Goal: Task Accomplishment & Management: Manage account settings

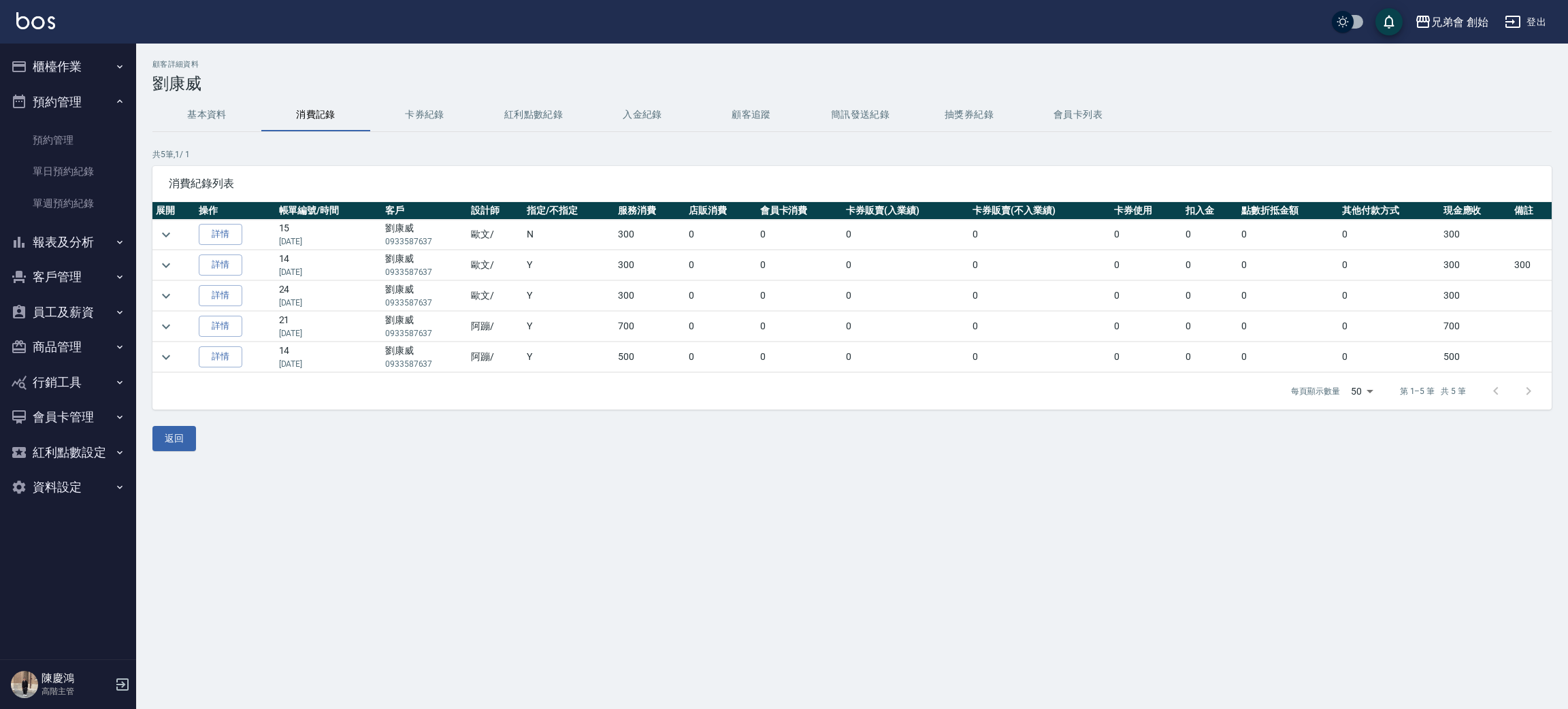
click at [97, 98] on button "預約管理" at bounding box center [68, 102] width 126 height 35
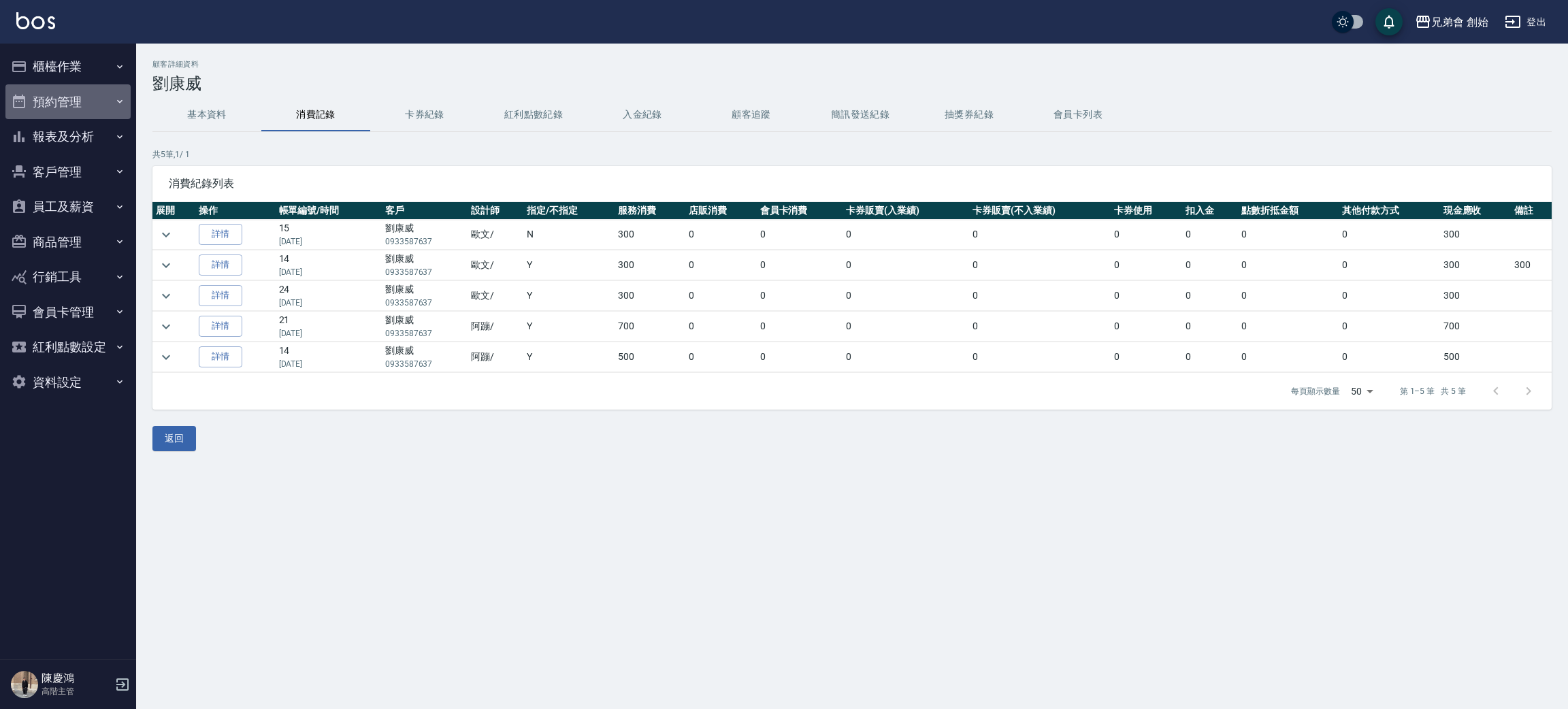
click at [94, 116] on button "預約管理" at bounding box center [68, 102] width 126 height 35
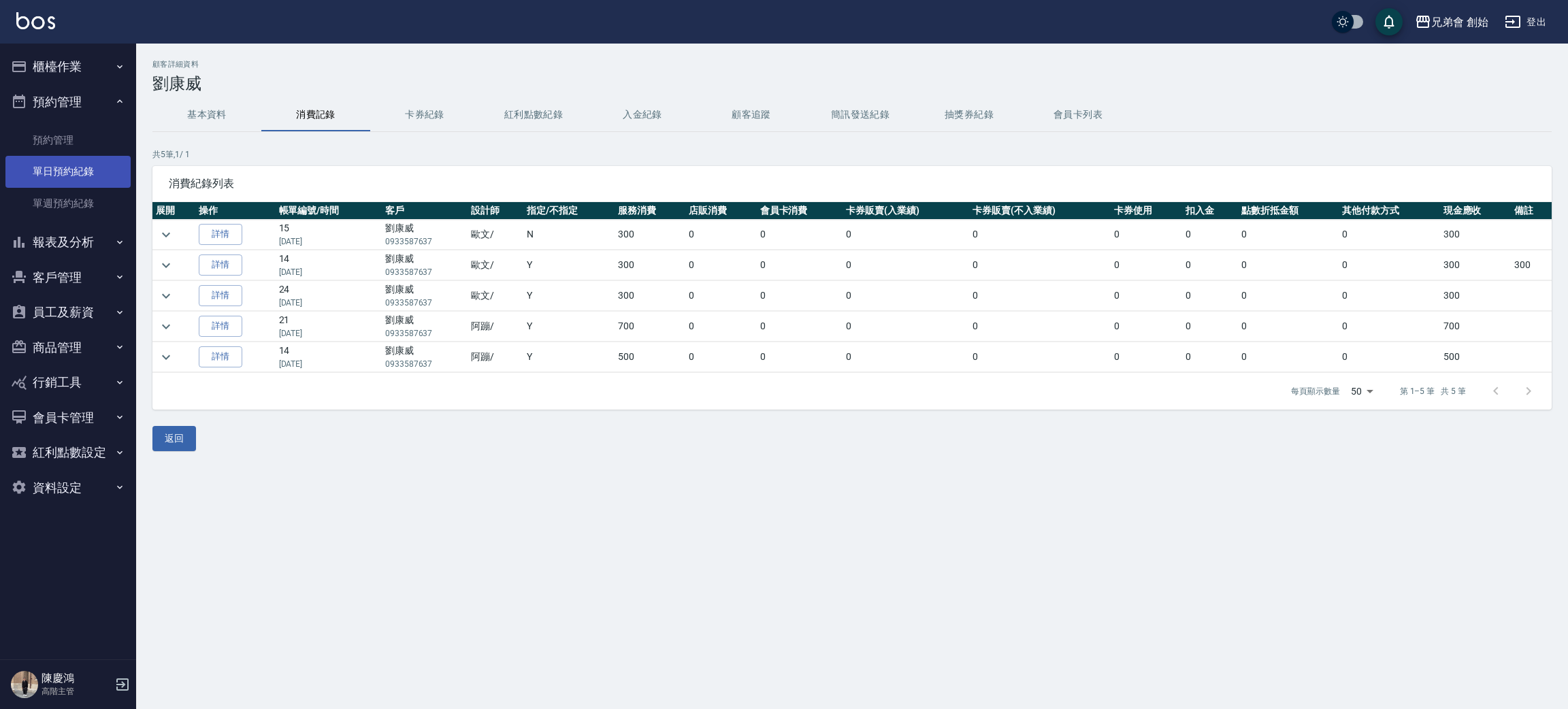
click at [96, 167] on link "單日預約紀錄" at bounding box center [68, 171] width 126 height 31
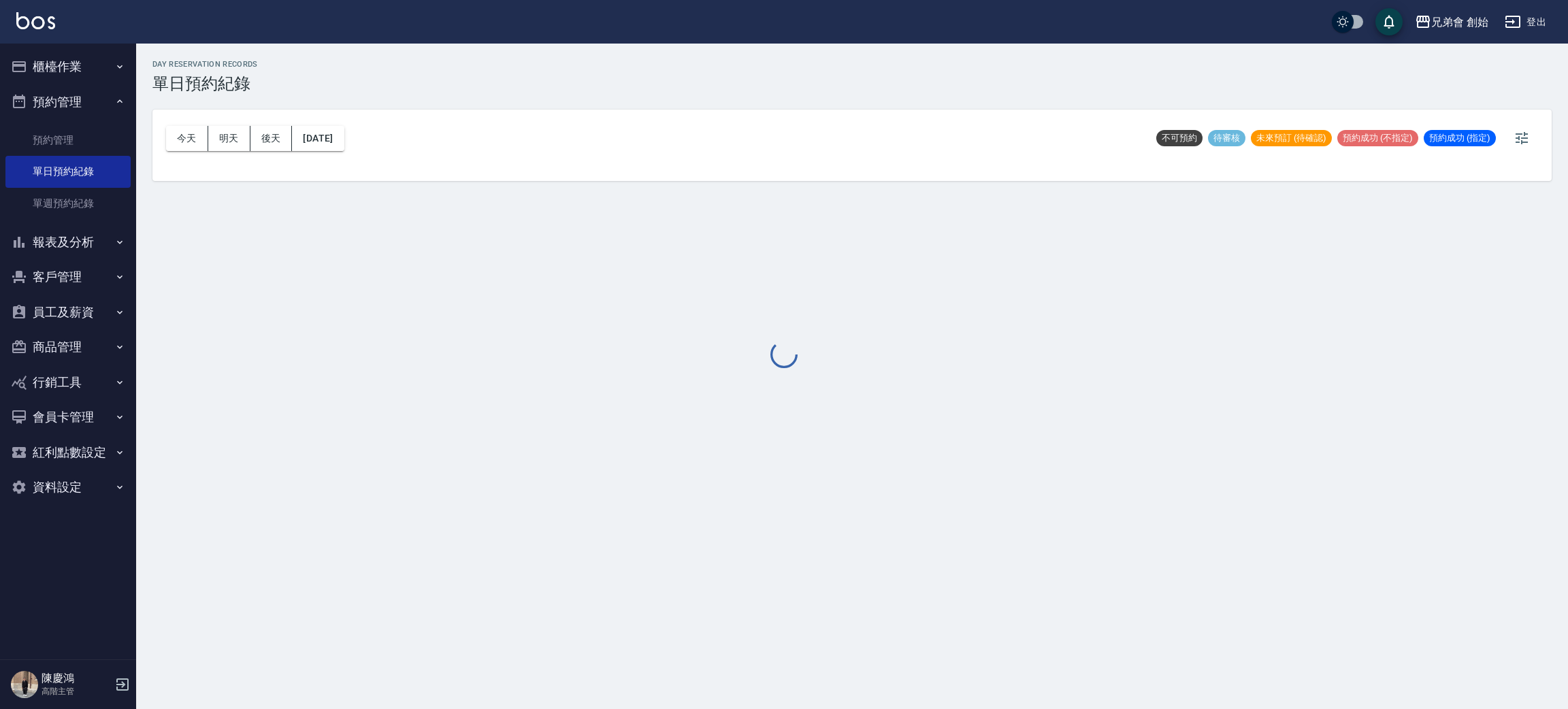
click at [186, 140] on div at bounding box center [784, 354] width 1568 height 709
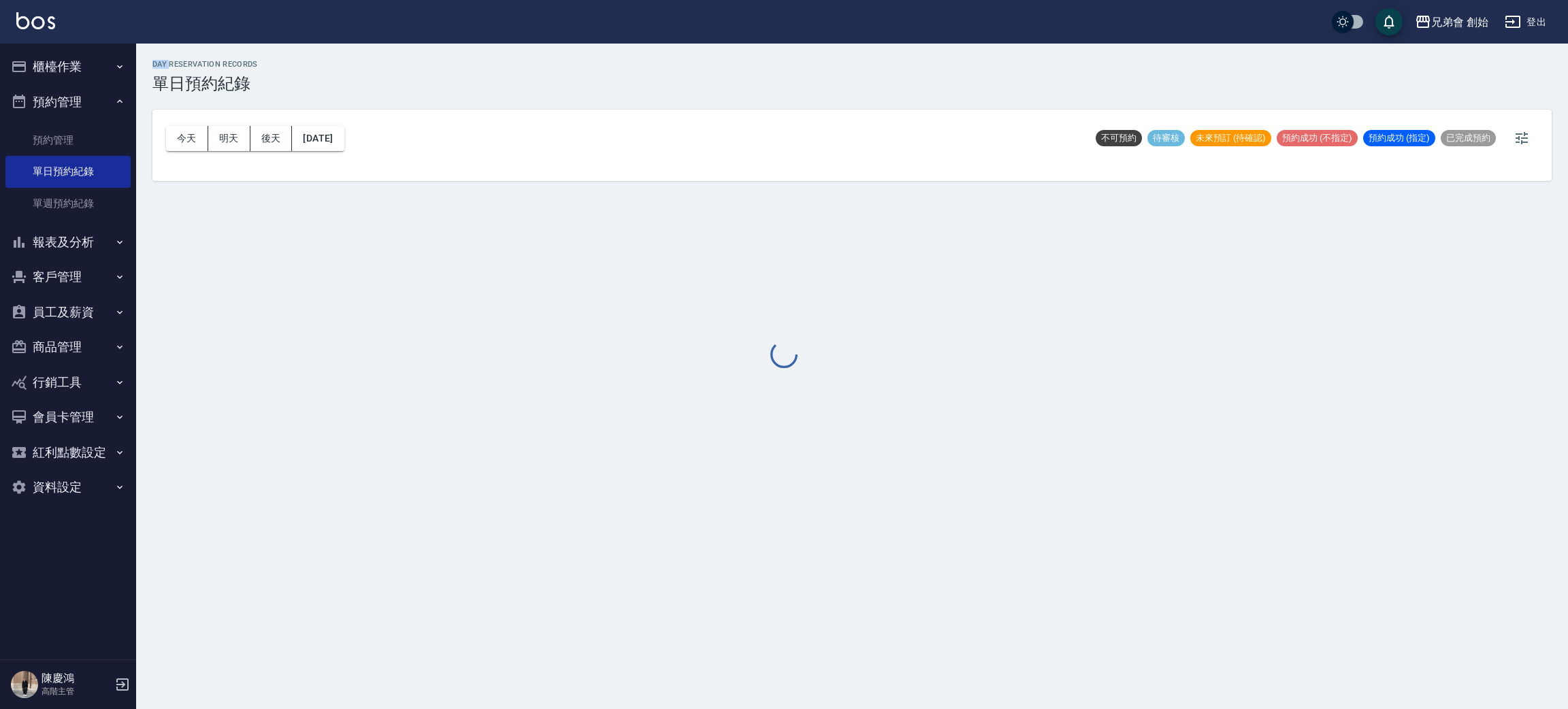
click at [186, 140] on div at bounding box center [784, 354] width 1568 height 709
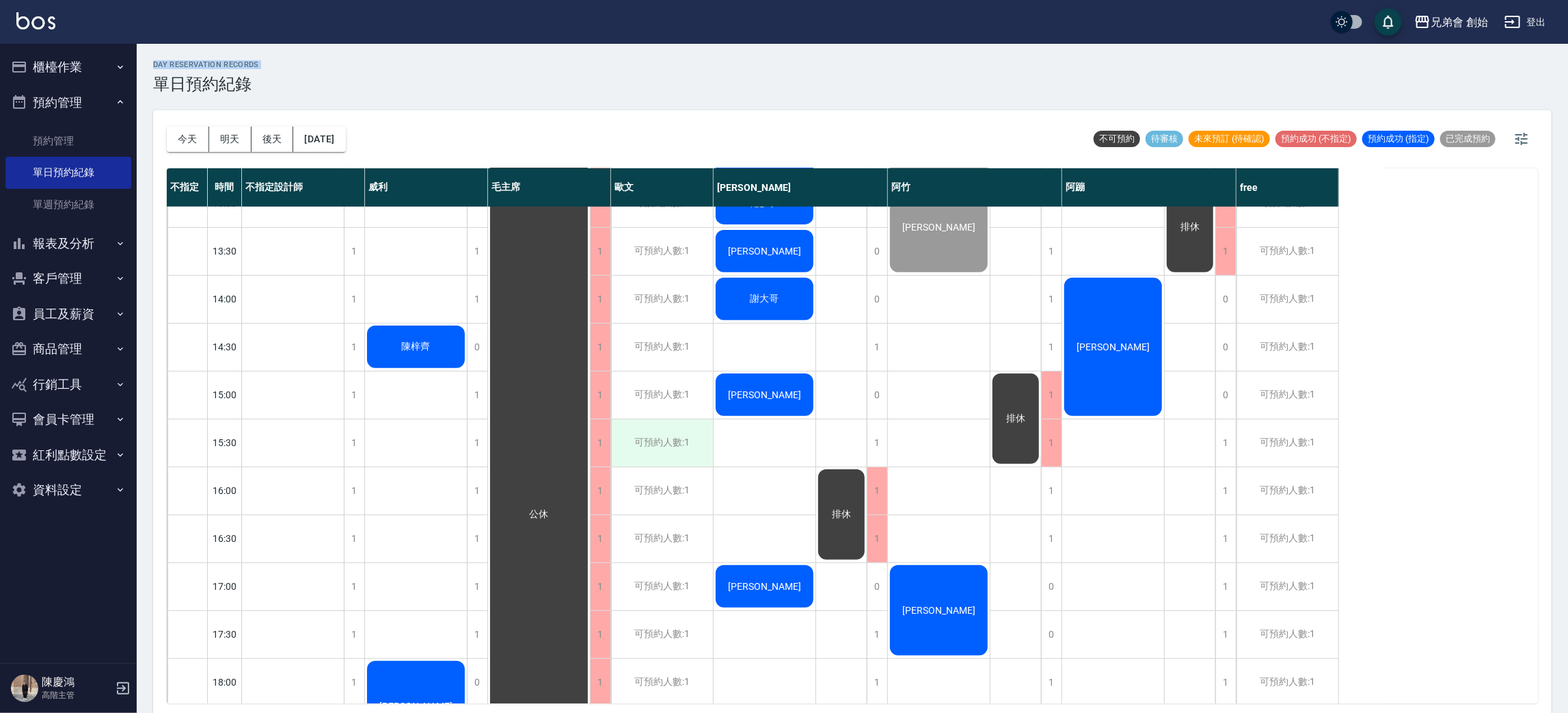
scroll to position [615, 0]
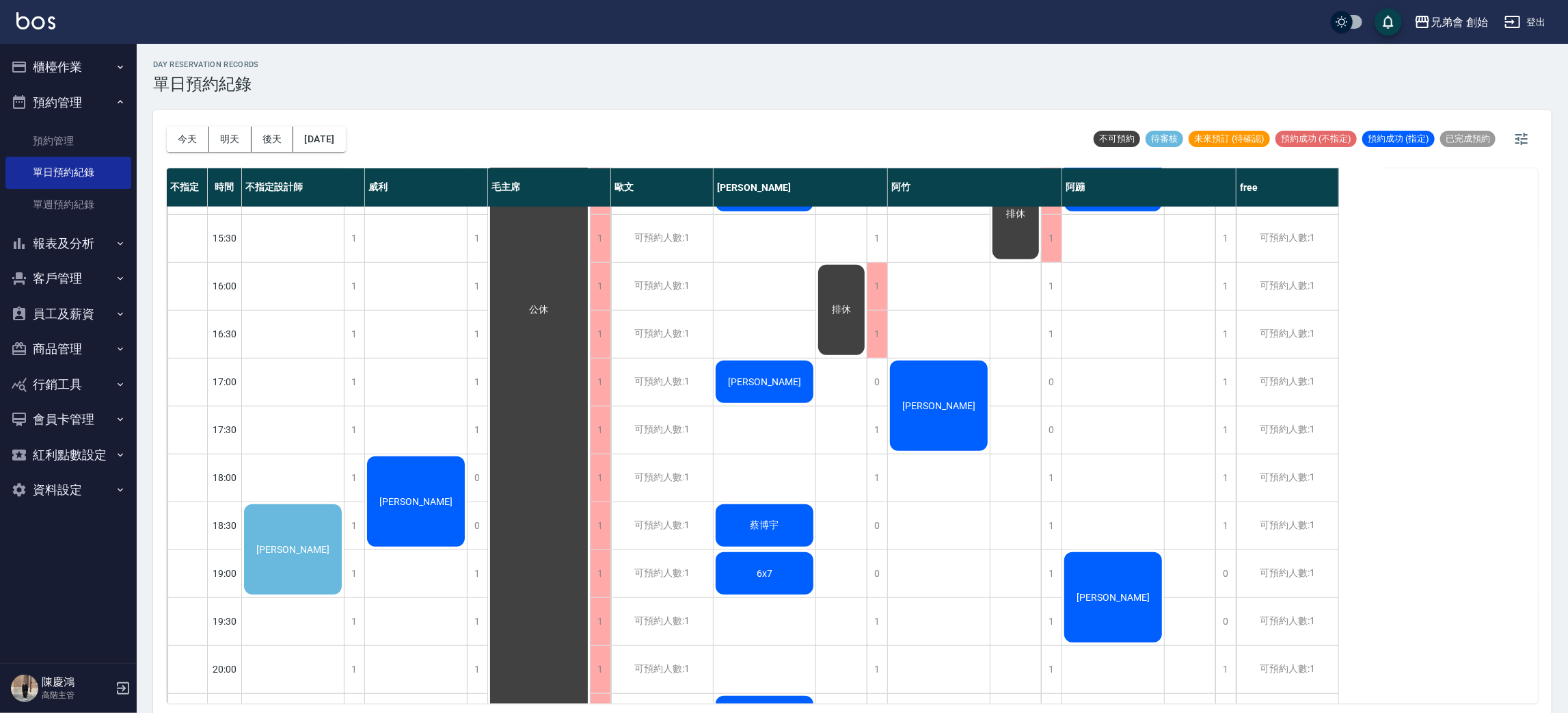
click at [637, 101] on div "day Reservation records 單日預約紀錄 [DATE] [DATE] [DATE] [DATE] 不可預約 待審核 未來預訂 (待確認) …" at bounding box center [852, 380] width 1431 height 674
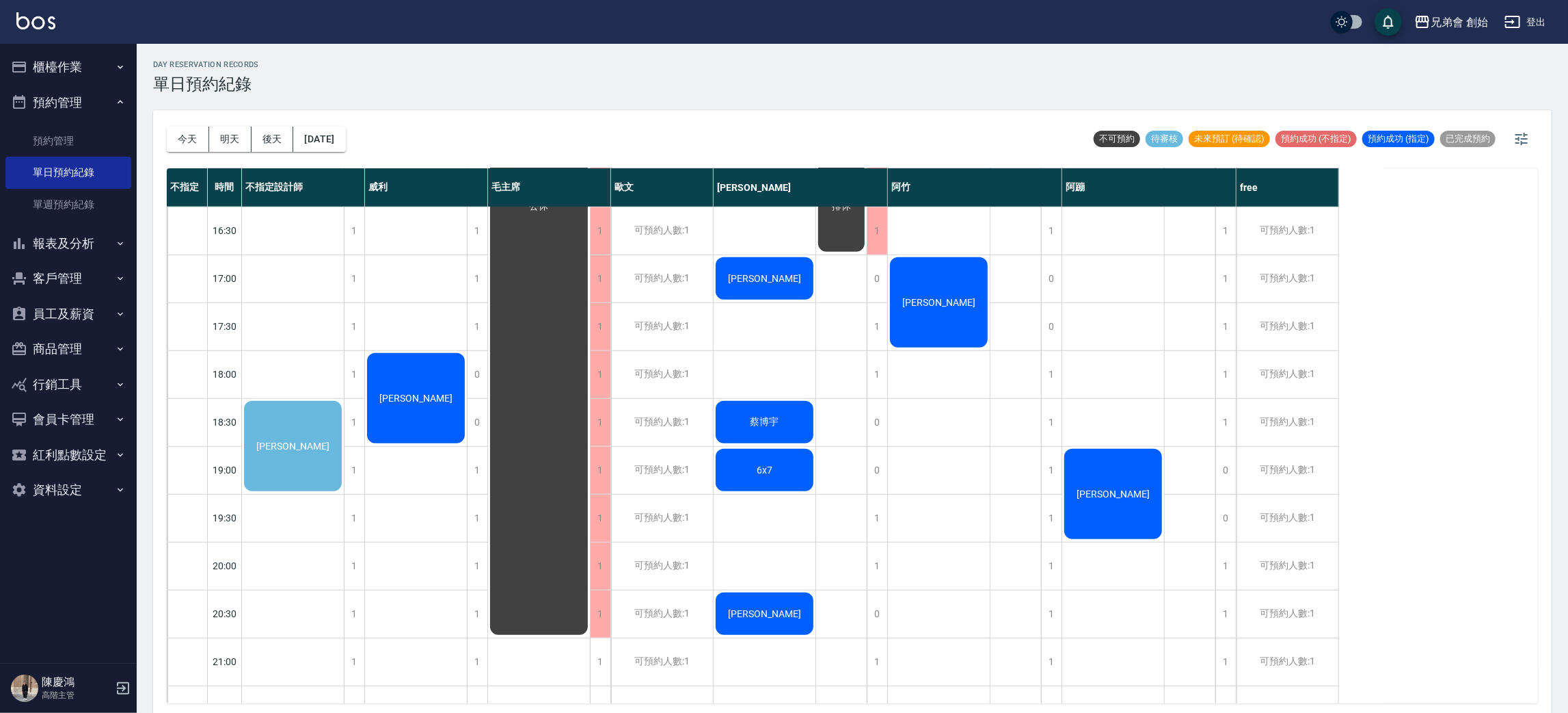
click at [311, 413] on div "[PERSON_NAME]" at bounding box center [292, 445] width 102 height 94
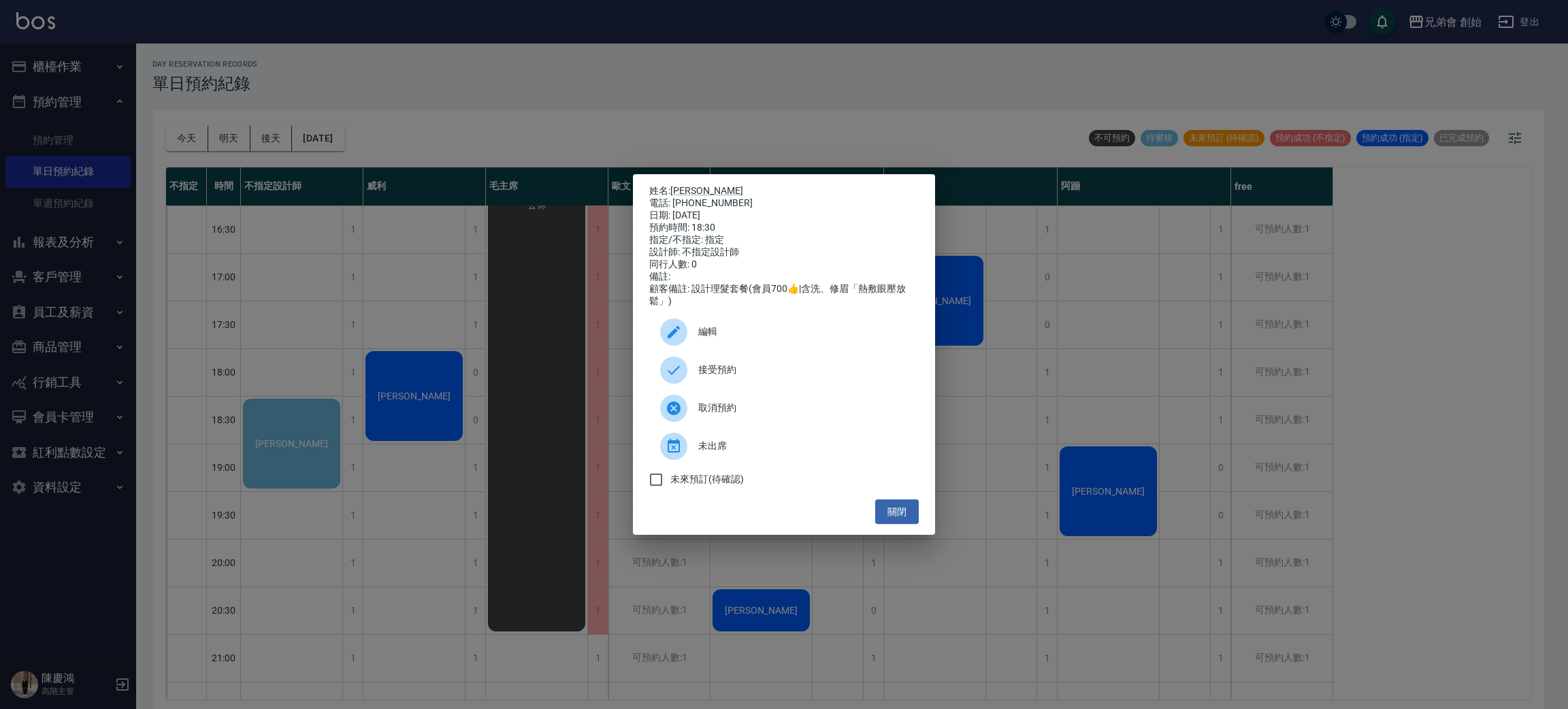
click at [360, 444] on div "姓名: [PERSON_NAME] 電話: [PHONE_NUMBER] 日期: [DATE] 預約時間: 18:30 指定/不指定: 指定 設計師: 不指定…" at bounding box center [784, 354] width 1568 height 709
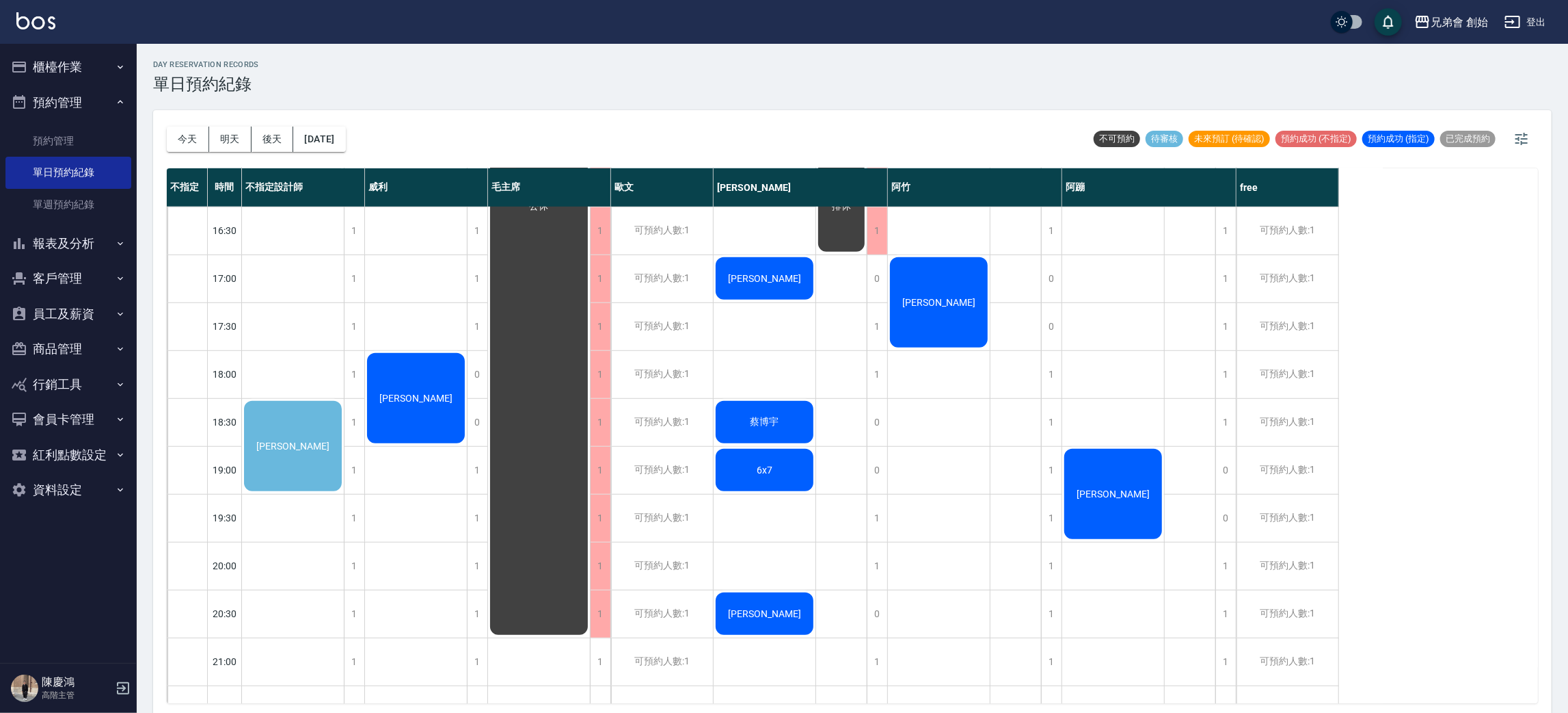
click at [296, 429] on div "[PERSON_NAME]" at bounding box center [292, 445] width 102 height 94
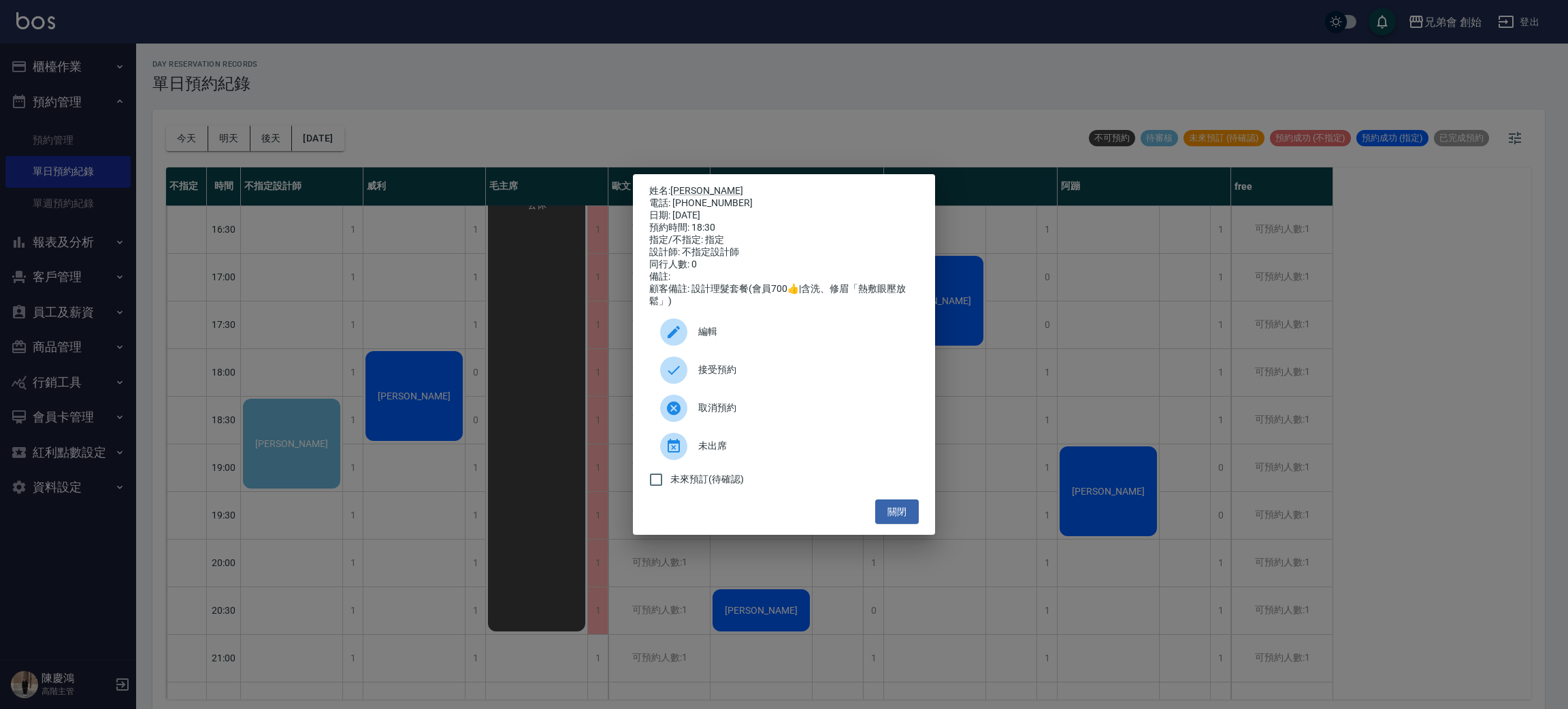
click at [399, 137] on div "姓名: [PERSON_NAME] 電話: [PHONE_NUMBER] 日期: [DATE] 預約時間: 18:30 指定/不指定: 指定 設計師: 不指定…" at bounding box center [784, 354] width 1568 height 709
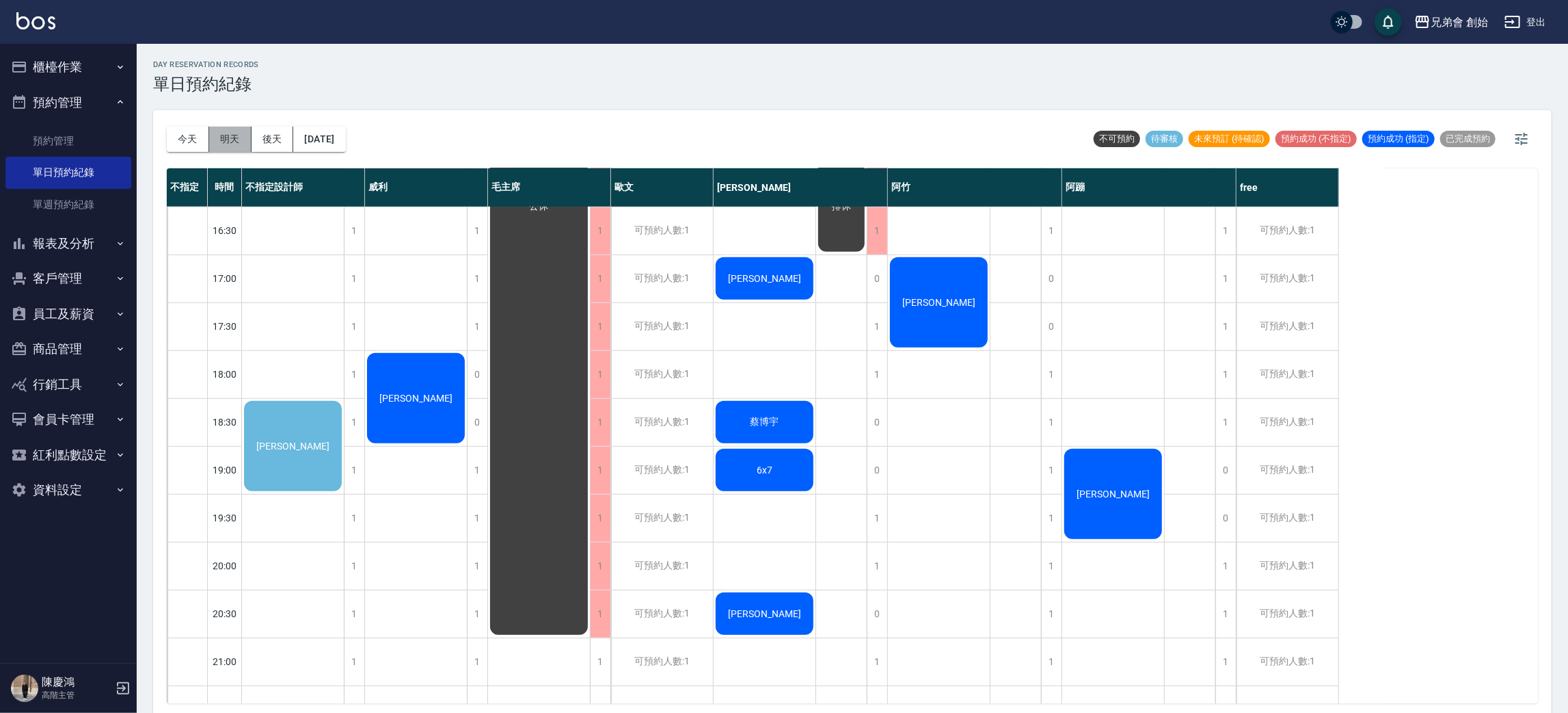
click at [241, 143] on button "明天" at bounding box center [230, 138] width 43 height 25
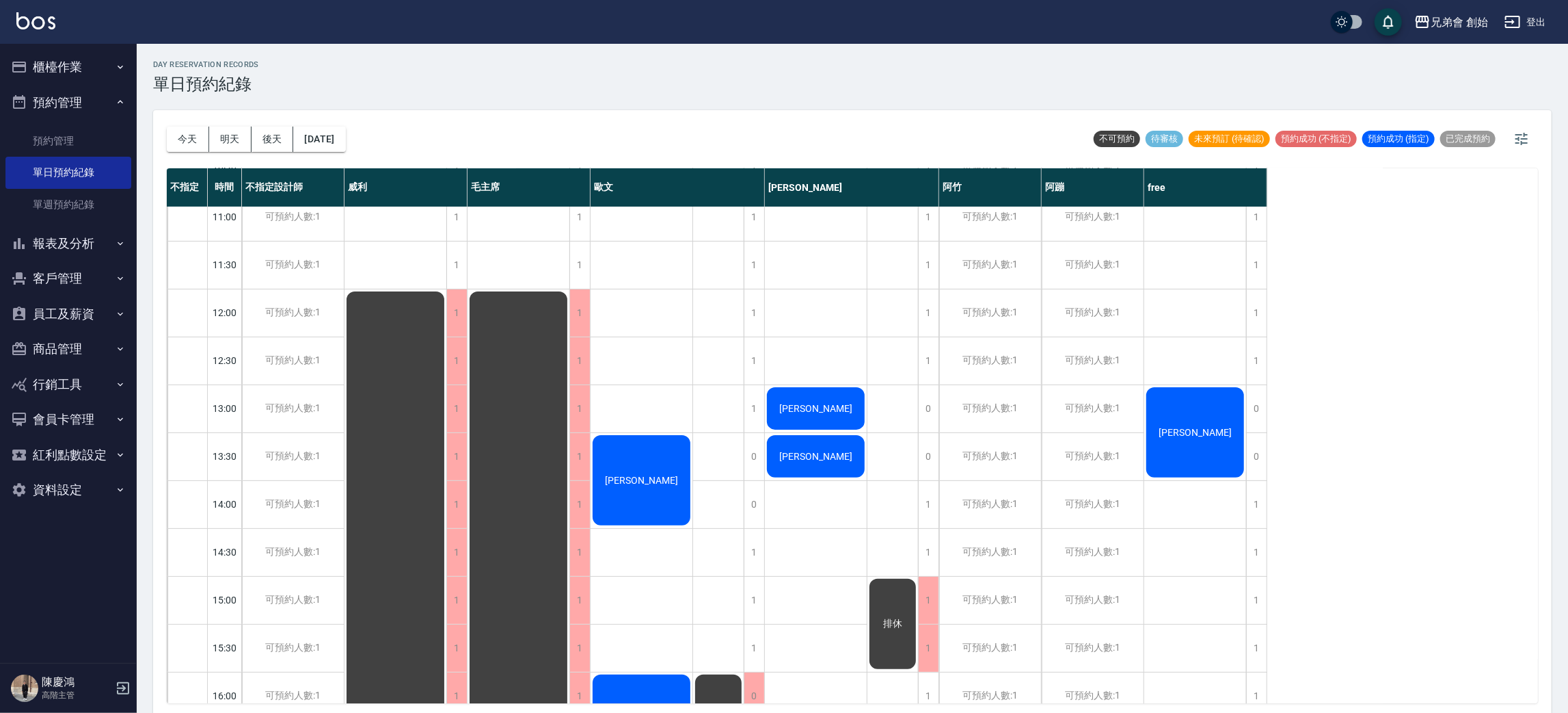
scroll to position [103, 0]
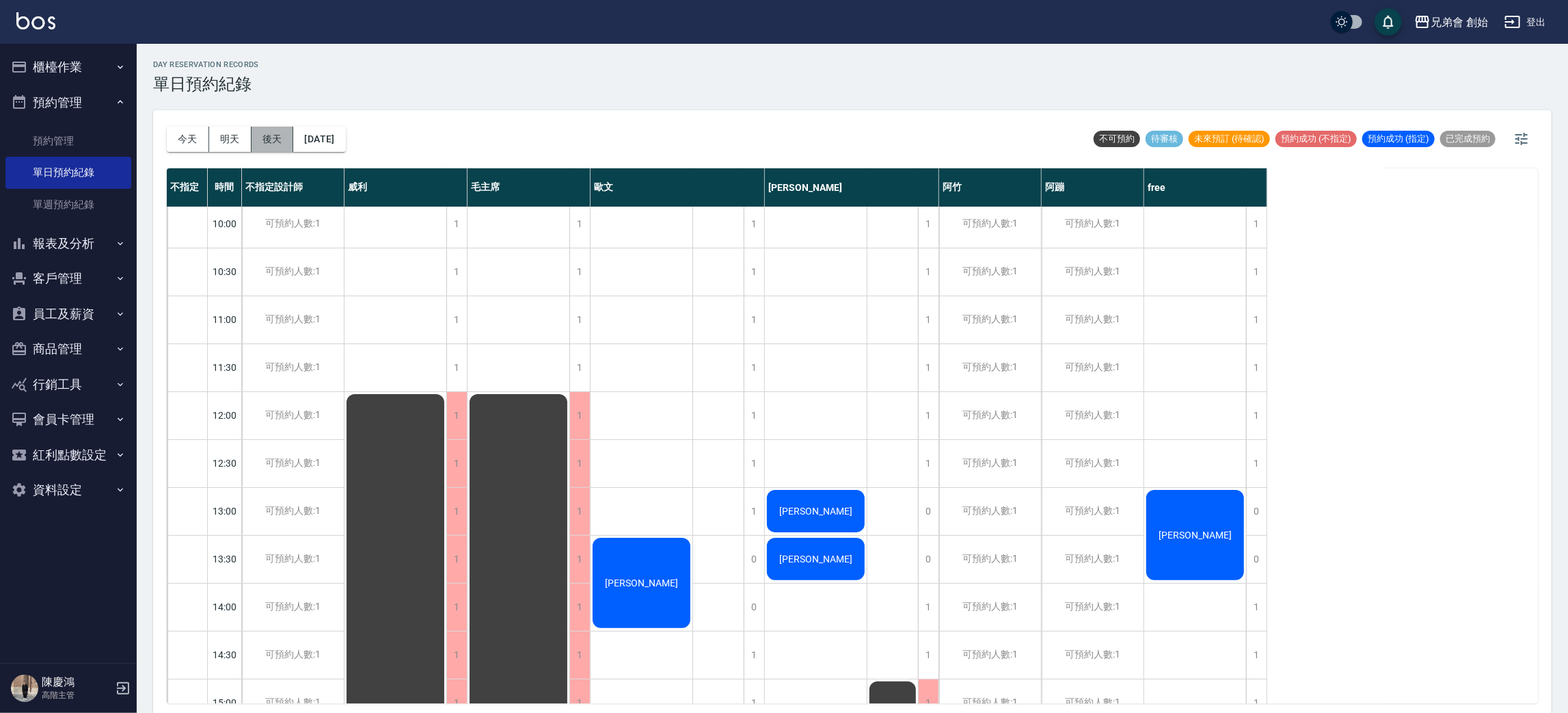
click at [278, 138] on button "後天" at bounding box center [272, 138] width 43 height 25
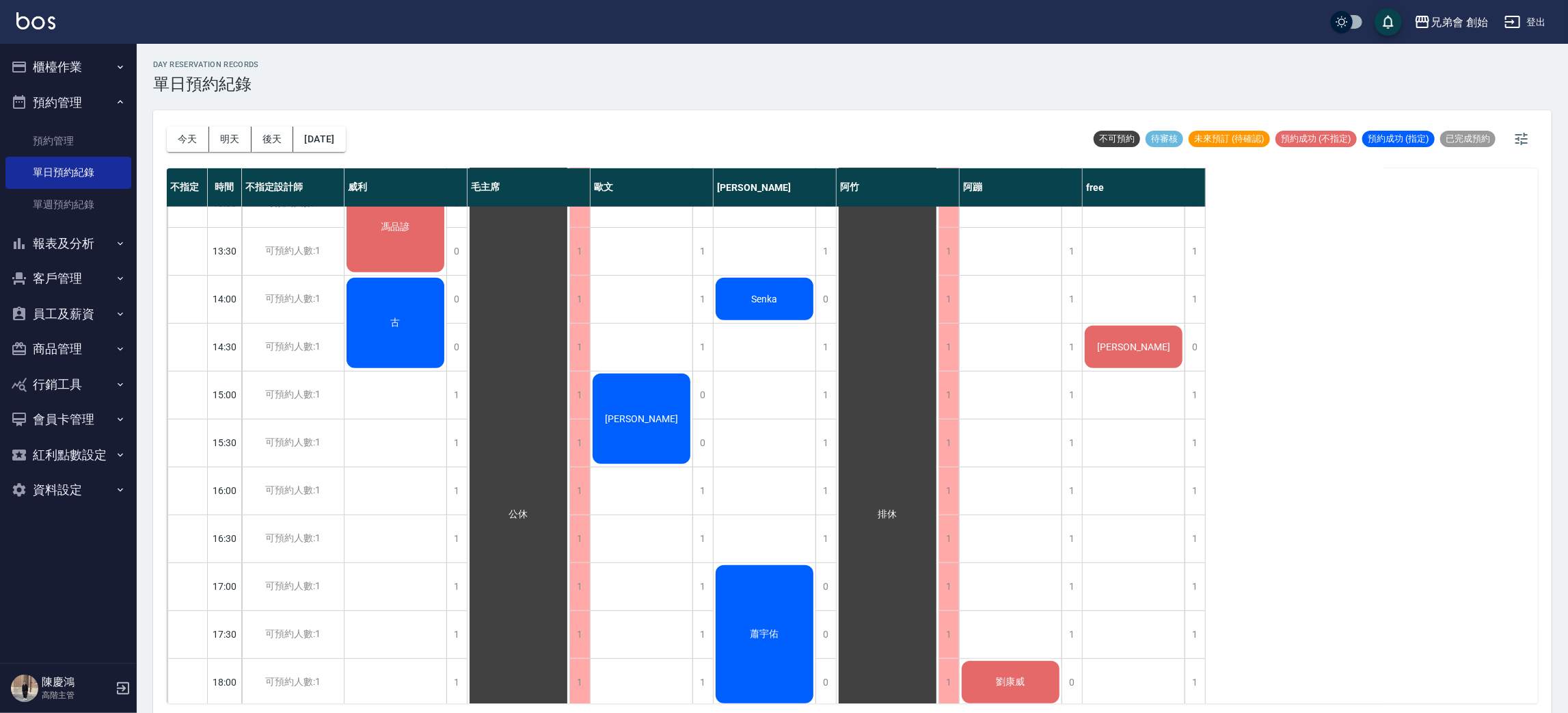
scroll to position [205, 0]
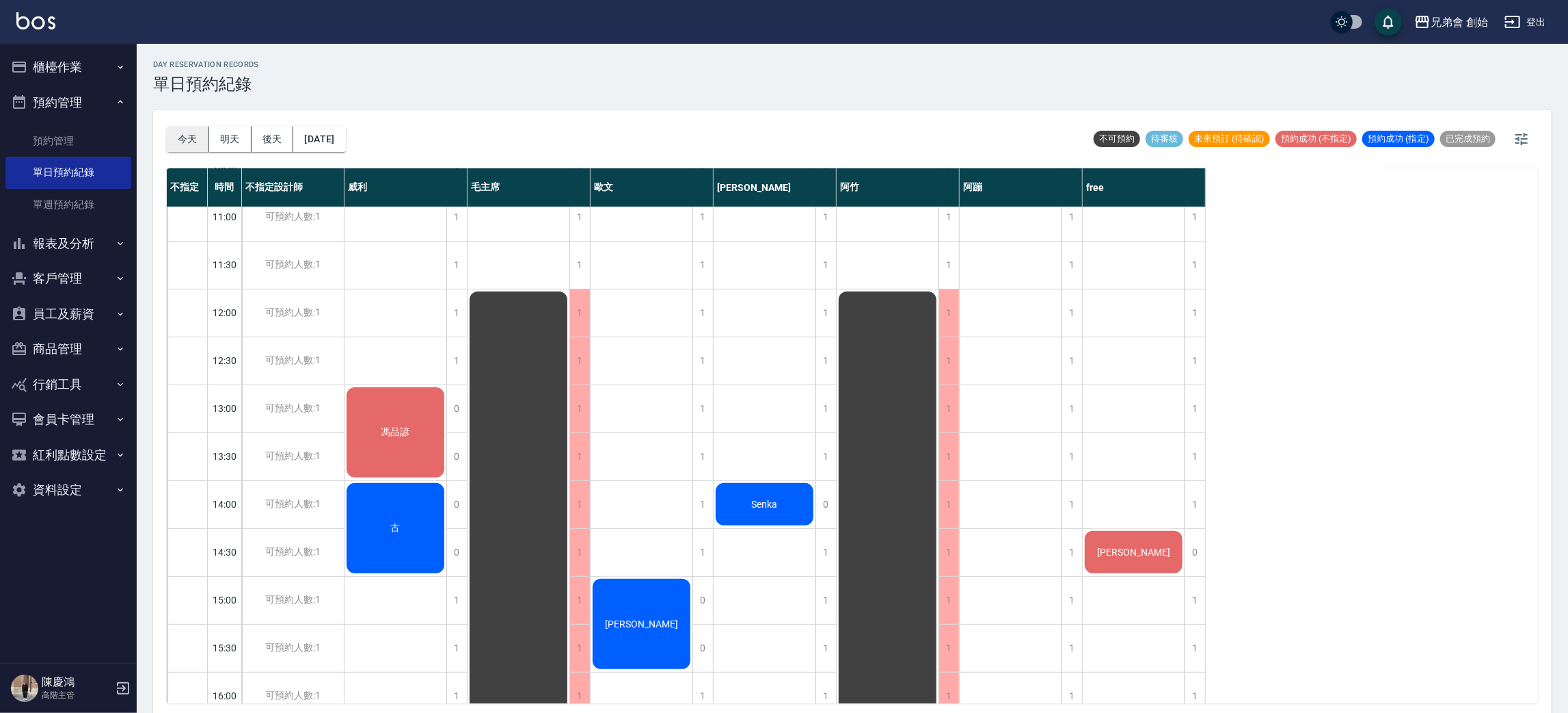
click at [173, 130] on button "今天" at bounding box center [188, 138] width 43 height 25
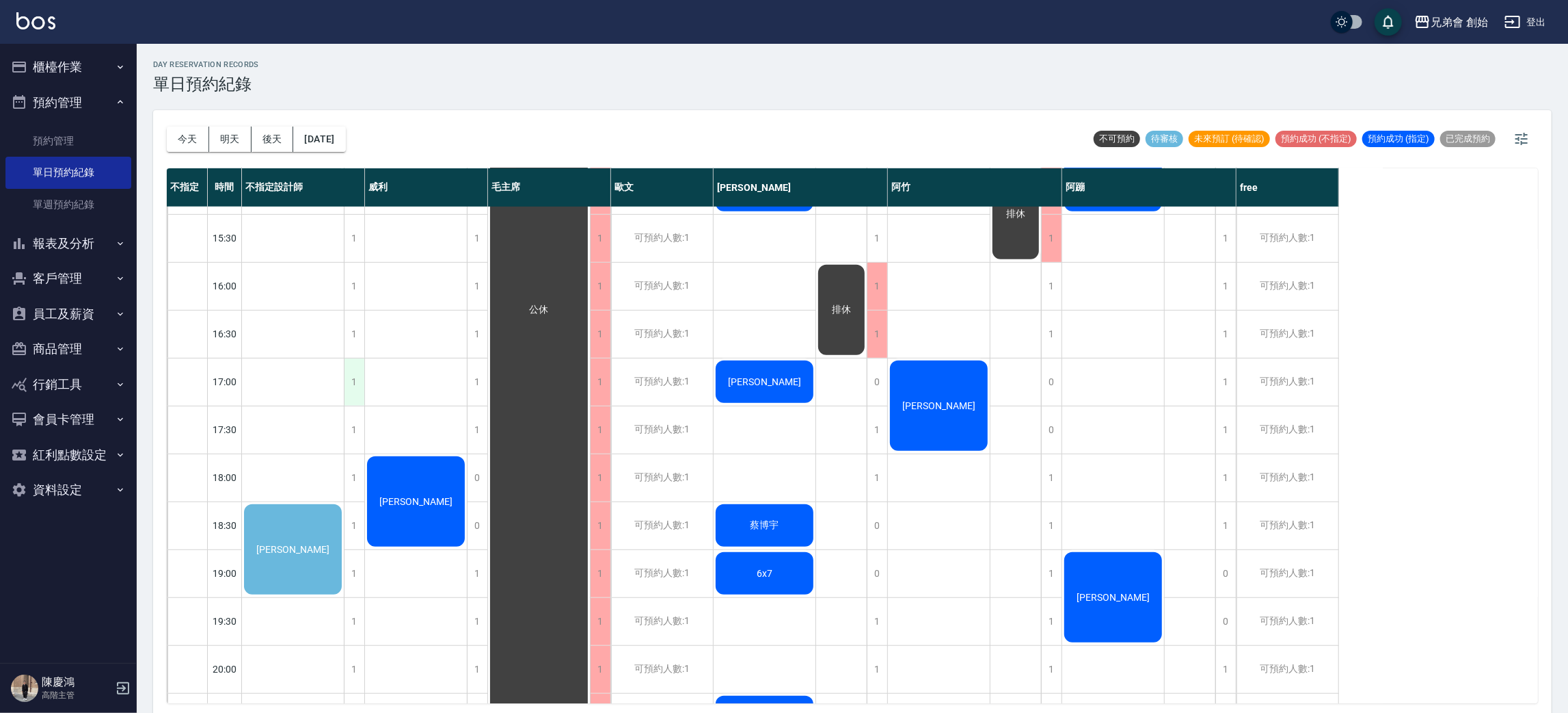
scroll to position [719, 0]
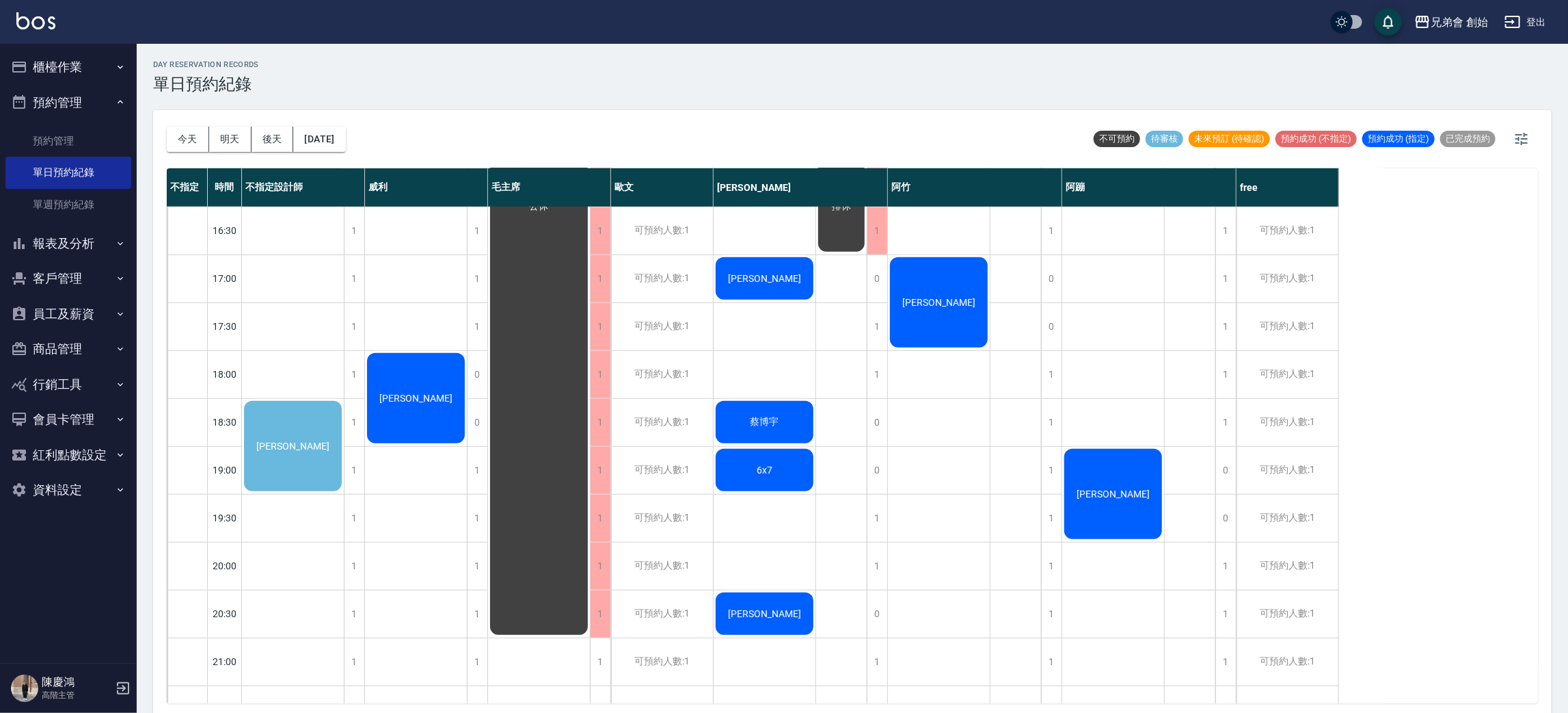
click at [287, 441] on span "[PERSON_NAME]" at bounding box center [293, 446] width 79 height 11
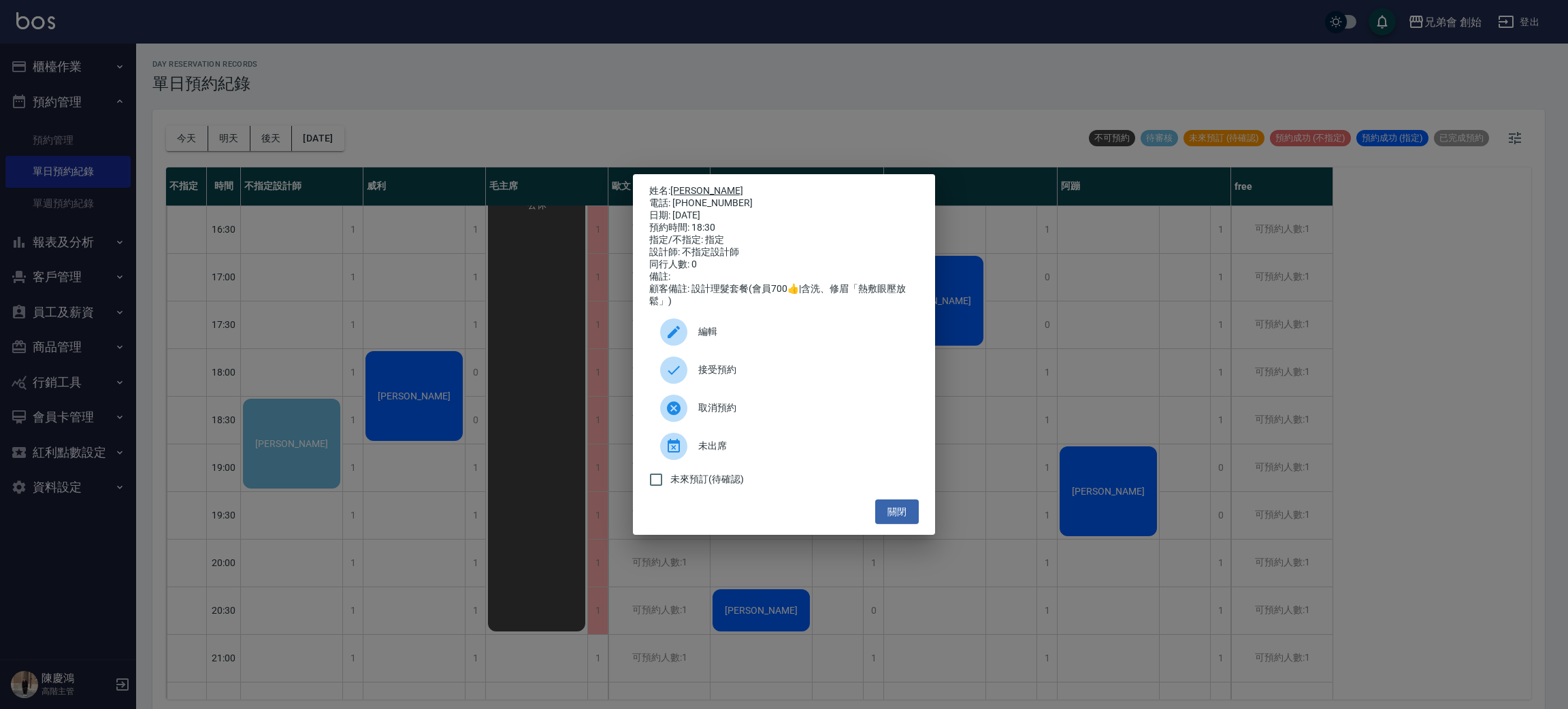
click at [696, 189] on link "[PERSON_NAME]" at bounding box center [706, 191] width 73 height 11
click at [724, 339] on span "編輯" at bounding box center [803, 332] width 209 height 14
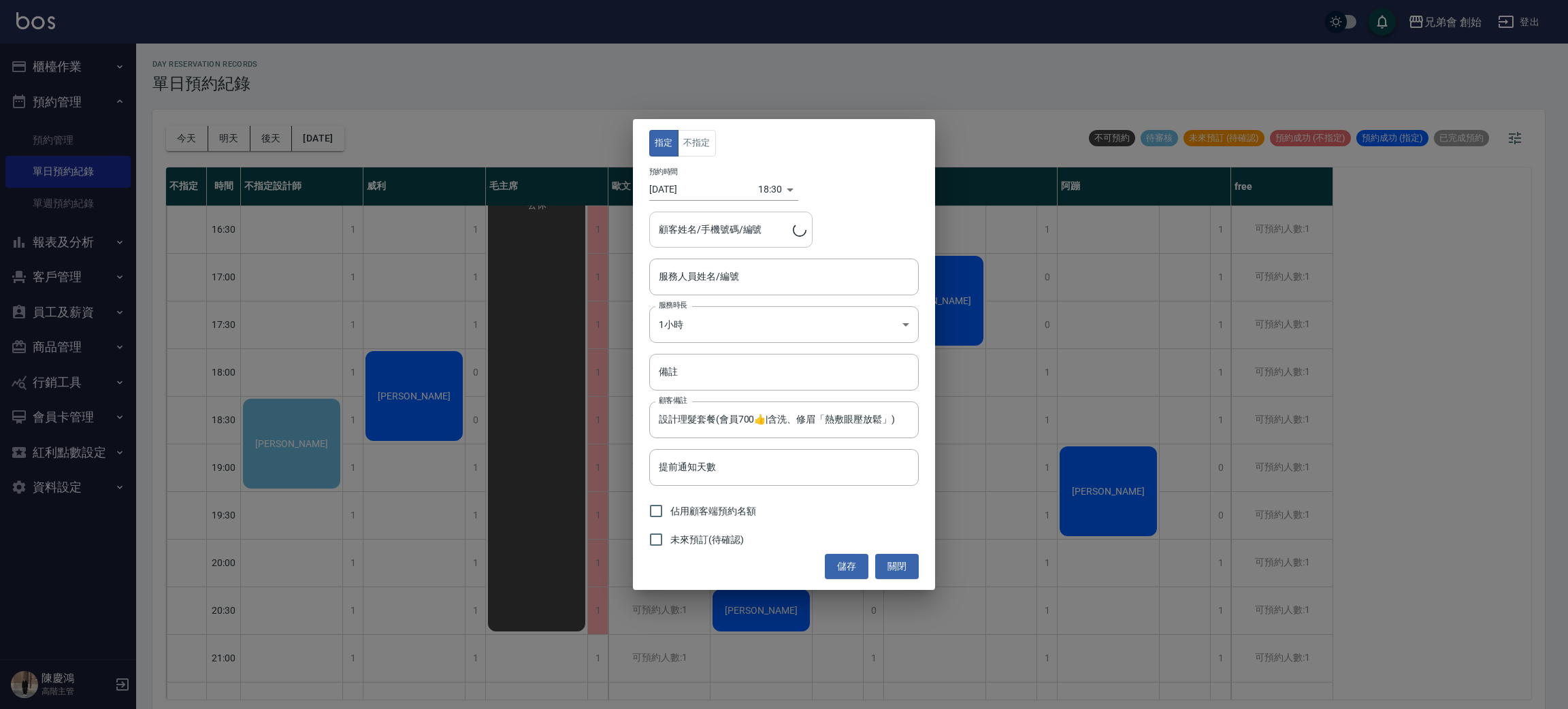
type input "不指定設計師(無代號)"
type input "[PERSON_NAME]/0917869269"
click at [745, 265] on input "不指定設計師(無代號)" at bounding box center [774, 277] width 237 height 24
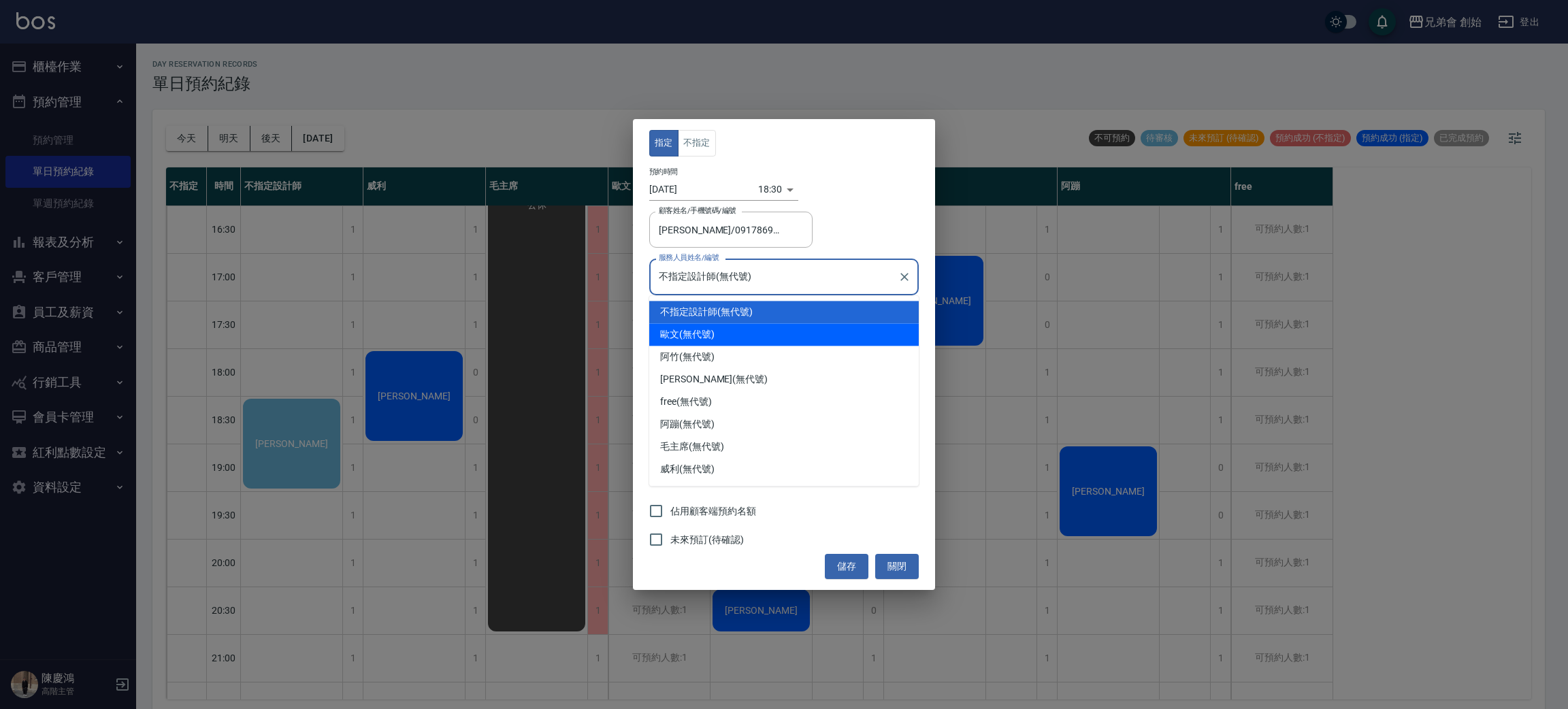
click at [741, 324] on div "[PERSON_NAME](無代號)" at bounding box center [784, 334] width 269 height 22
type input "[PERSON_NAME](無代號)"
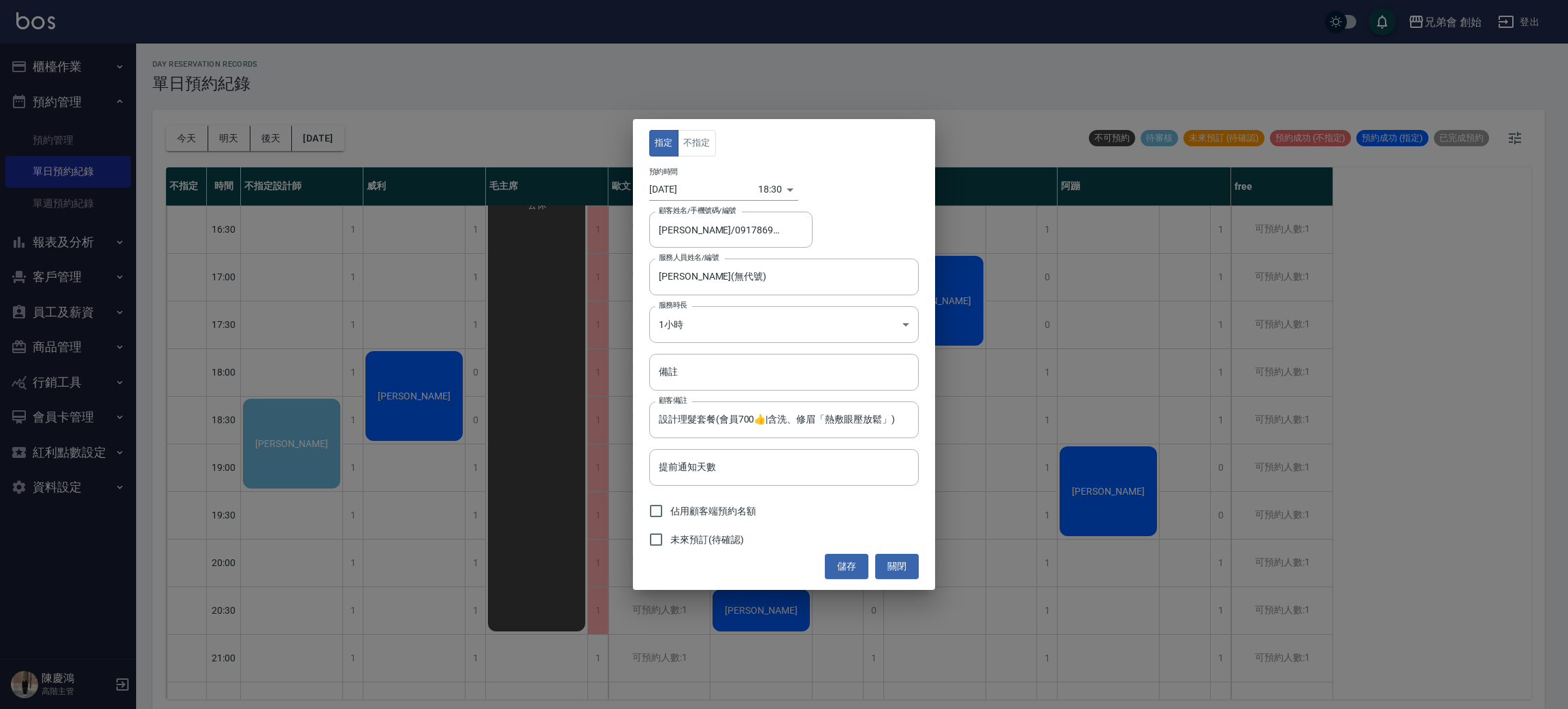
click at [10, 546] on div "指定 不指定 預約時間 [DATE] 18:30 1758623400000 顧客姓名/手機號碼/編號 [PERSON_NAME]/0917869269 顧客…" at bounding box center [784, 354] width 1568 height 709
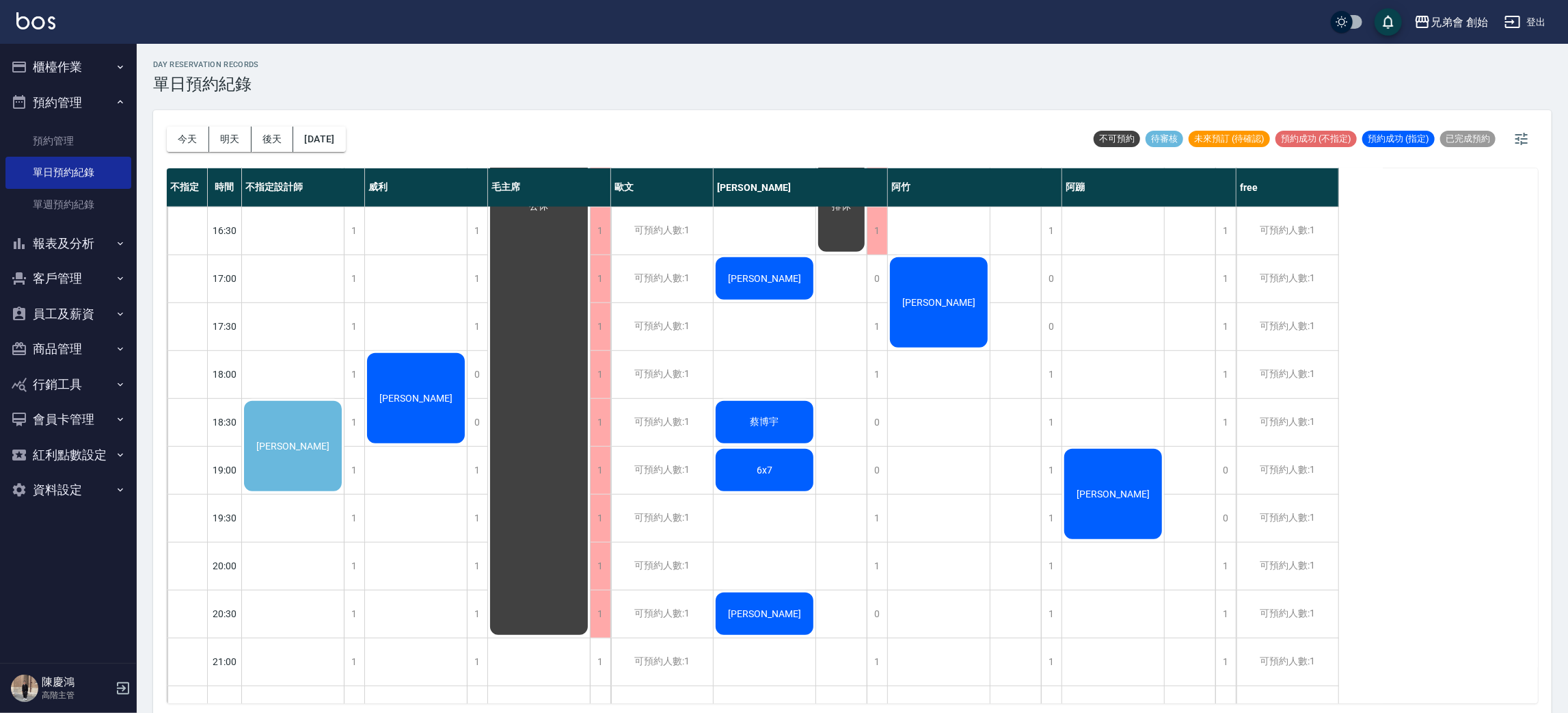
click at [256, 445] on div "[PERSON_NAME]" at bounding box center [292, 445] width 102 height 94
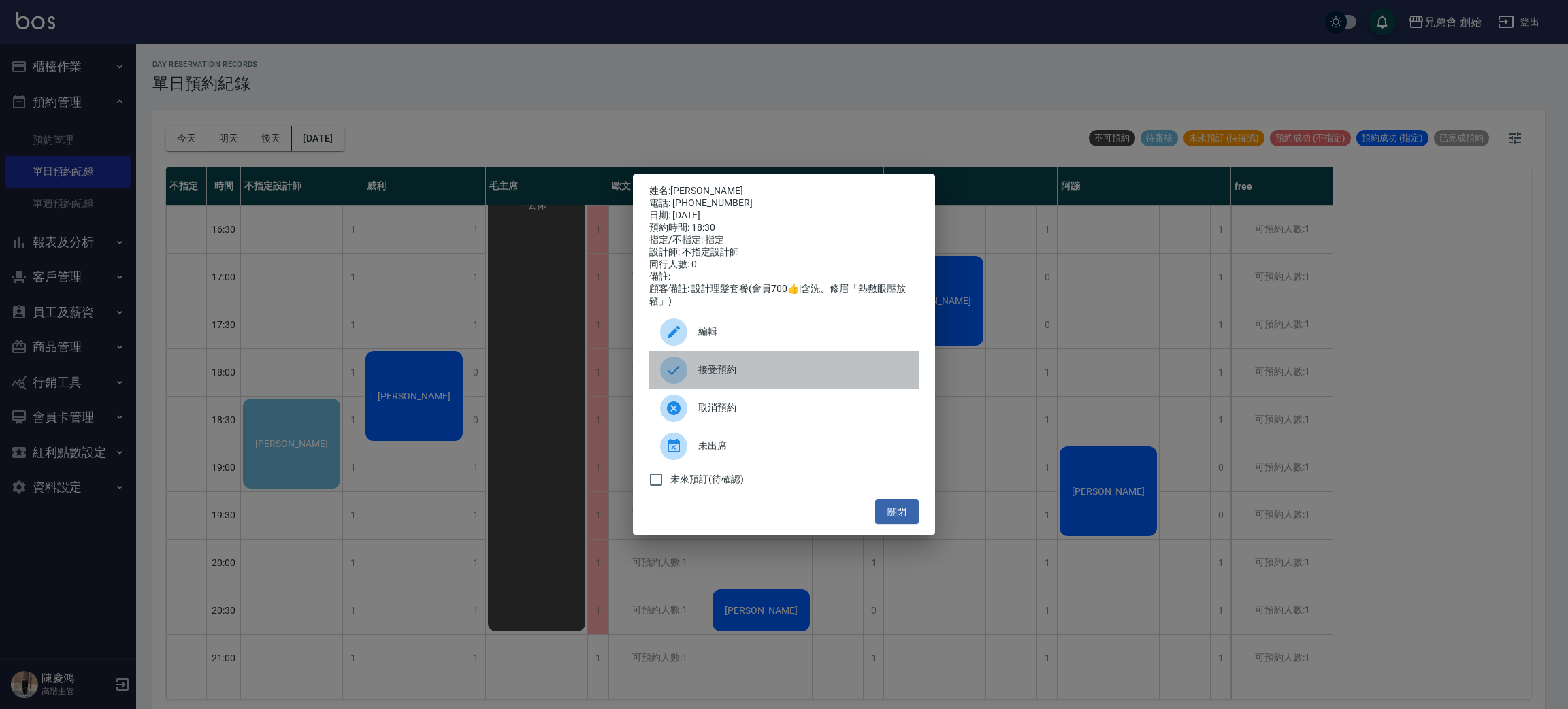
click at [760, 372] on span "接受預約" at bounding box center [803, 370] width 209 height 14
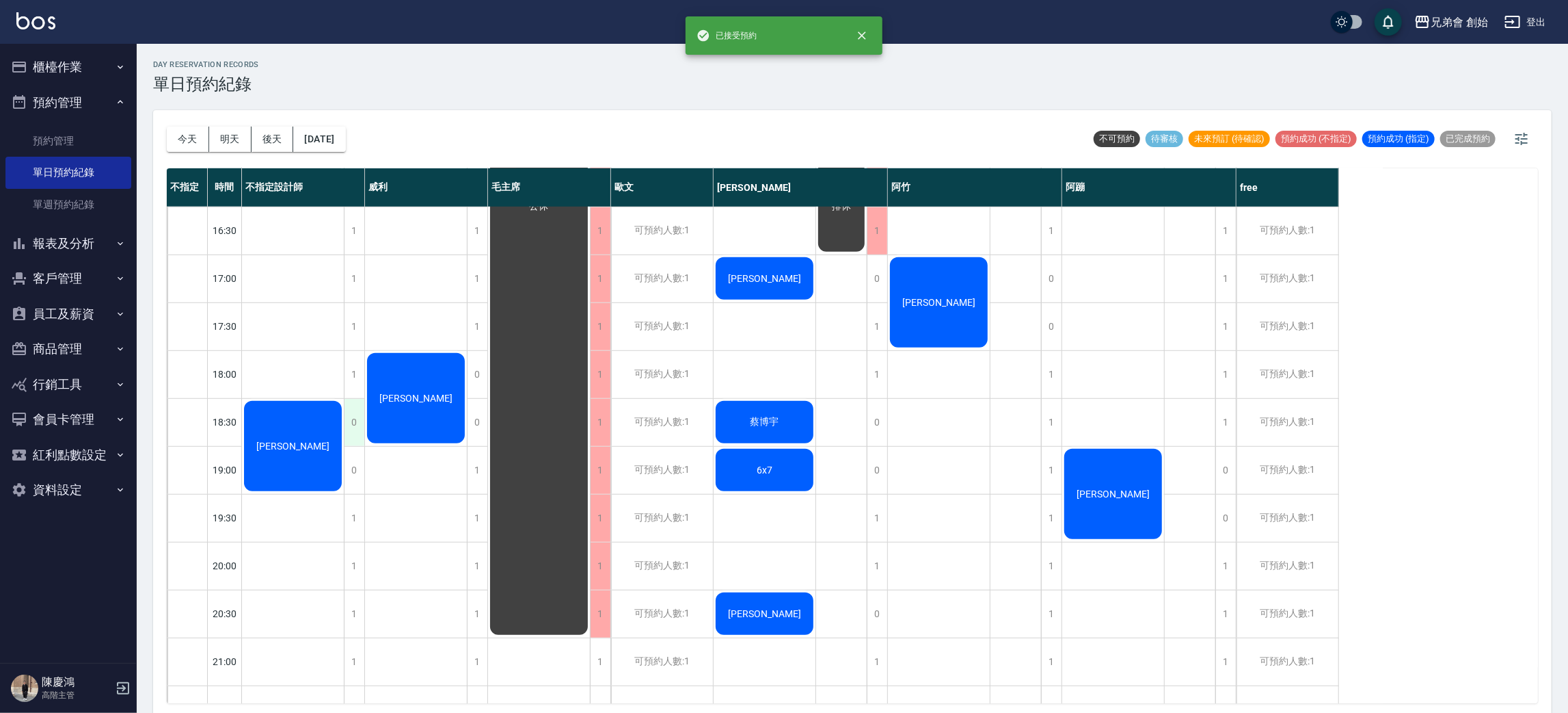
click at [349, 408] on div "0" at bounding box center [354, 422] width 21 height 47
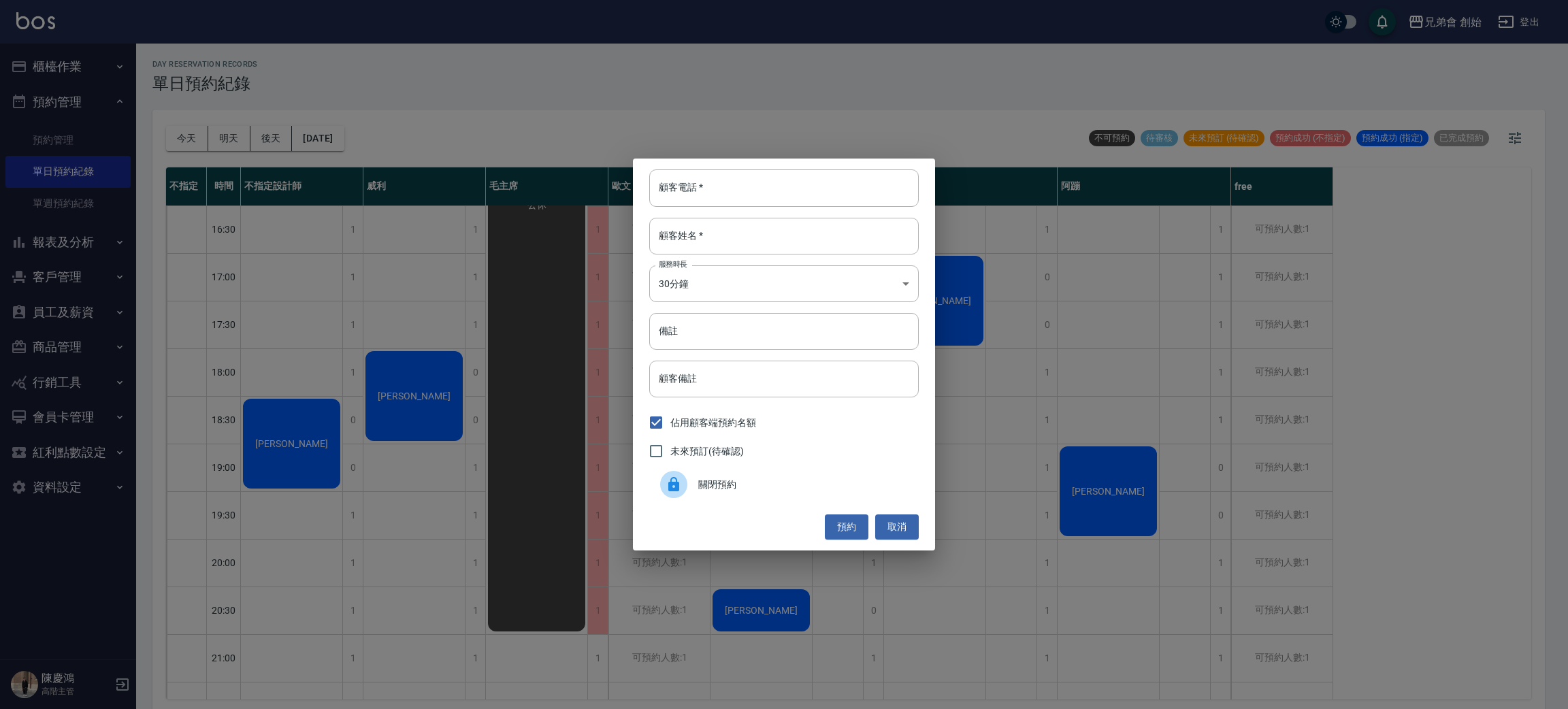
click at [334, 403] on div "顧客電話   * 顧客電話   * 顧客姓名   * 顧客姓名   * 服務時長 30分鐘 1 服務時長 備註 備註 顧客備註 顧客備註 佔用顧客端預約名額 …" at bounding box center [784, 354] width 1568 height 709
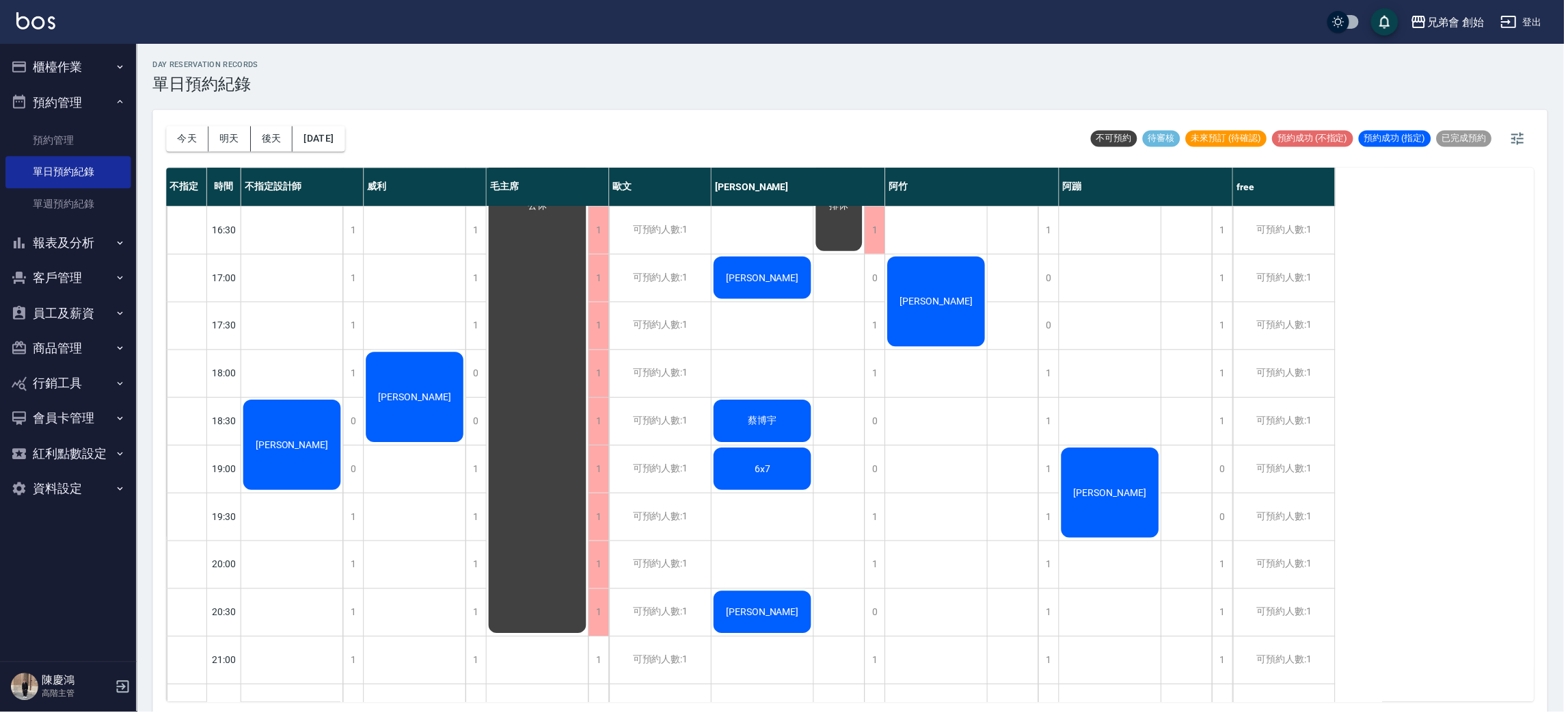
click at [318, 467] on div "[PERSON_NAME]" at bounding box center [292, 445] width 102 height 94
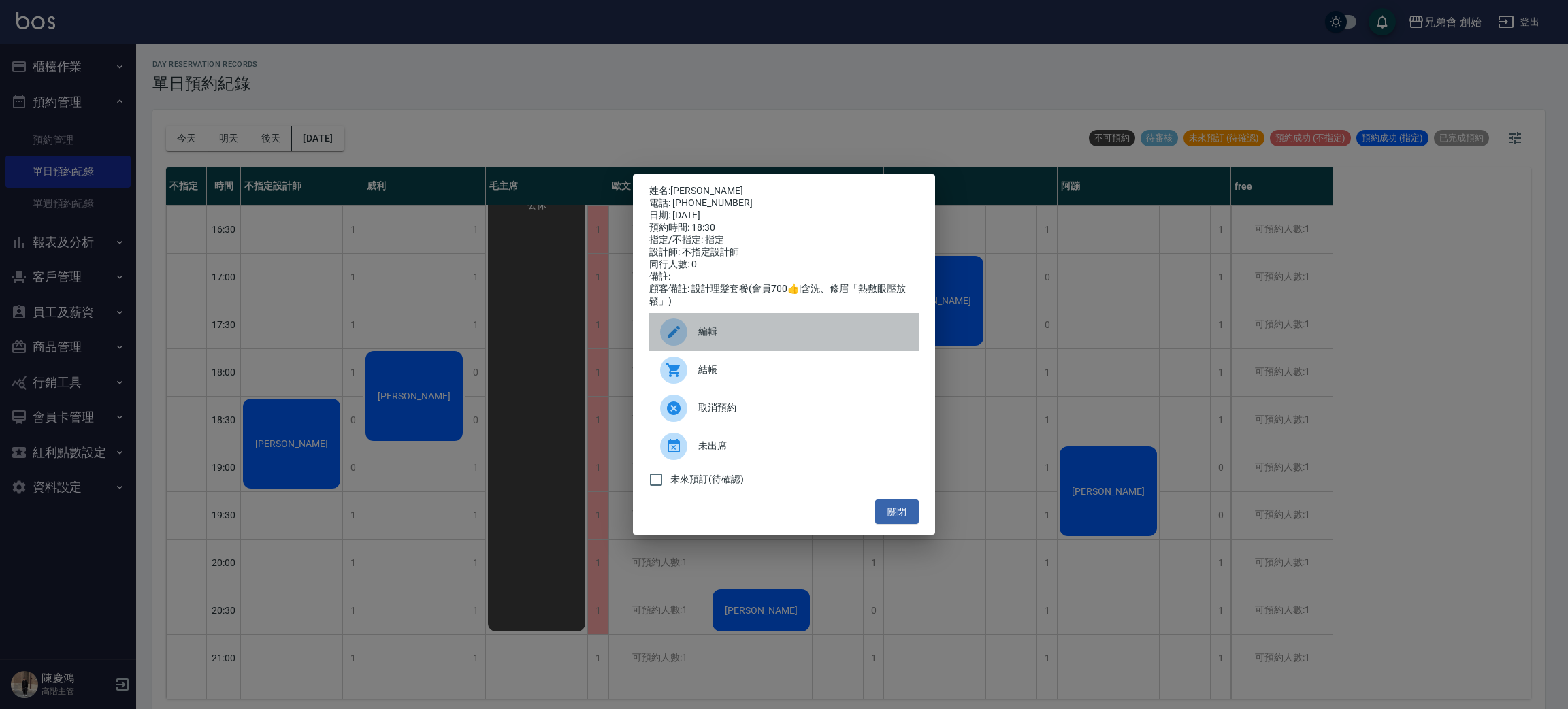
click at [725, 351] on div "編輯" at bounding box center [784, 333] width 269 height 38
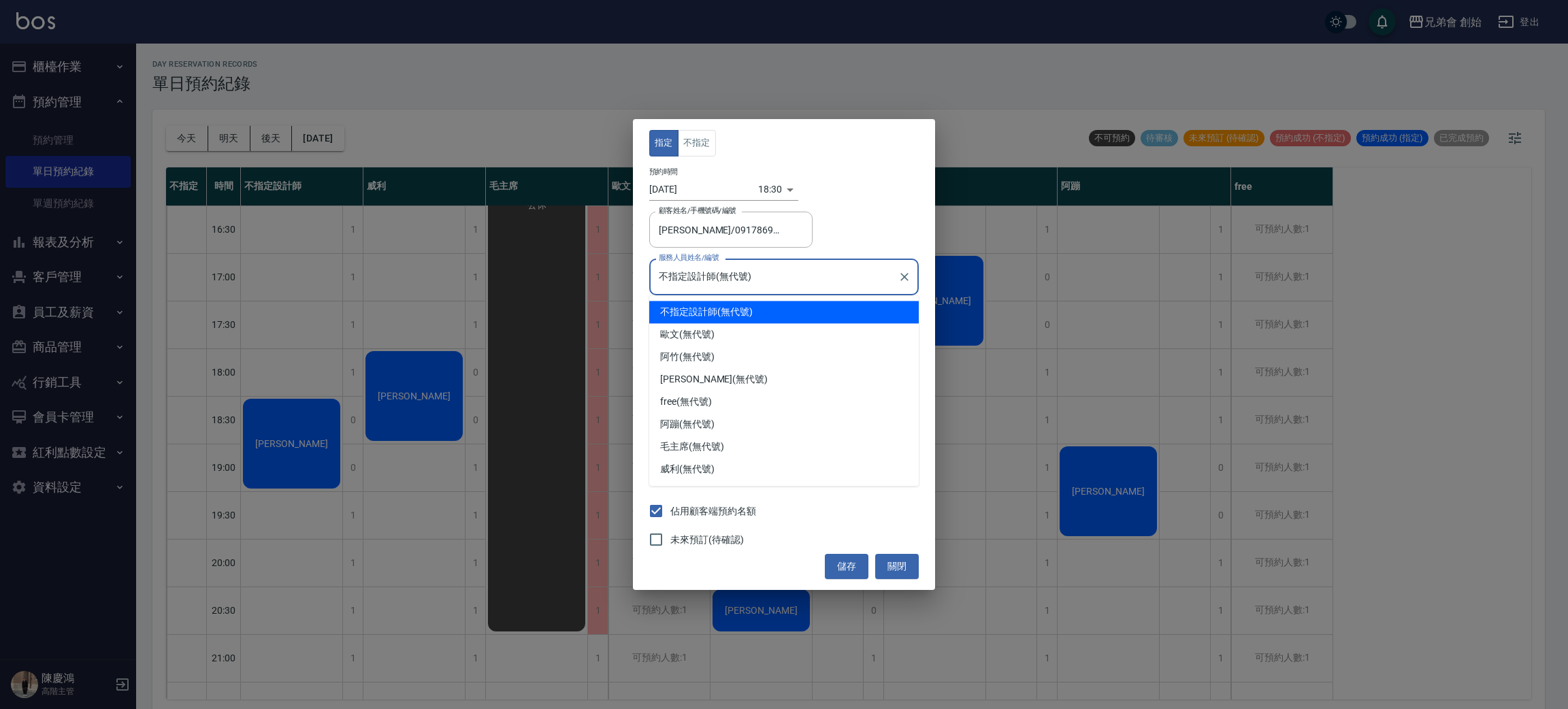
click at [733, 279] on input "不指定設計師(無代號)" at bounding box center [774, 277] width 237 height 24
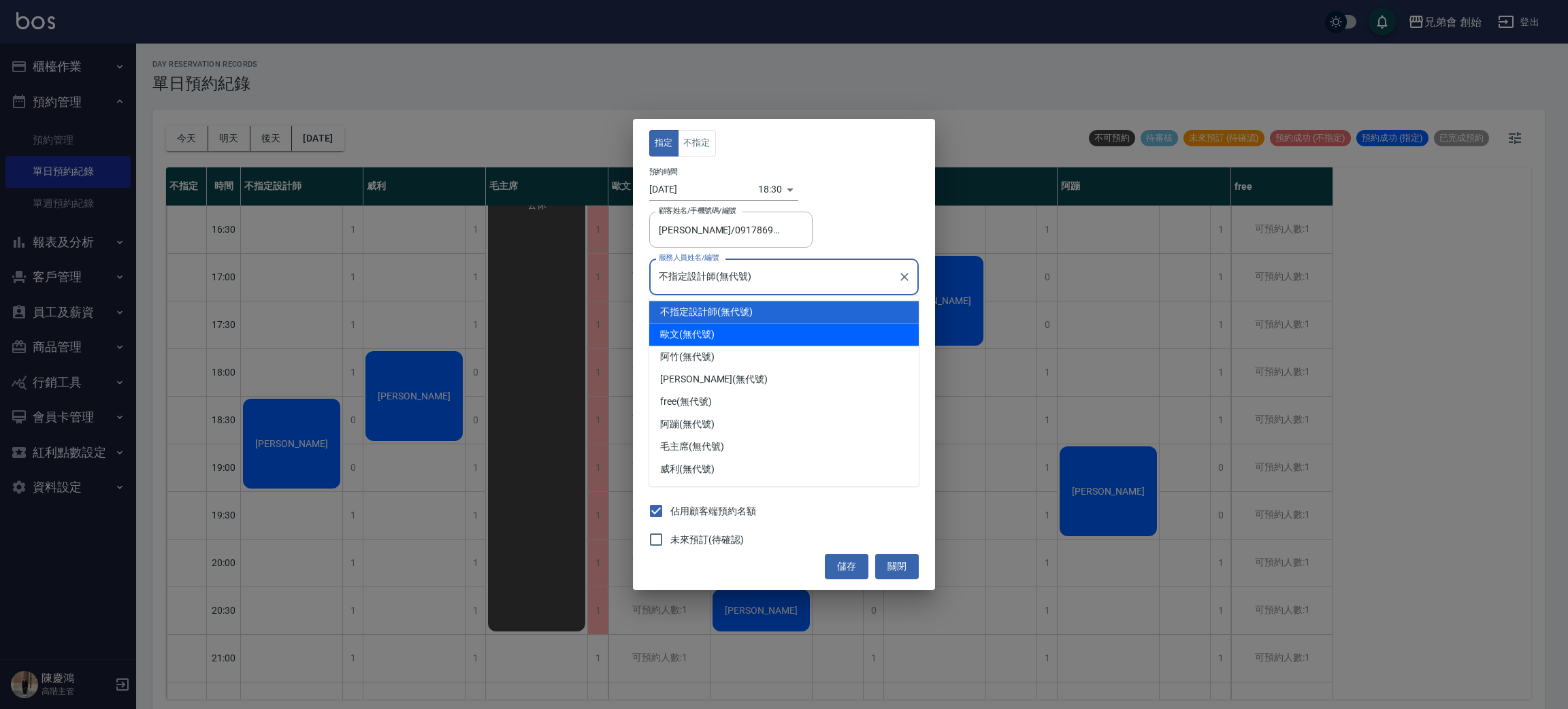
click at [736, 336] on div "[PERSON_NAME](無代號)" at bounding box center [784, 334] width 269 height 22
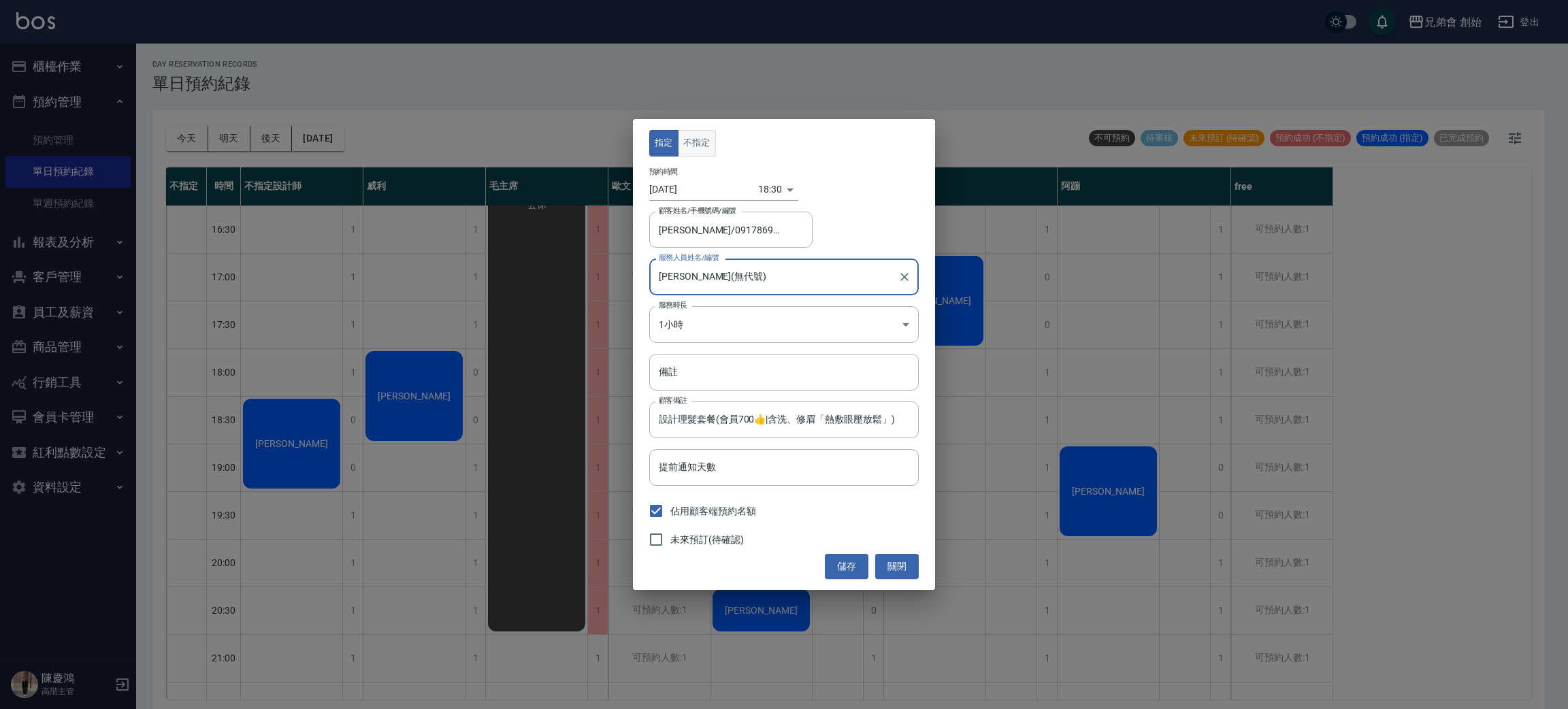
click at [695, 147] on button "不指定" at bounding box center [697, 143] width 38 height 26
click at [753, 291] on div "[PERSON_NAME](無代號) 服務人員姓名/編號" at bounding box center [784, 276] width 269 height 36
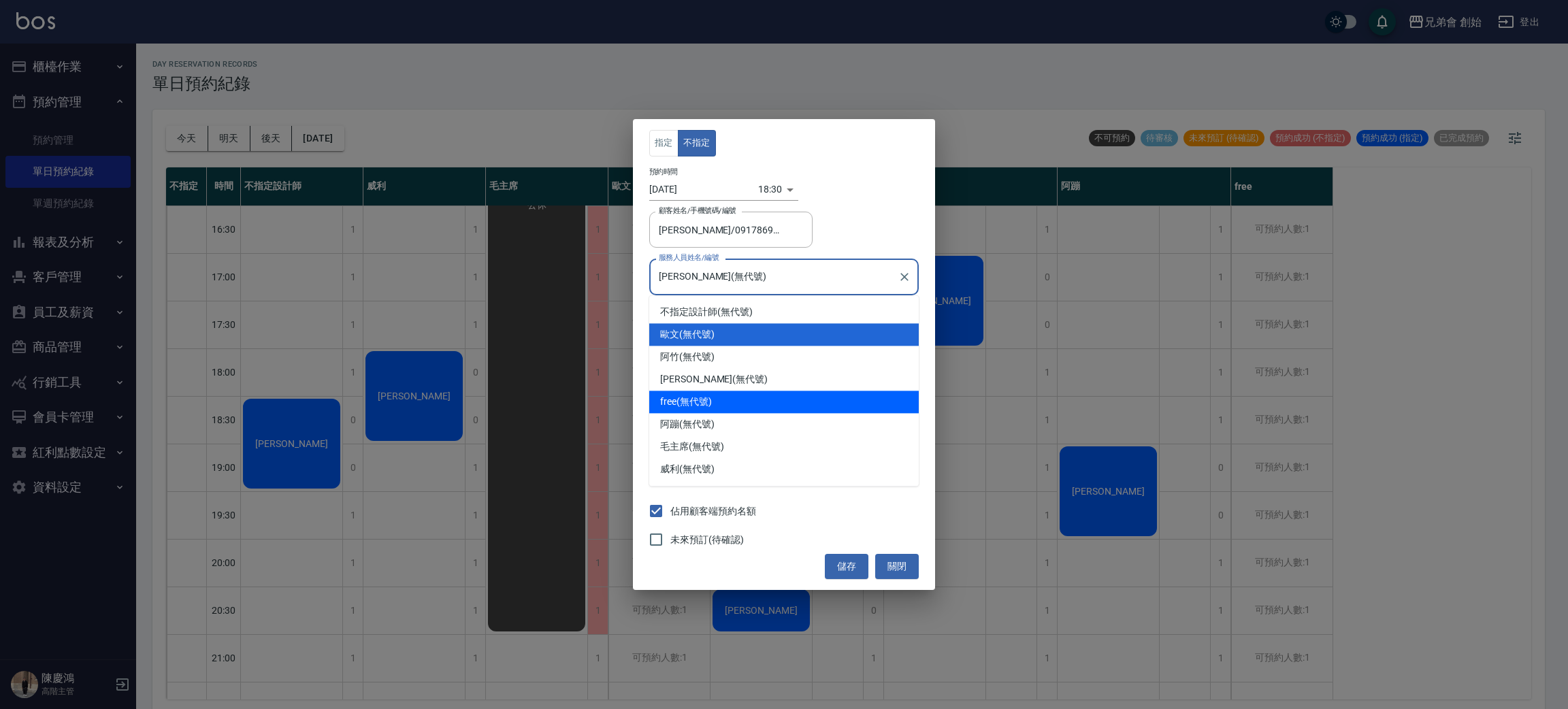
click at [752, 402] on div "free (無代號)" at bounding box center [784, 402] width 269 height 22
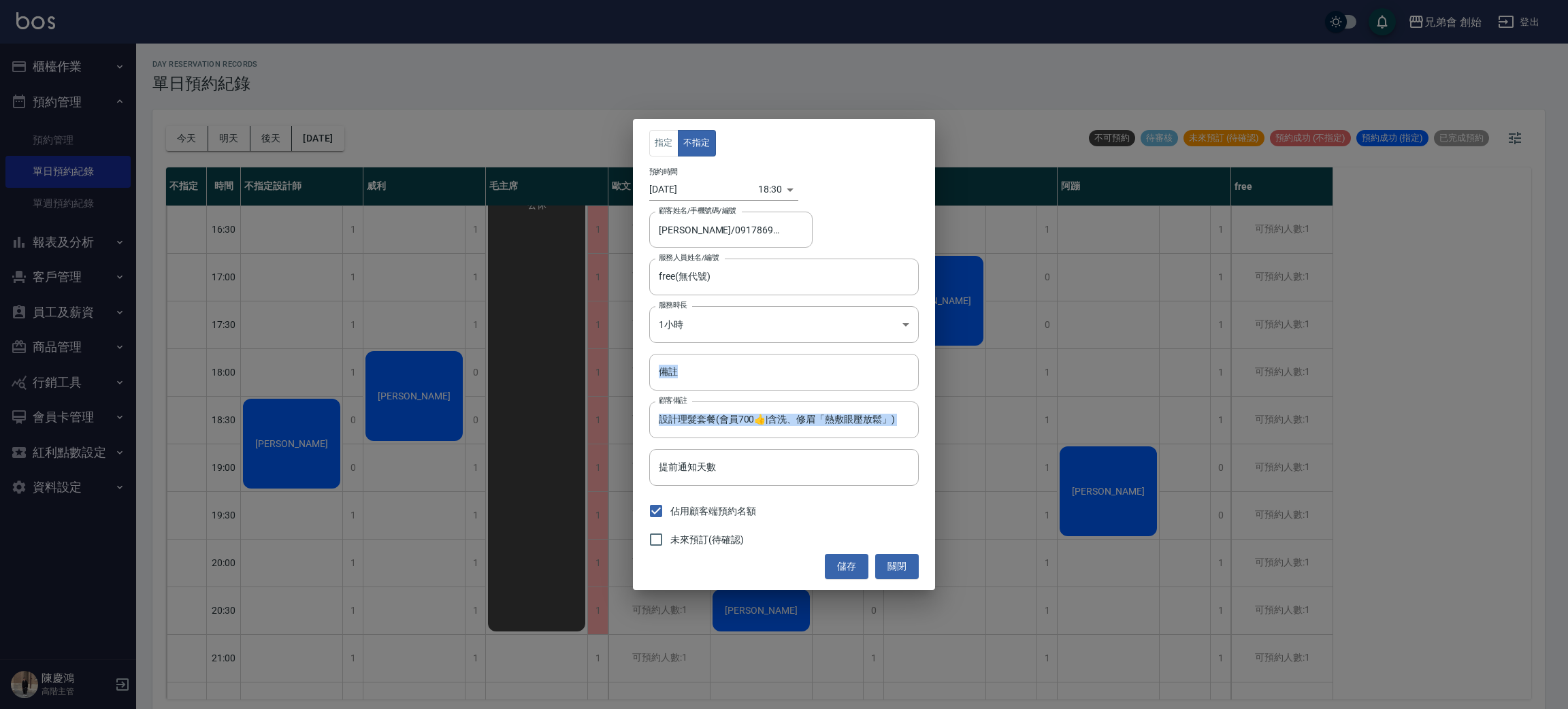
drag, startPoint x: 786, startPoint y: 432, endPoint x: 484, endPoint y: 355, distance: 311.7
click at [471, 346] on div "指定 不指定 預約時間 [DATE] 18:30 1758623400000 顧客姓名/手機號碼/編號 [PERSON_NAME]/0917869269 顧客…" at bounding box center [784, 354] width 1568 height 709
click at [722, 292] on div "free(無代號) 服務人員姓名/編號" at bounding box center [784, 276] width 269 height 36
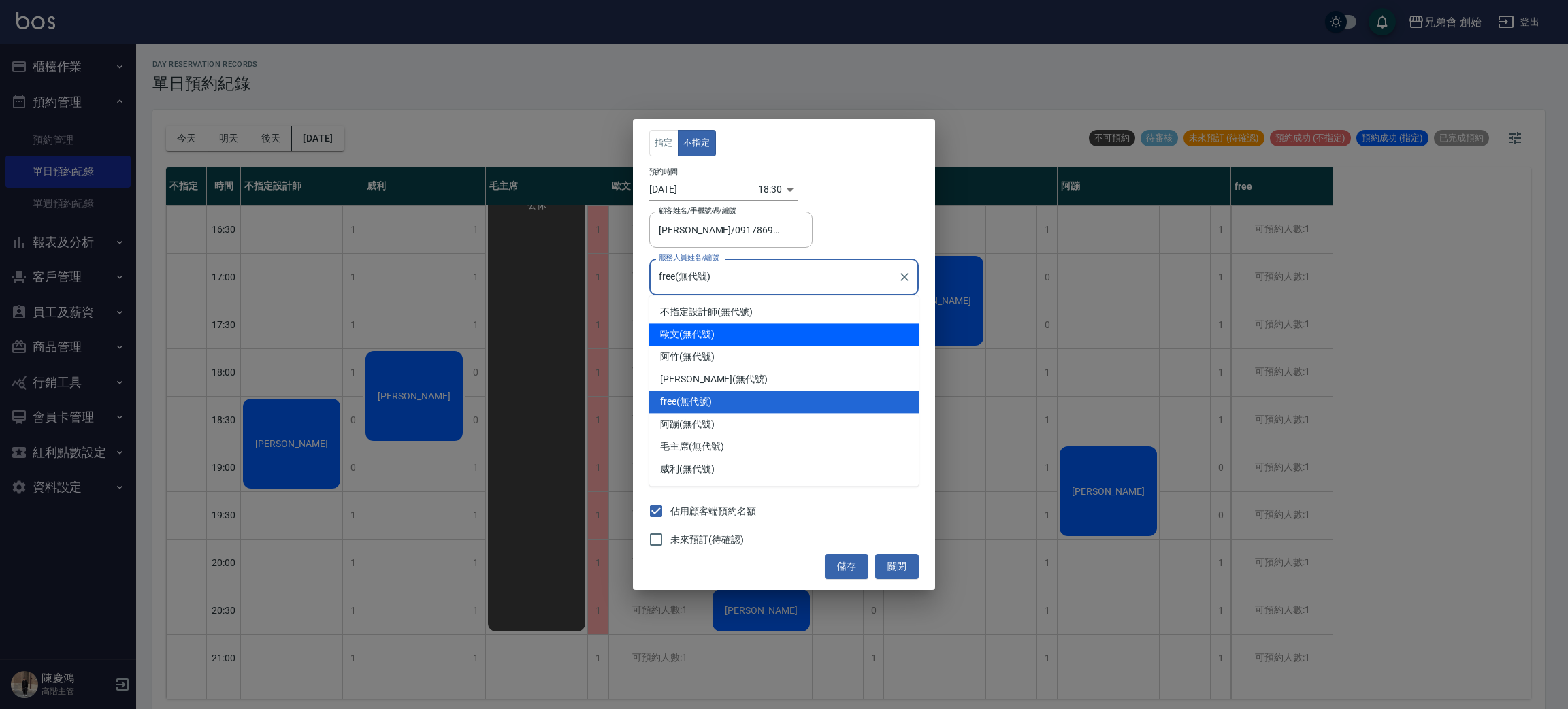
click at [697, 334] on div "[PERSON_NAME](無代號)" at bounding box center [784, 334] width 269 height 22
type input "[PERSON_NAME](無代號)"
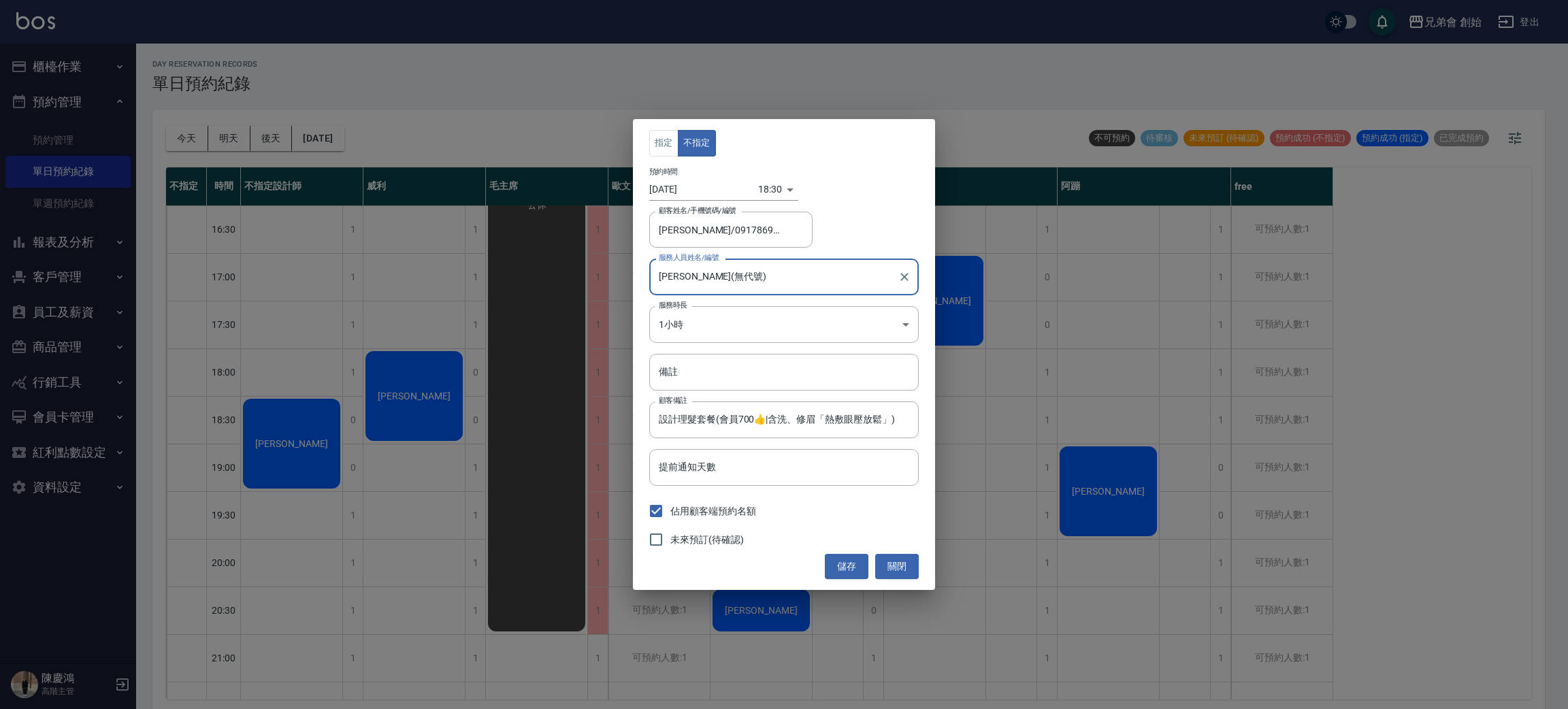
click at [848, 548] on div "未來預訂(待確認)" at bounding box center [784, 540] width 269 height 29
click at [847, 567] on button "儲存" at bounding box center [847, 566] width 43 height 25
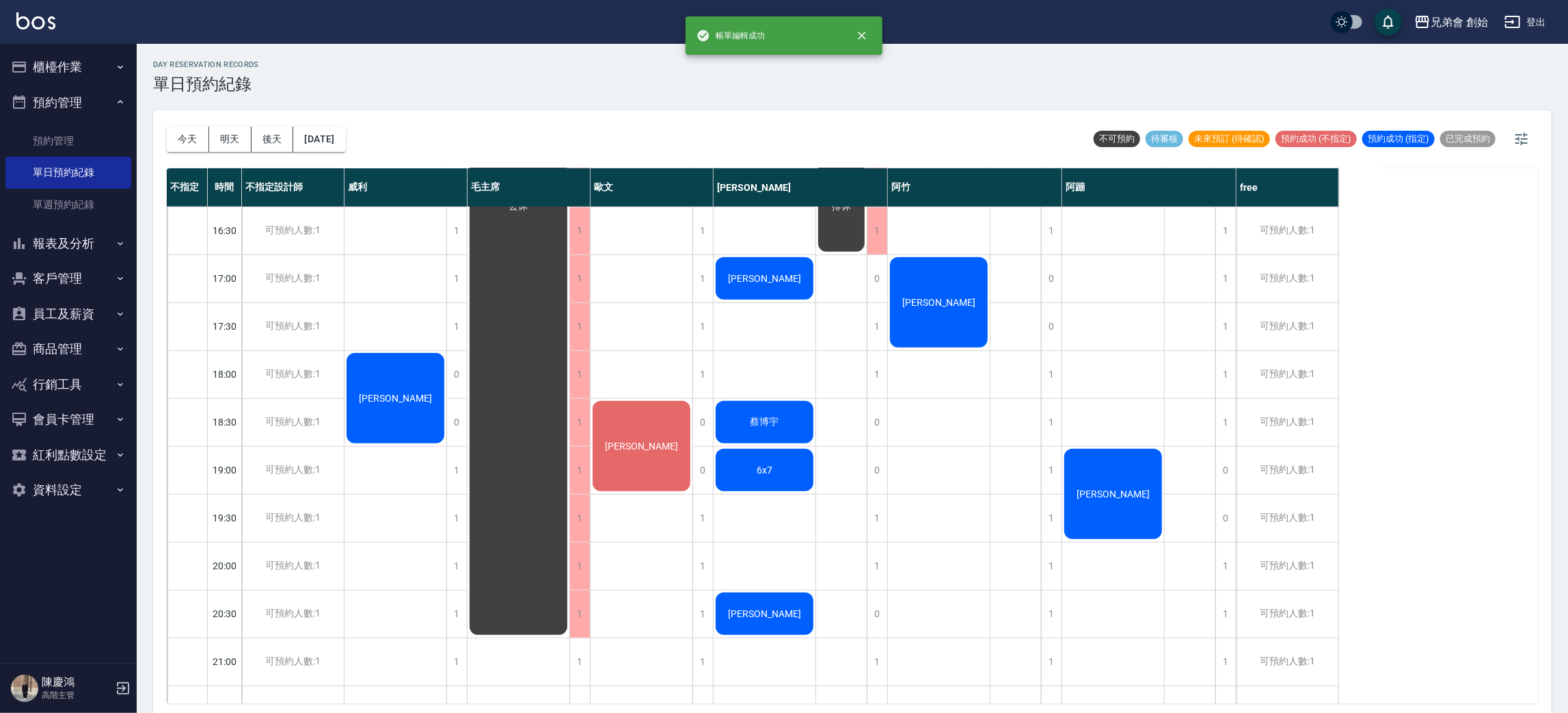
scroll to position [205, 0]
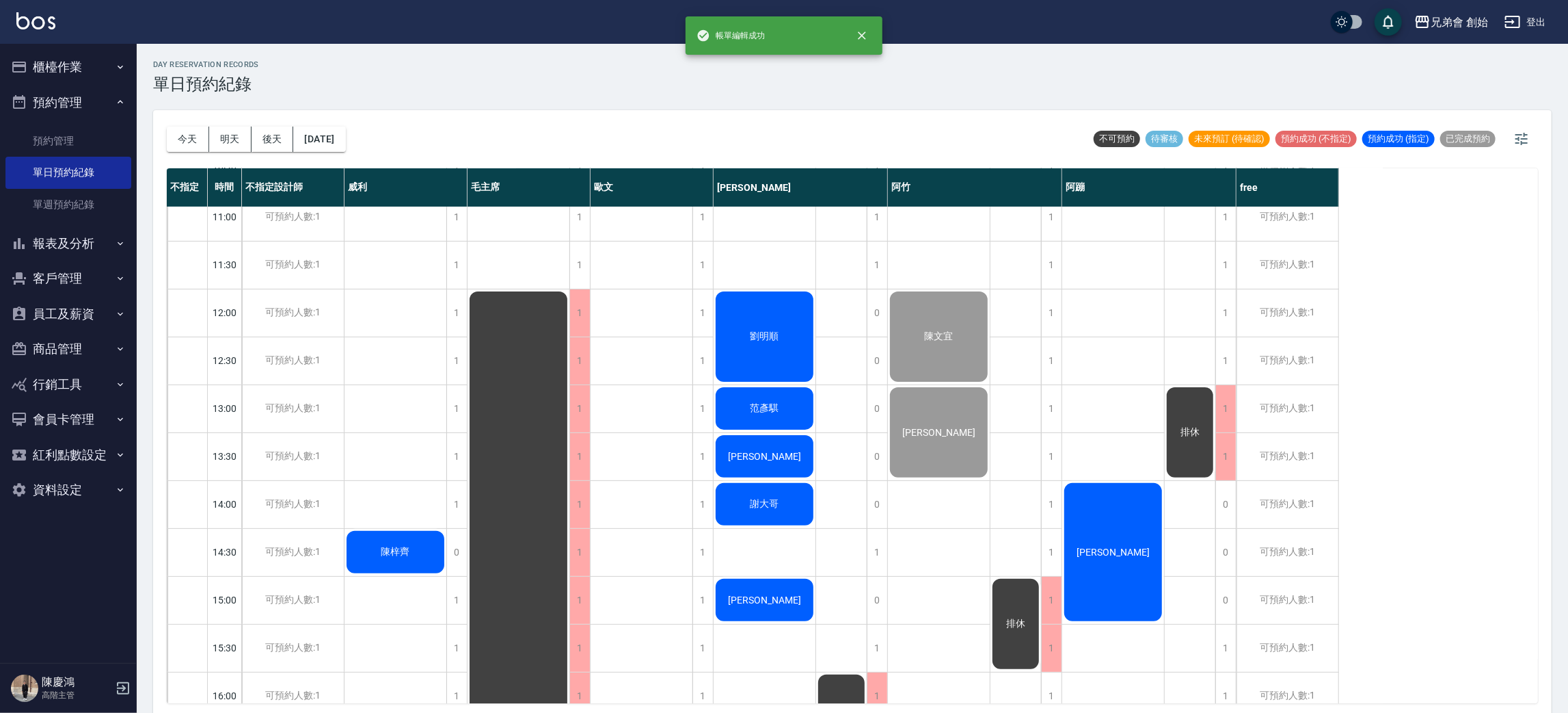
click at [186, 151] on div "[DATE] [DATE] [DATE] [DATE]" at bounding box center [256, 139] width 179 height 58
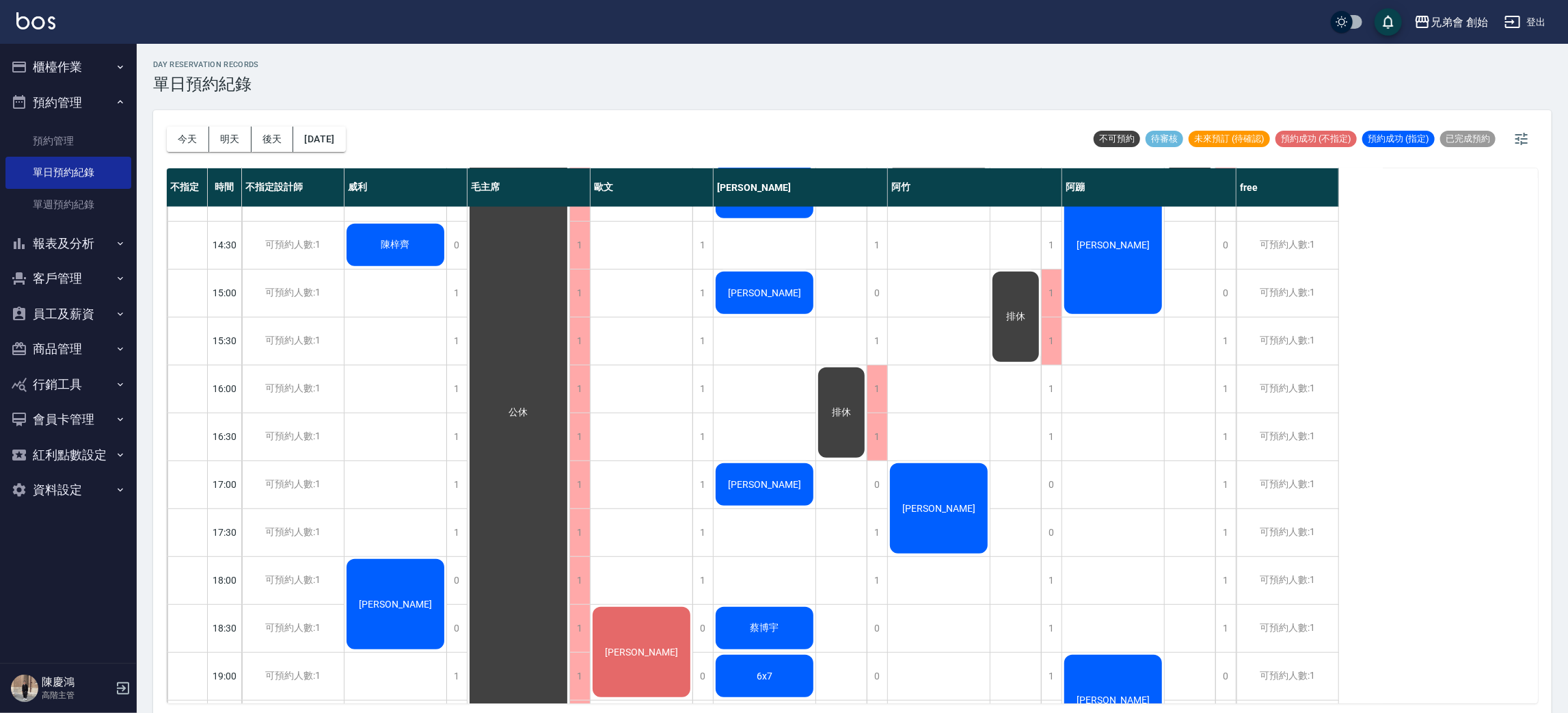
scroll to position [103, 0]
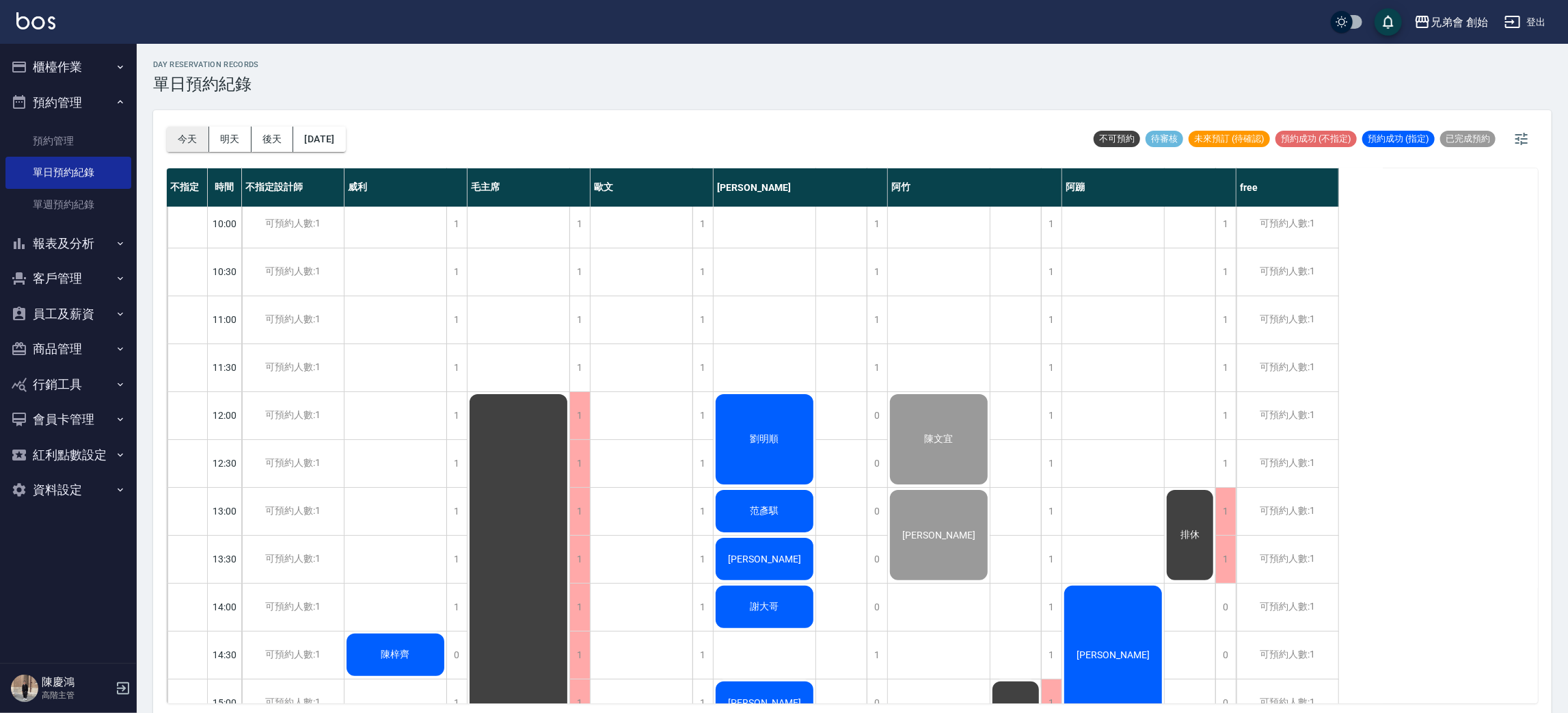
click at [183, 140] on button "今天" at bounding box center [188, 138] width 43 height 25
click at [213, 131] on button "明天" at bounding box center [230, 138] width 43 height 25
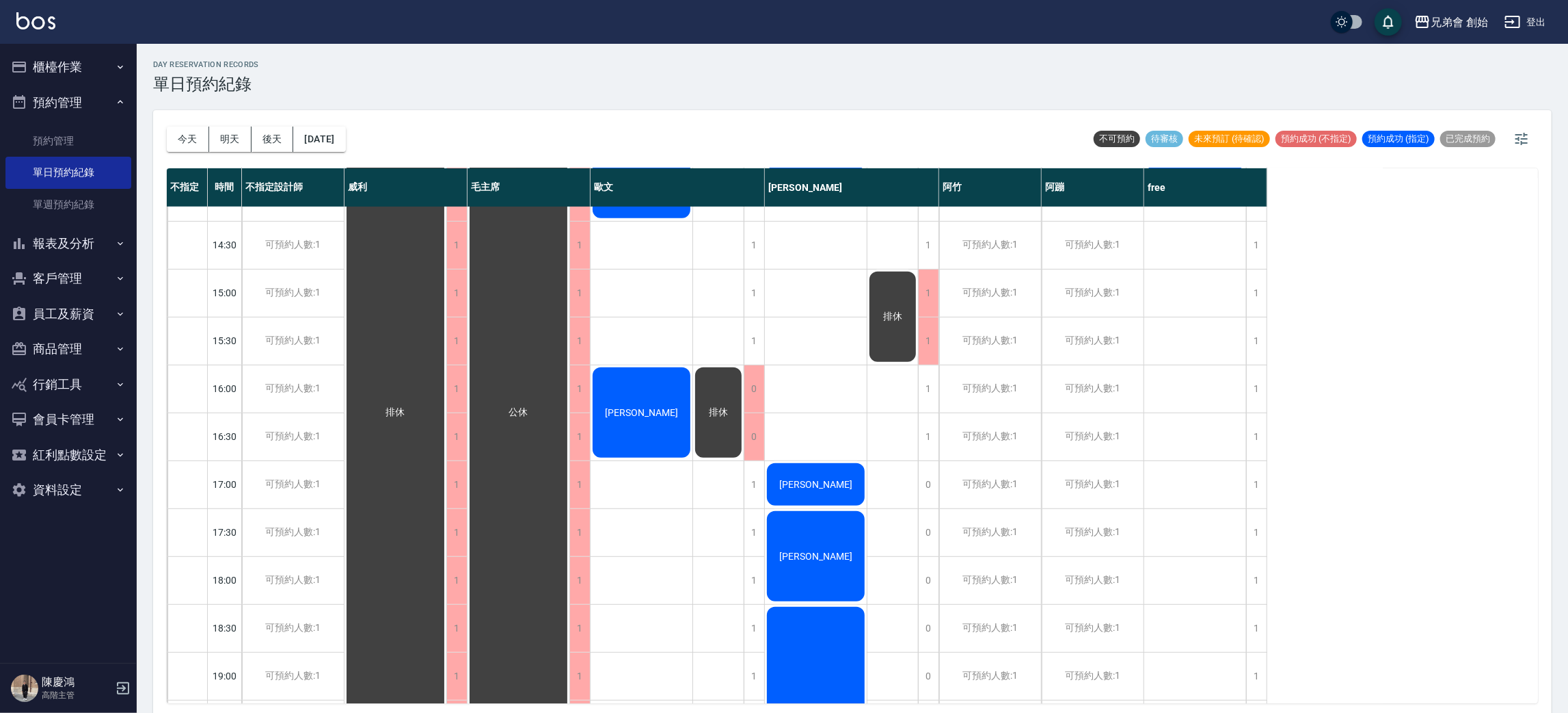
scroll to position [411, 0]
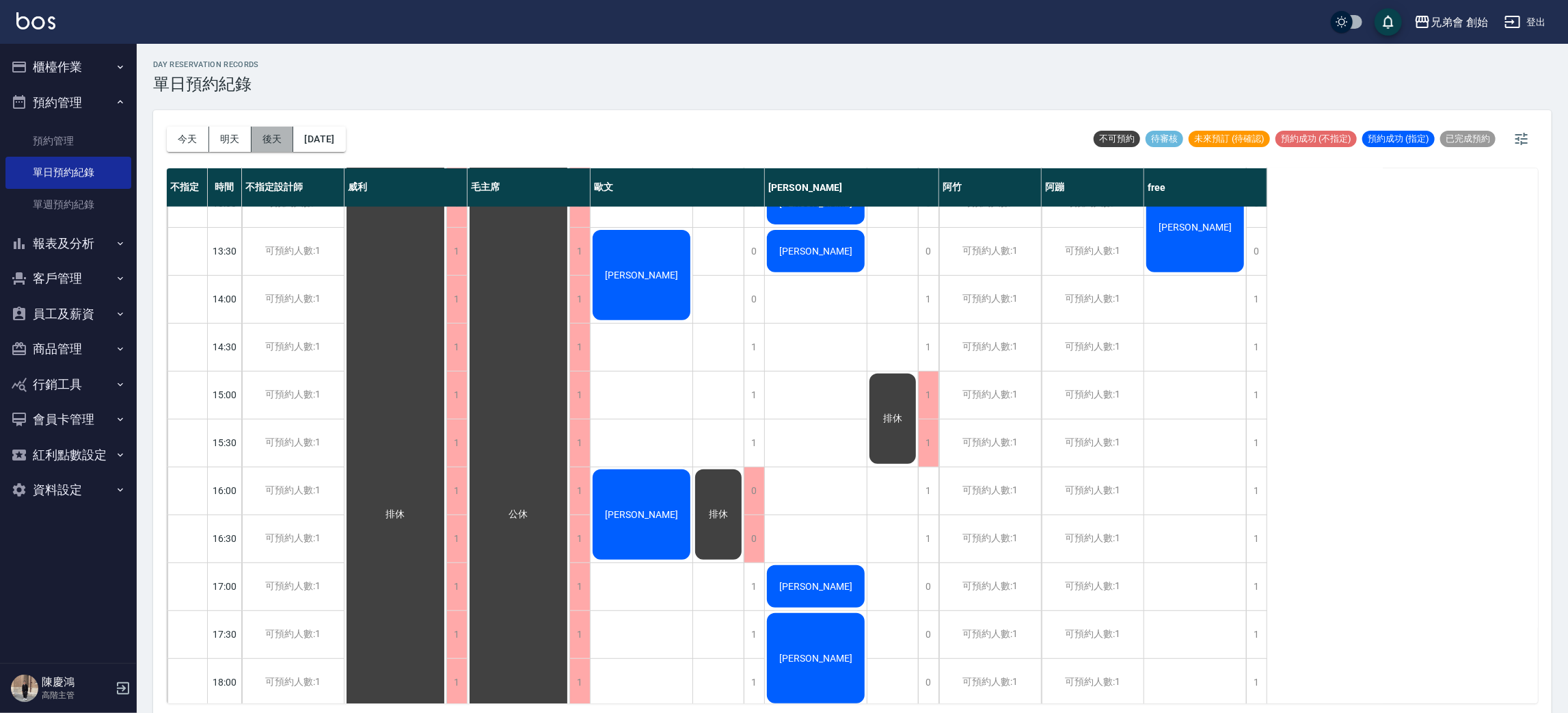
drag, startPoint x: 284, startPoint y: 136, endPoint x: 848, endPoint y: 195, distance: 567.1
click at [284, 135] on button "後天" at bounding box center [272, 138] width 43 height 25
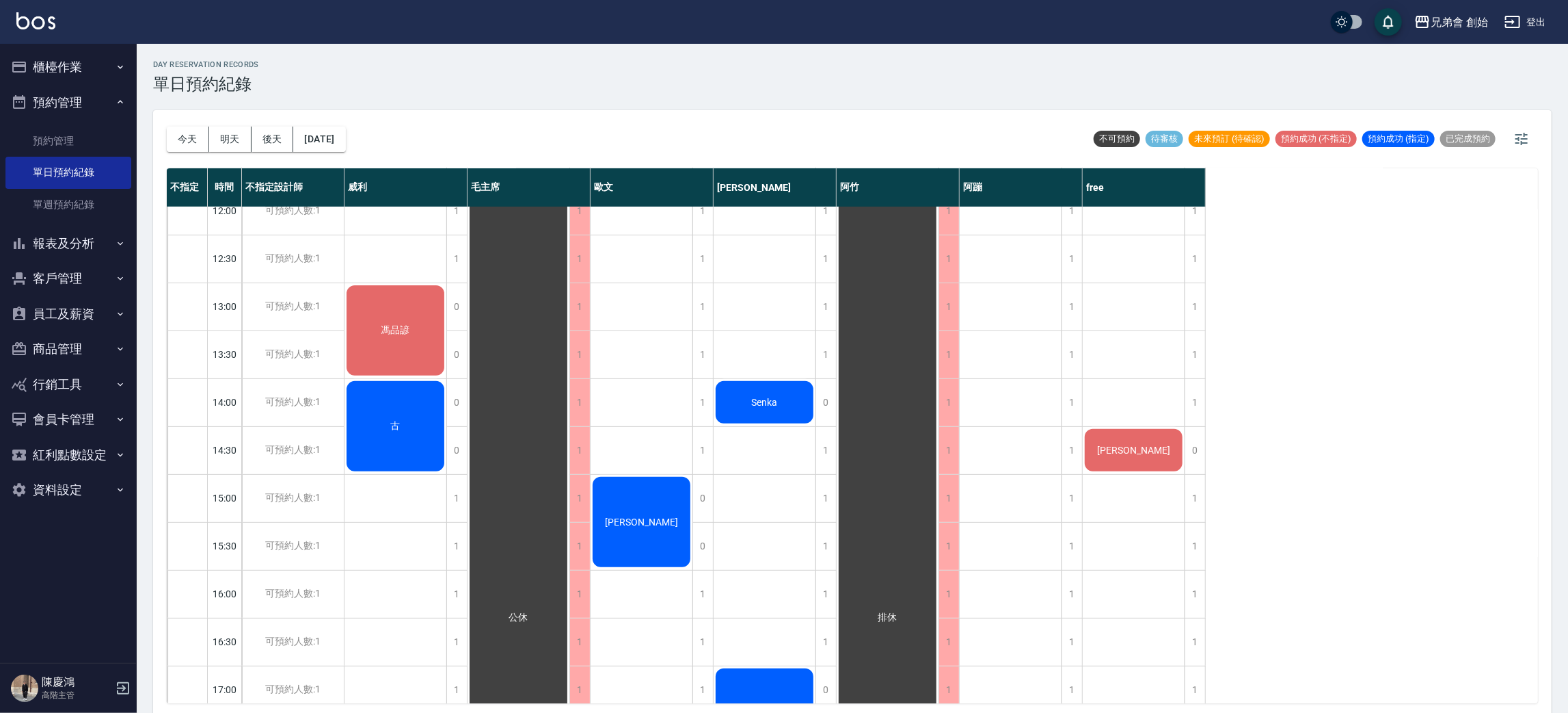
scroll to position [205, 0]
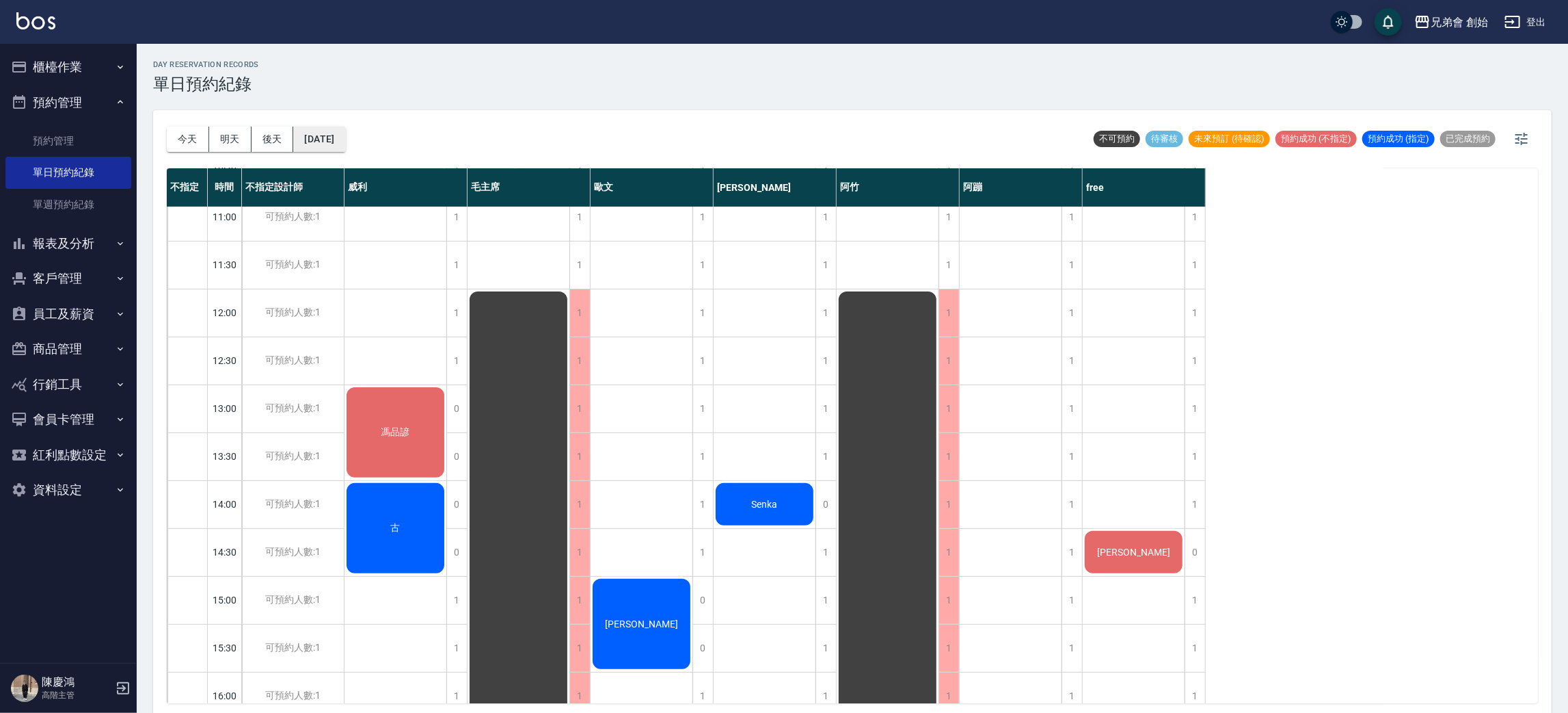
click at [345, 140] on button "[DATE]" at bounding box center [319, 138] width 52 height 25
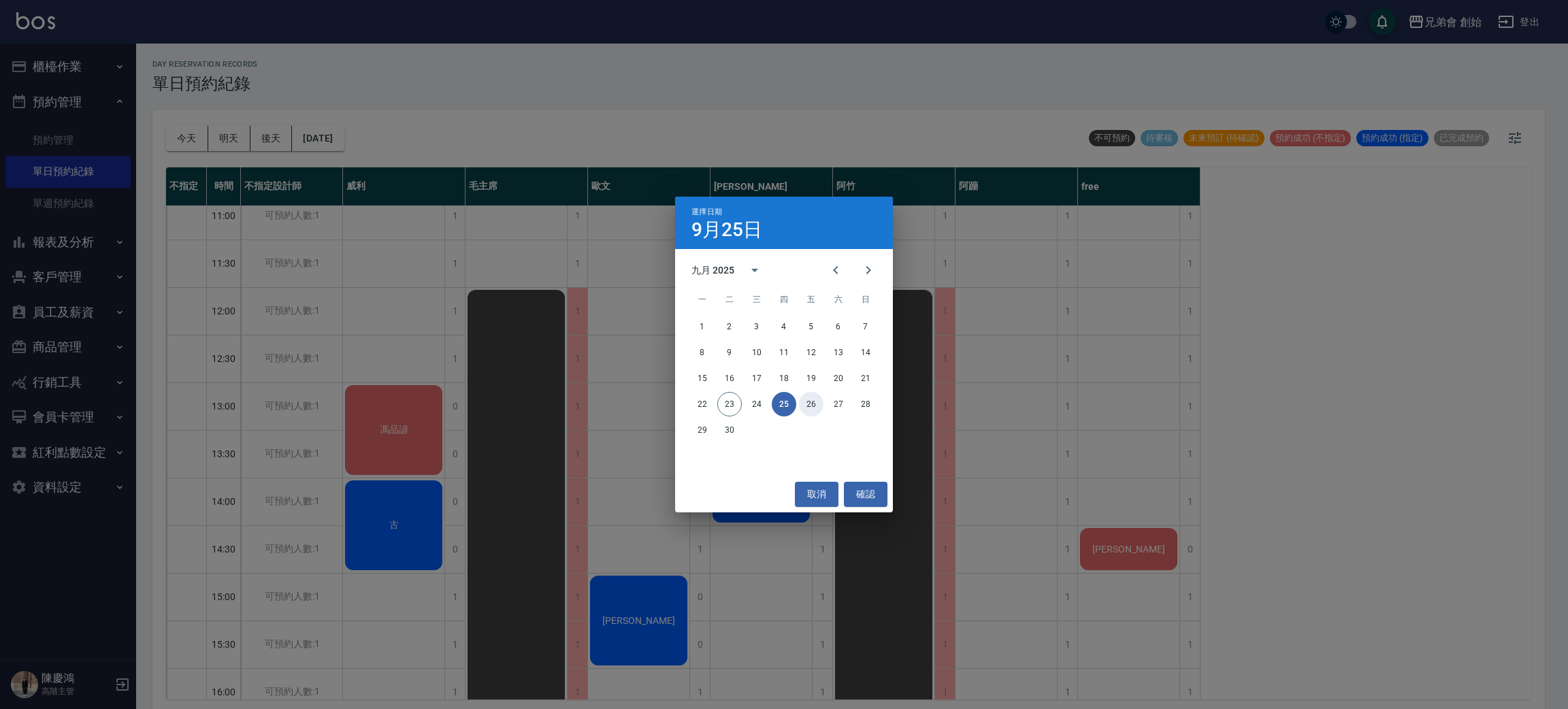
click at [816, 397] on button "26" at bounding box center [811, 404] width 25 height 25
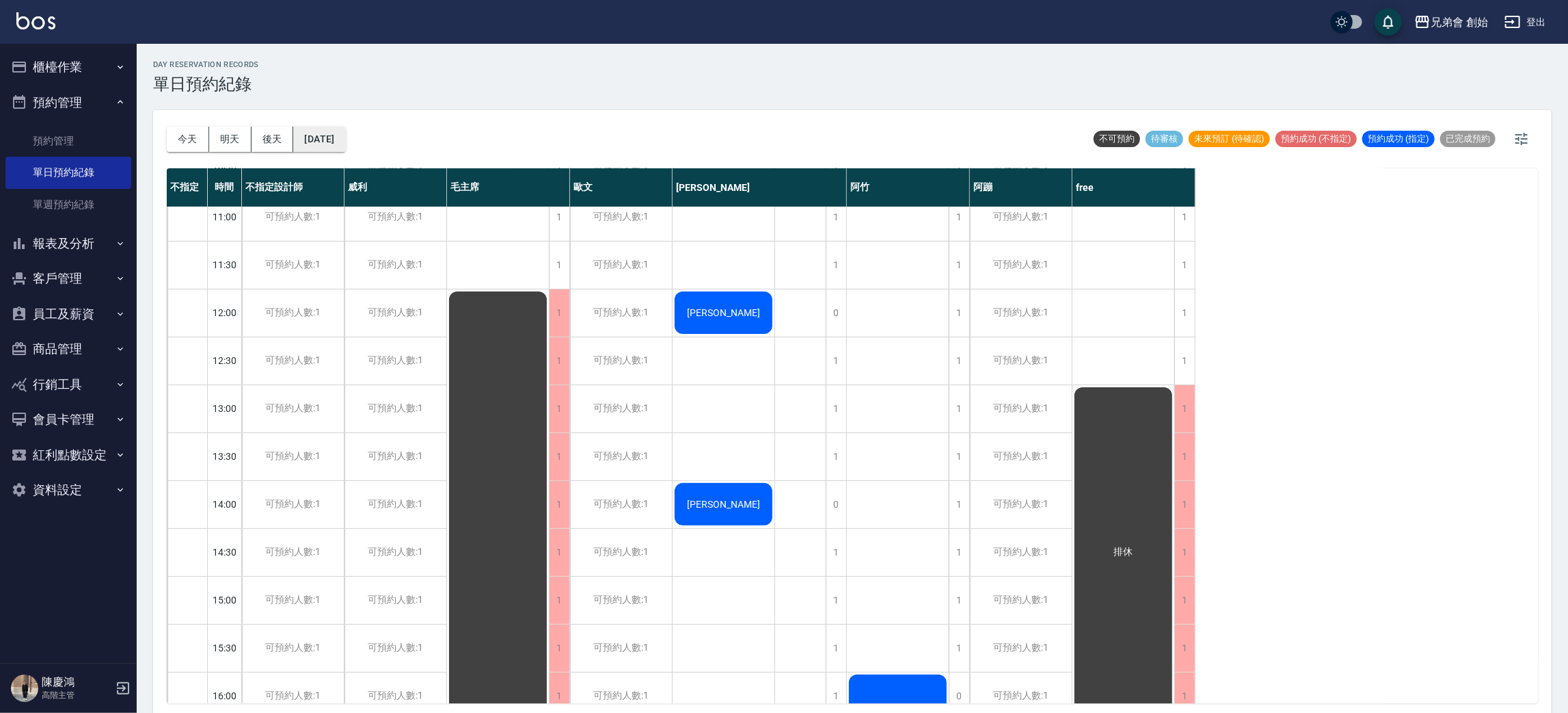
click at [345, 145] on button "[DATE]" at bounding box center [319, 138] width 52 height 25
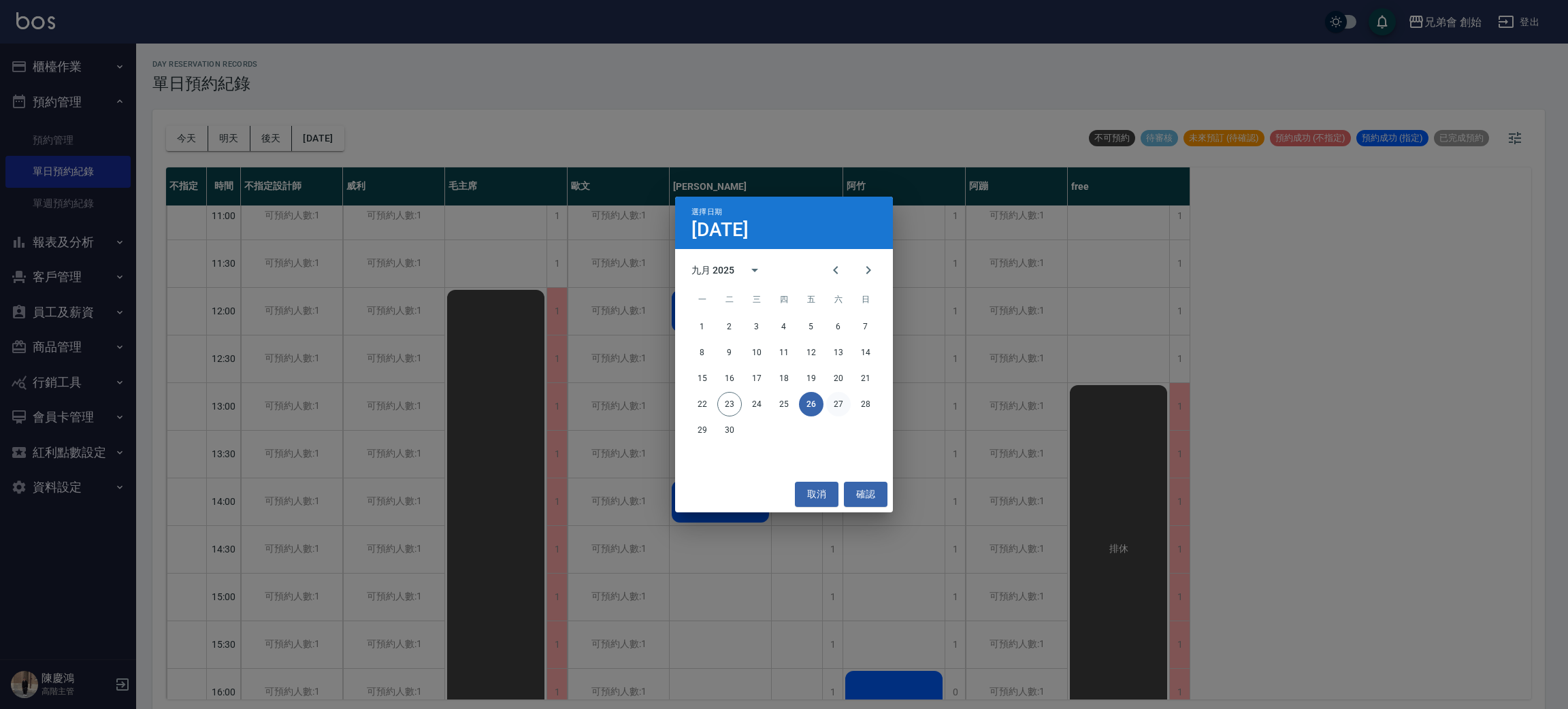
click at [832, 405] on button "27" at bounding box center [838, 404] width 25 height 25
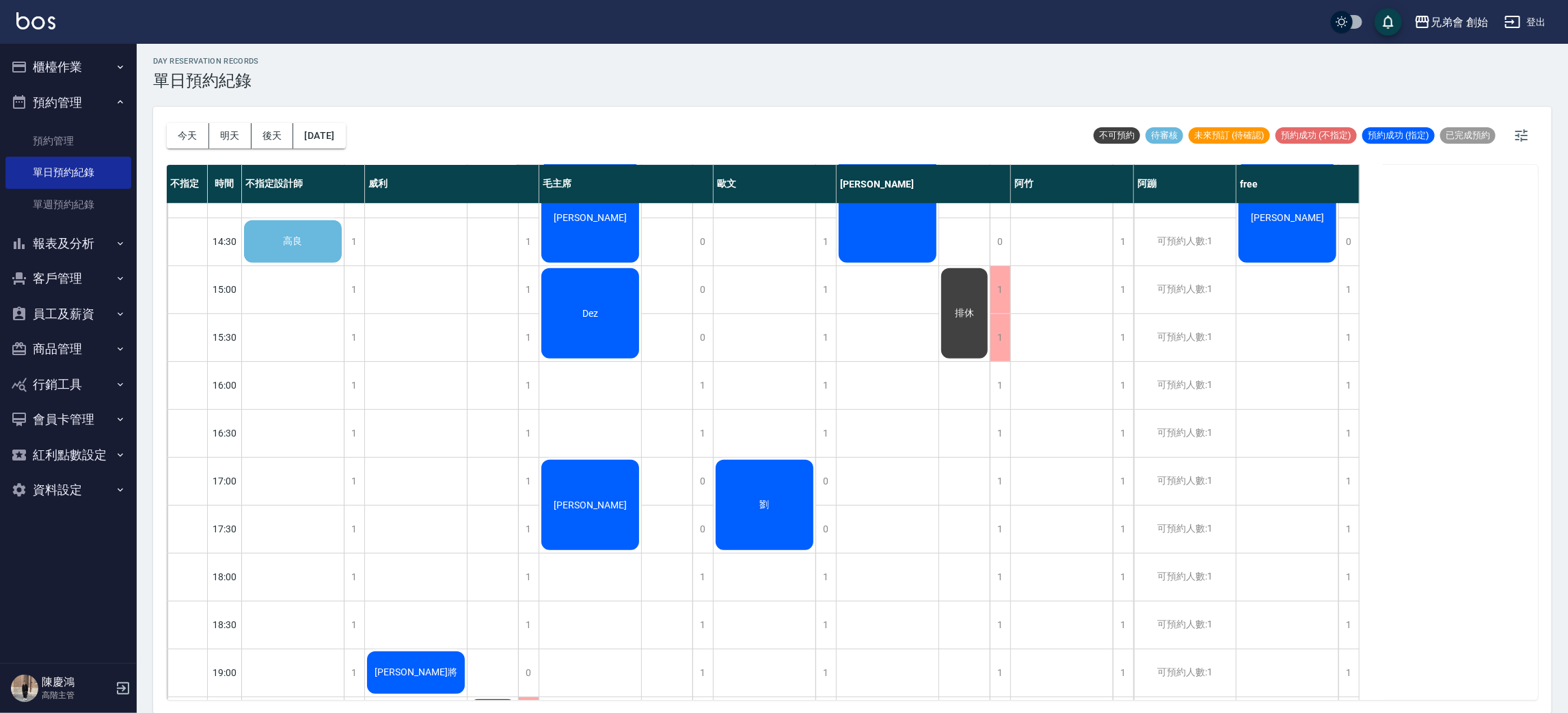
scroll to position [411, 0]
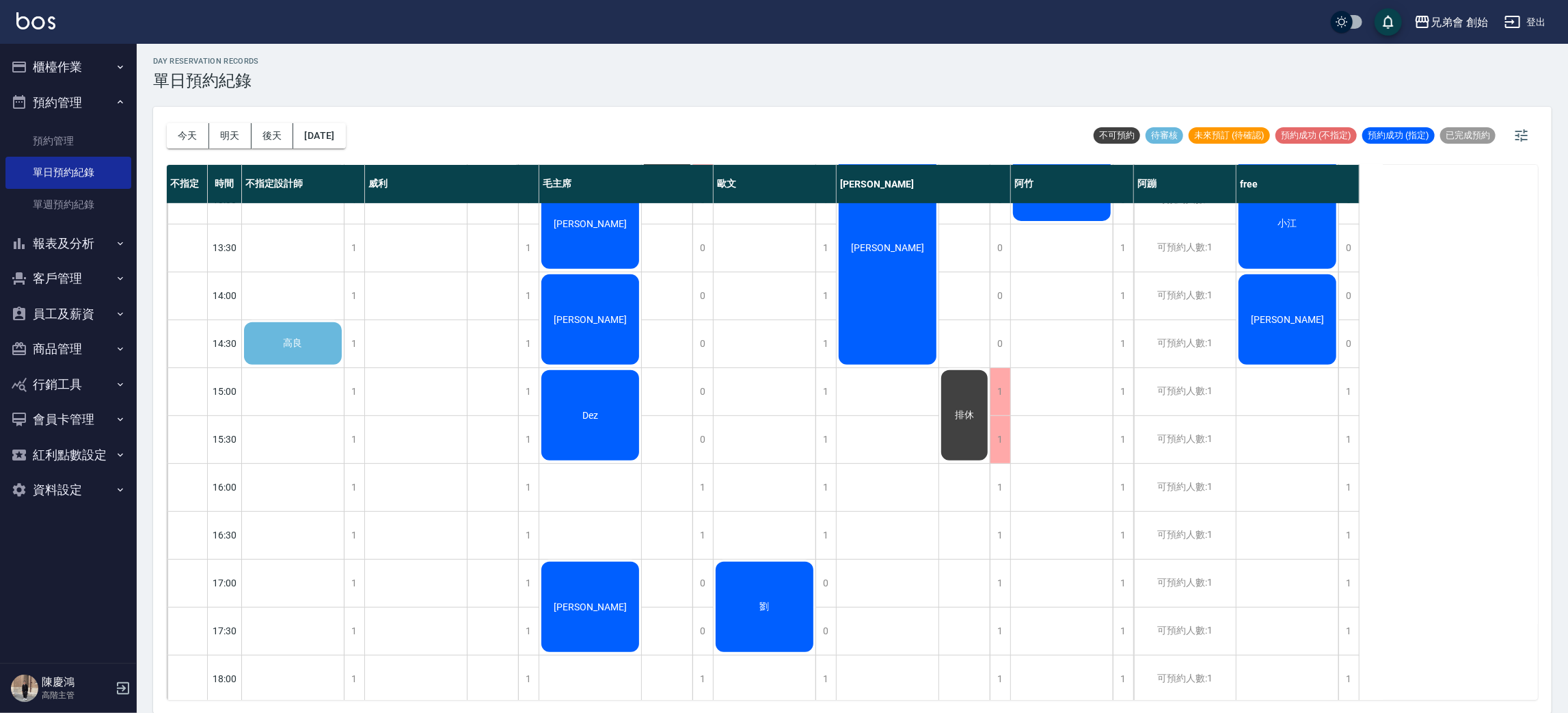
click at [319, 342] on div "高良" at bounding box center [292, 343] width 102 height 47
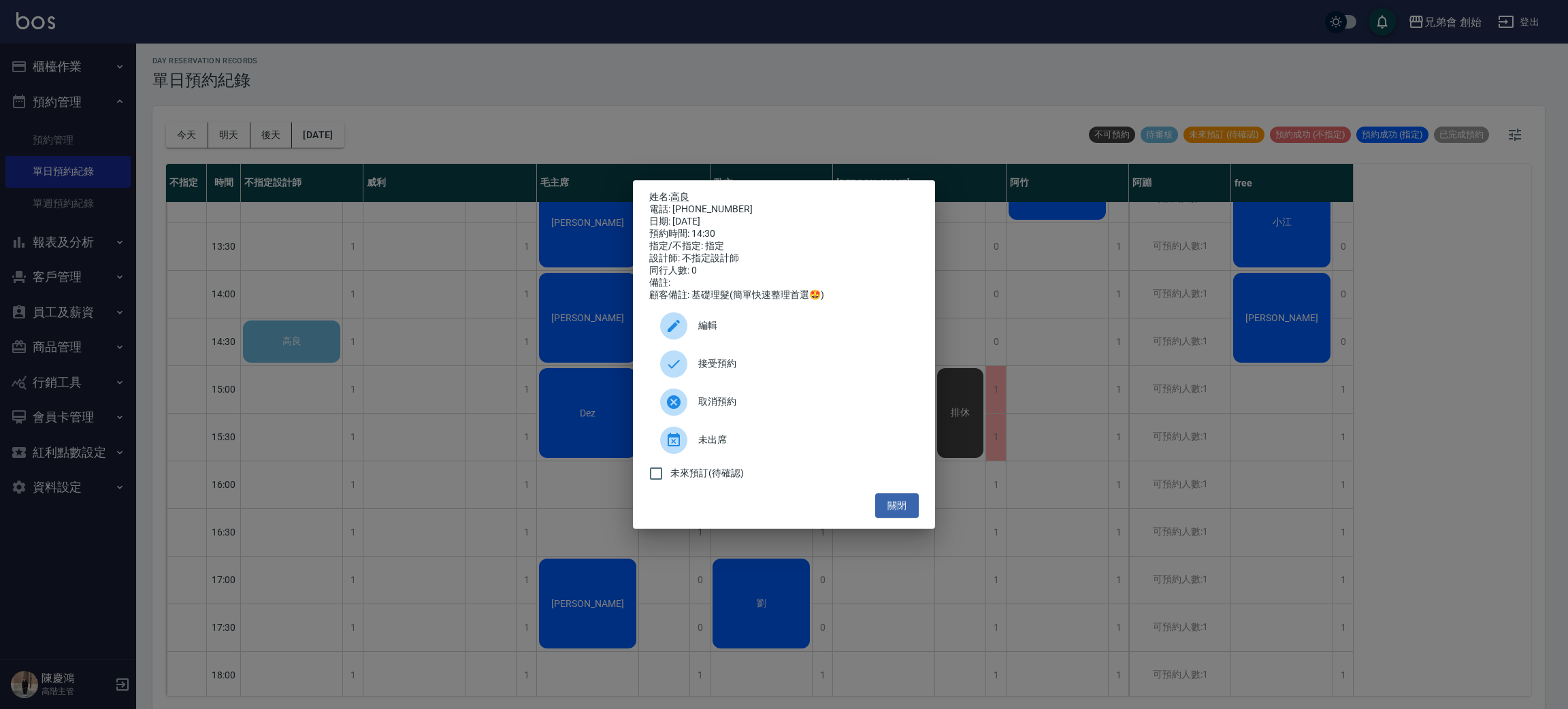
drag, startPoint x: 766, startPoint y: 368, endPoint x: 706, endPoint y: 368, distance: 60.0
click at [767, 370] on span "接受預約" at bounding box center [803, 364] width 209 height 14
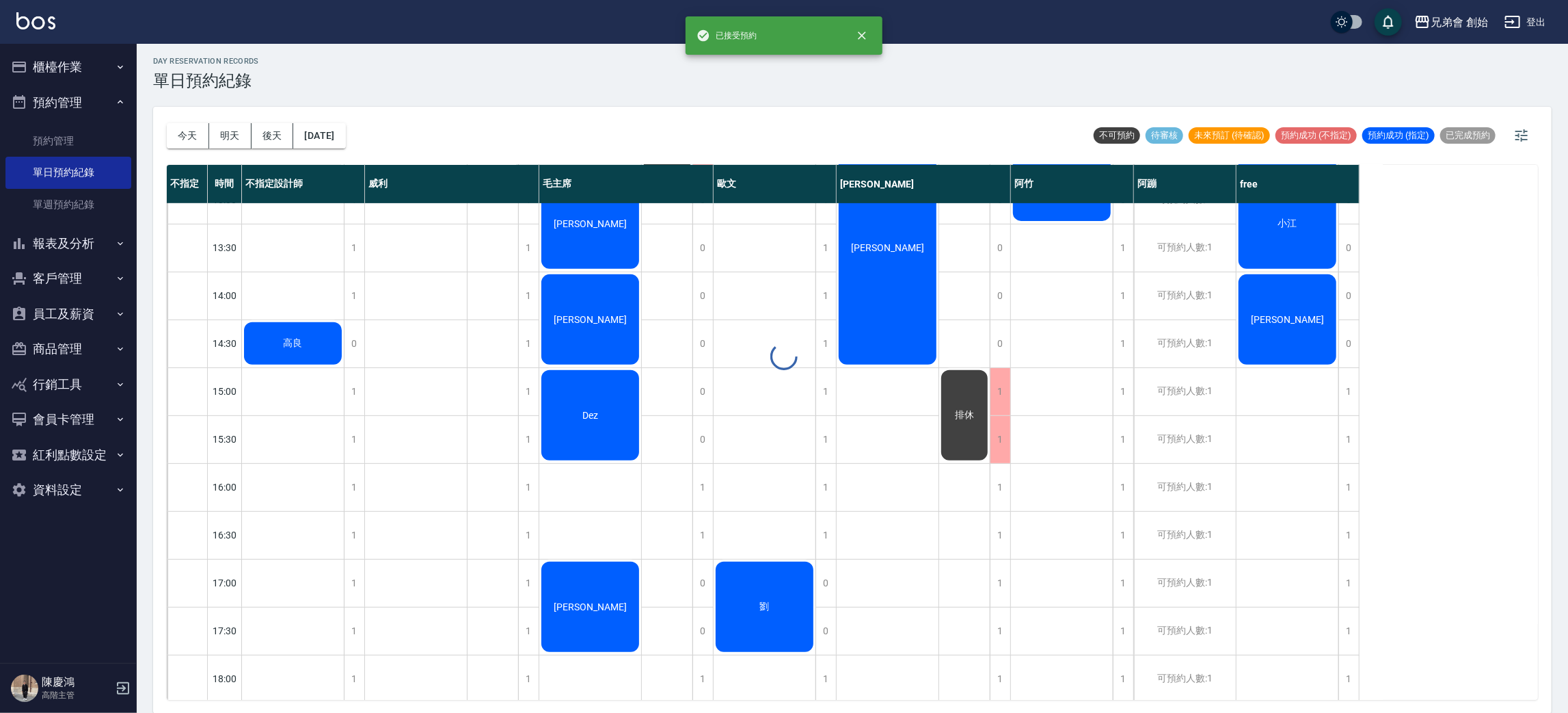
click at [319, 342] on div "高良" at bounding box center [292, 343] width 102 height 47
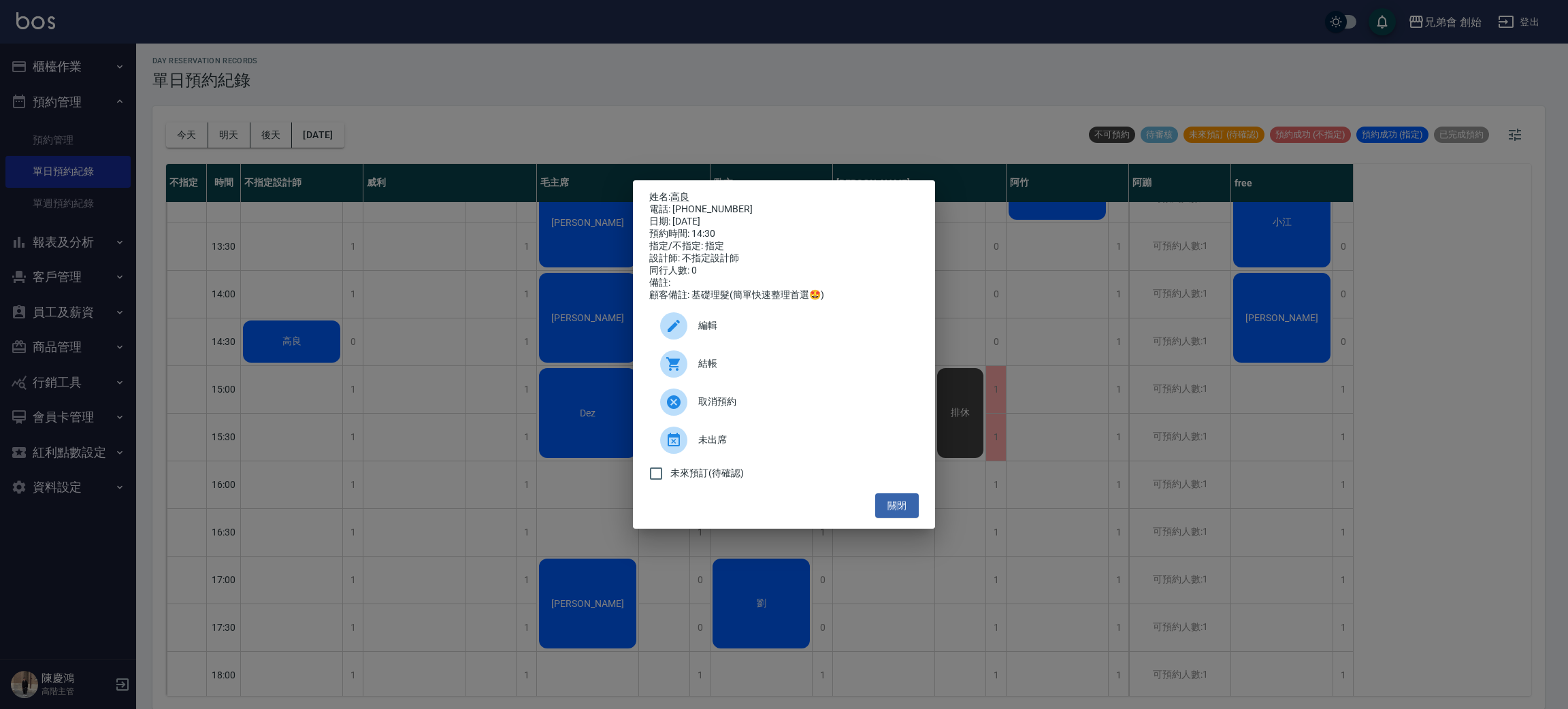
click at [753, 371] on span "結帳" at bounding box center [803, 364] width 209 height 14
click at [342, 337] on div "姓名: 高良 電話: [PHONE_NUMBER] 日期: [DATE] 預約時間: 14:30 指定/不指定: 指定 設計師: 不指定設計師 同行人數: 0…" at bounding box center [784, 354] width 1568 height 709
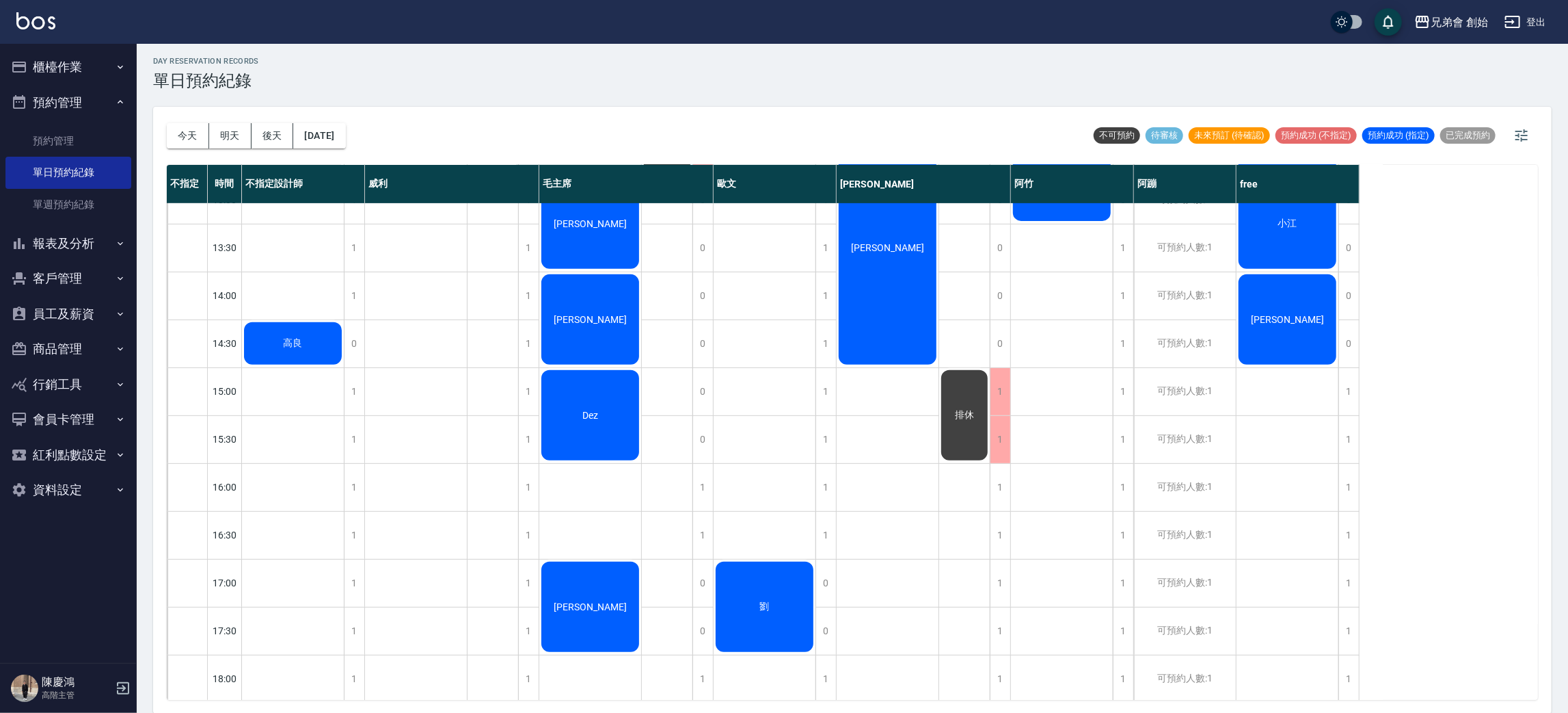
click at [325, 334] on div "高良" at bounding box center [292, 343] width 102 height 47
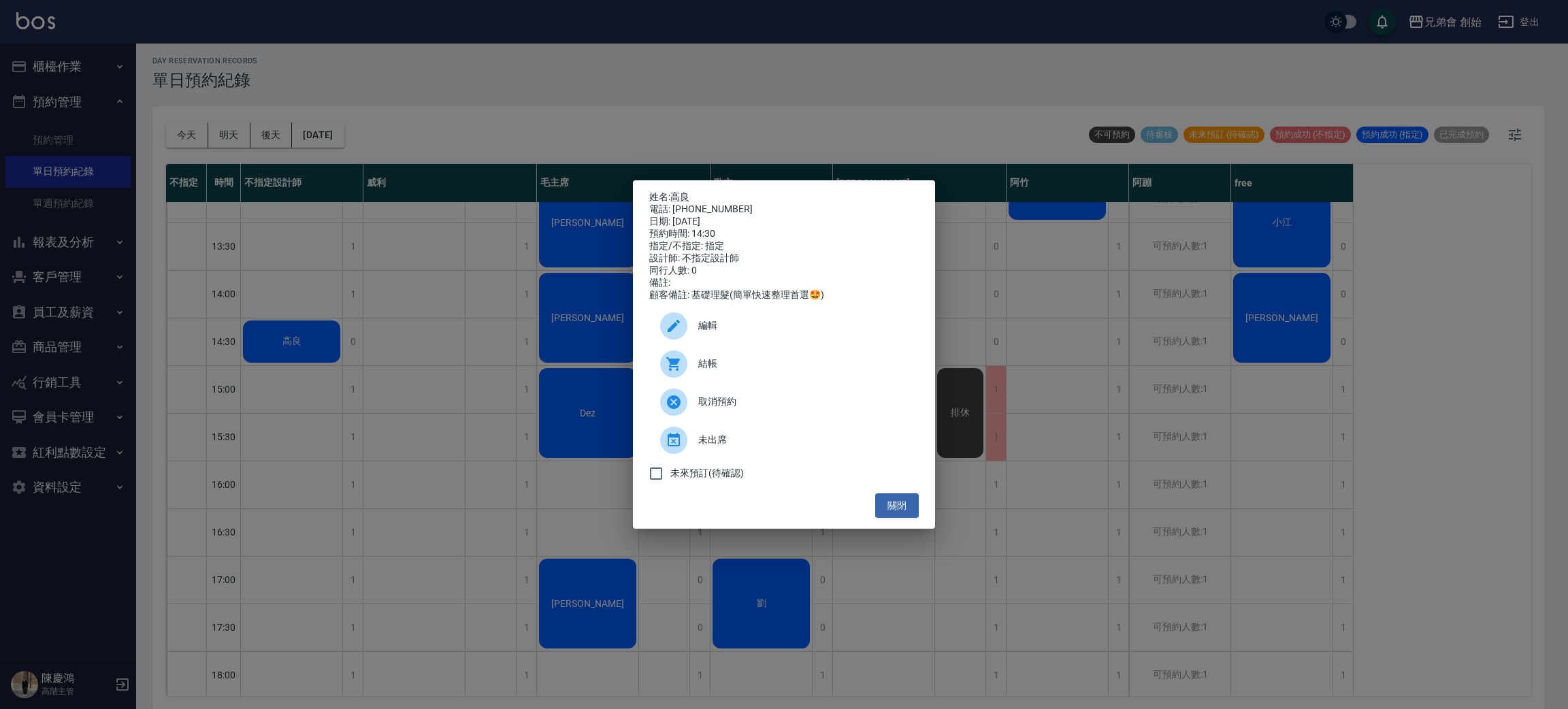
click at [698, 330] on span "編輯" at bounding box center [803, 325] width 209 height 14
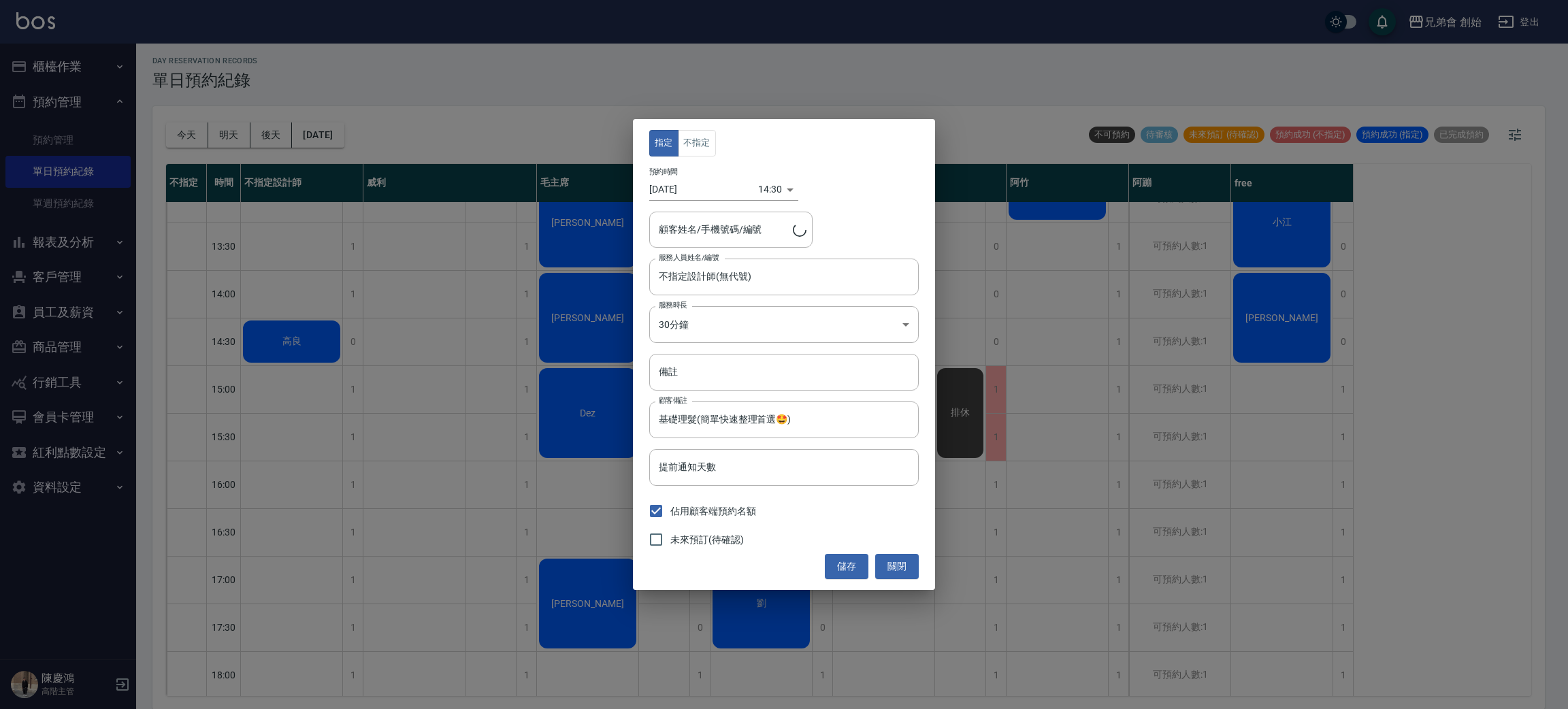
type input "高良/0925305101/"
click at [711, 146] on button "不指定" at bounding box center [697, 143] width 38 height 26
click at [746, 277] on input "不指定設計師(無代號)" at bounding box center [774, 277] width 237 height 24
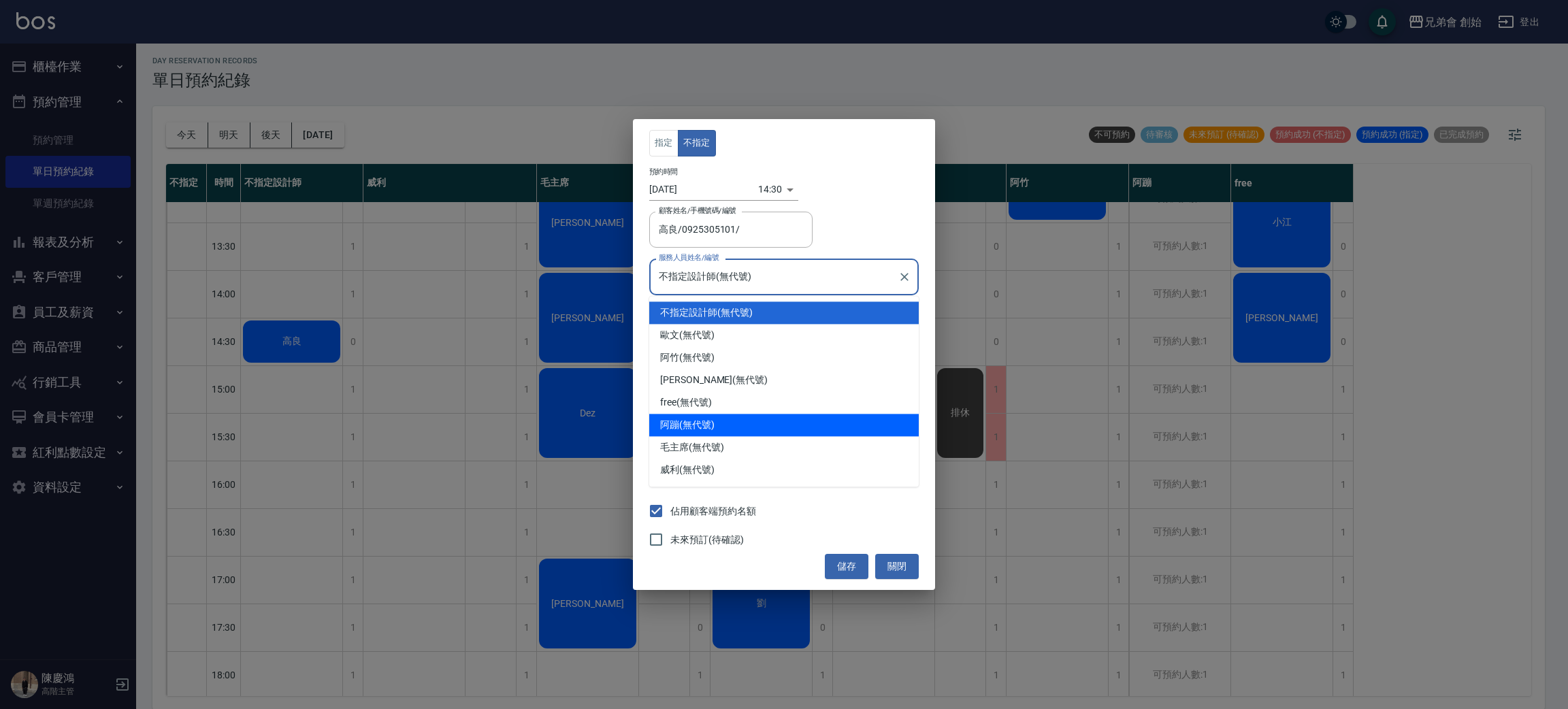
click at [750, 418] on div "阿蹦 (無代號)" at bounding box center [784, 424] width 269 height 22
type input "阿蹦(無代號)"
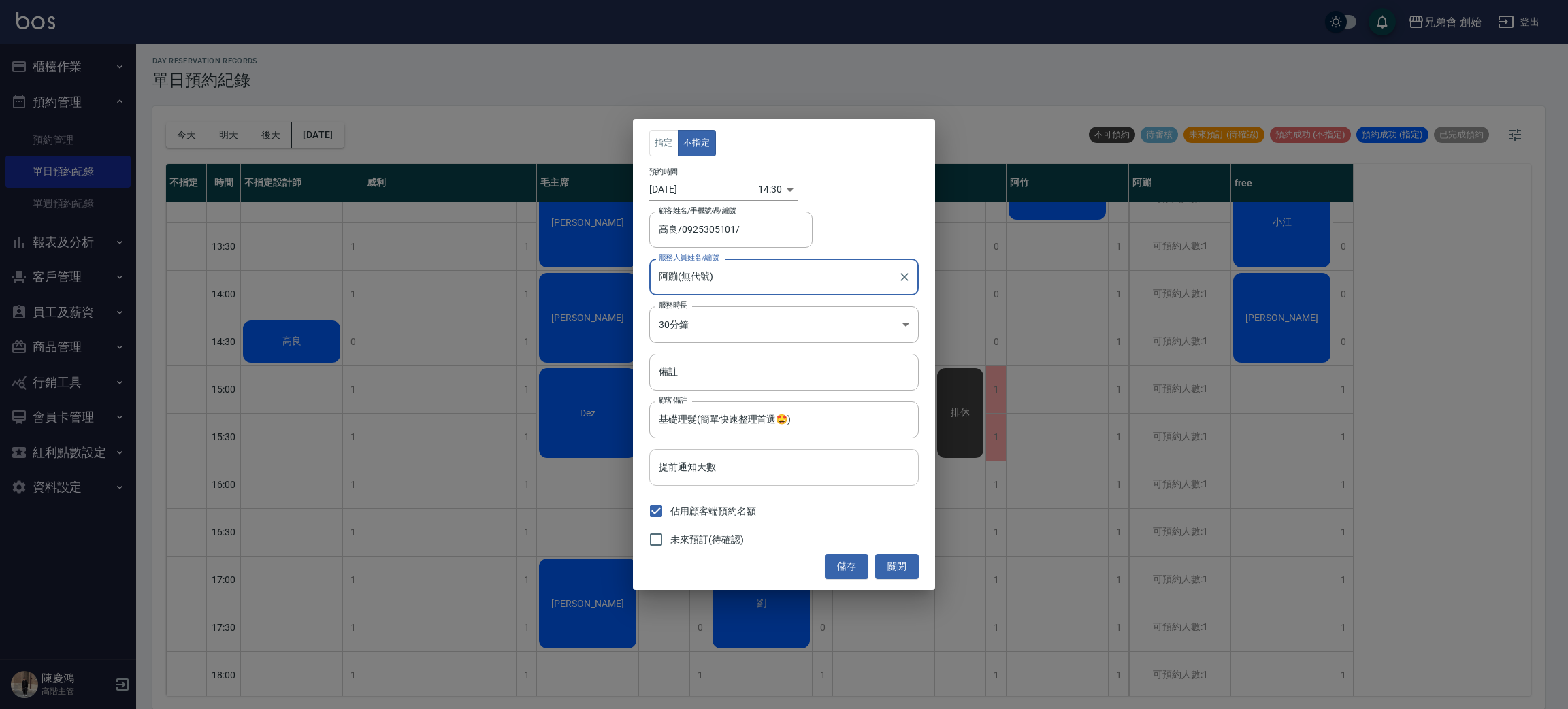
drag, startPoint x: 852, startPoint y: 567, endPoint x: 759, endPoint y: 468, distance: 135.8
click at [852, 567] on button "儲存" at bounding box center [847, 566] width 43 height 25
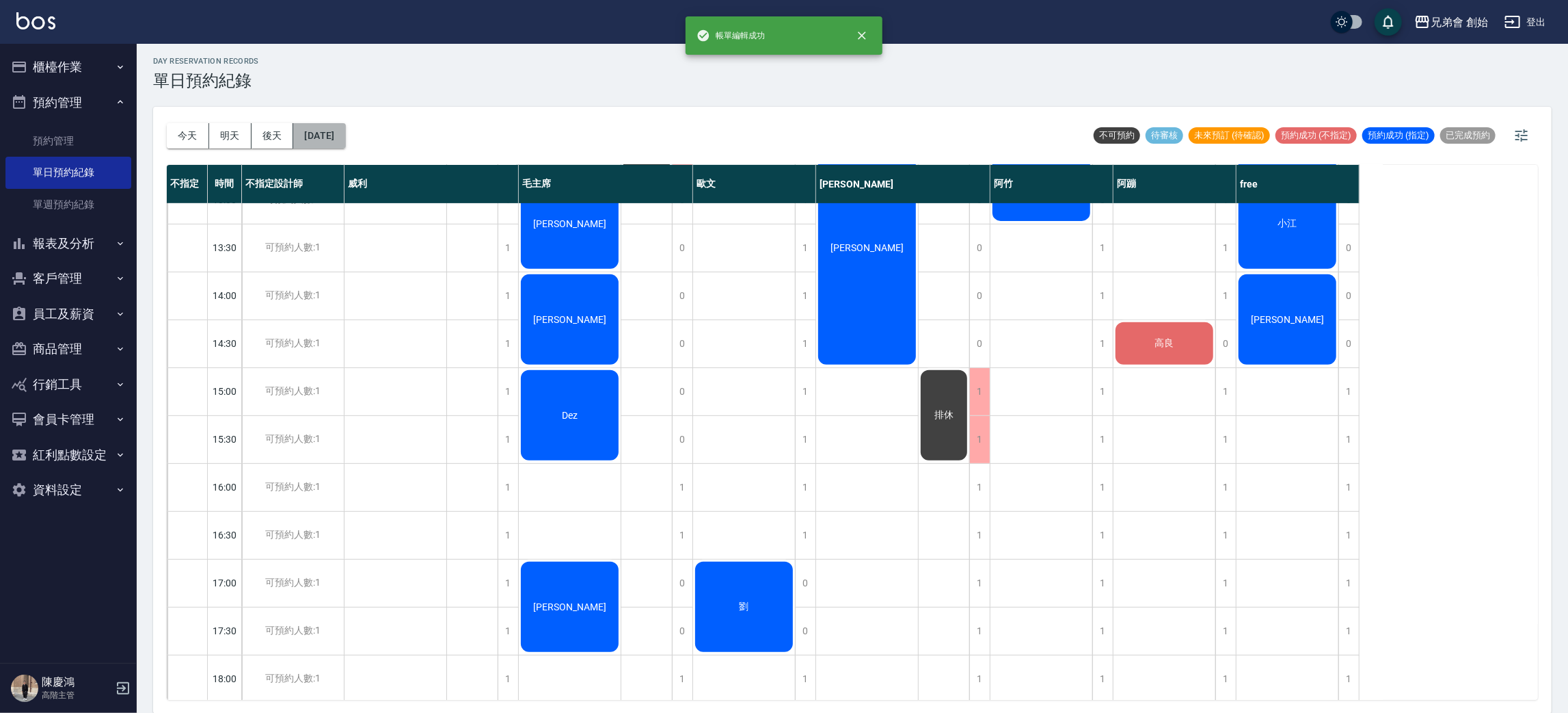
click at [345, 129] on button "[DATE]" at bounding box center [319, 135] width 52 height 25
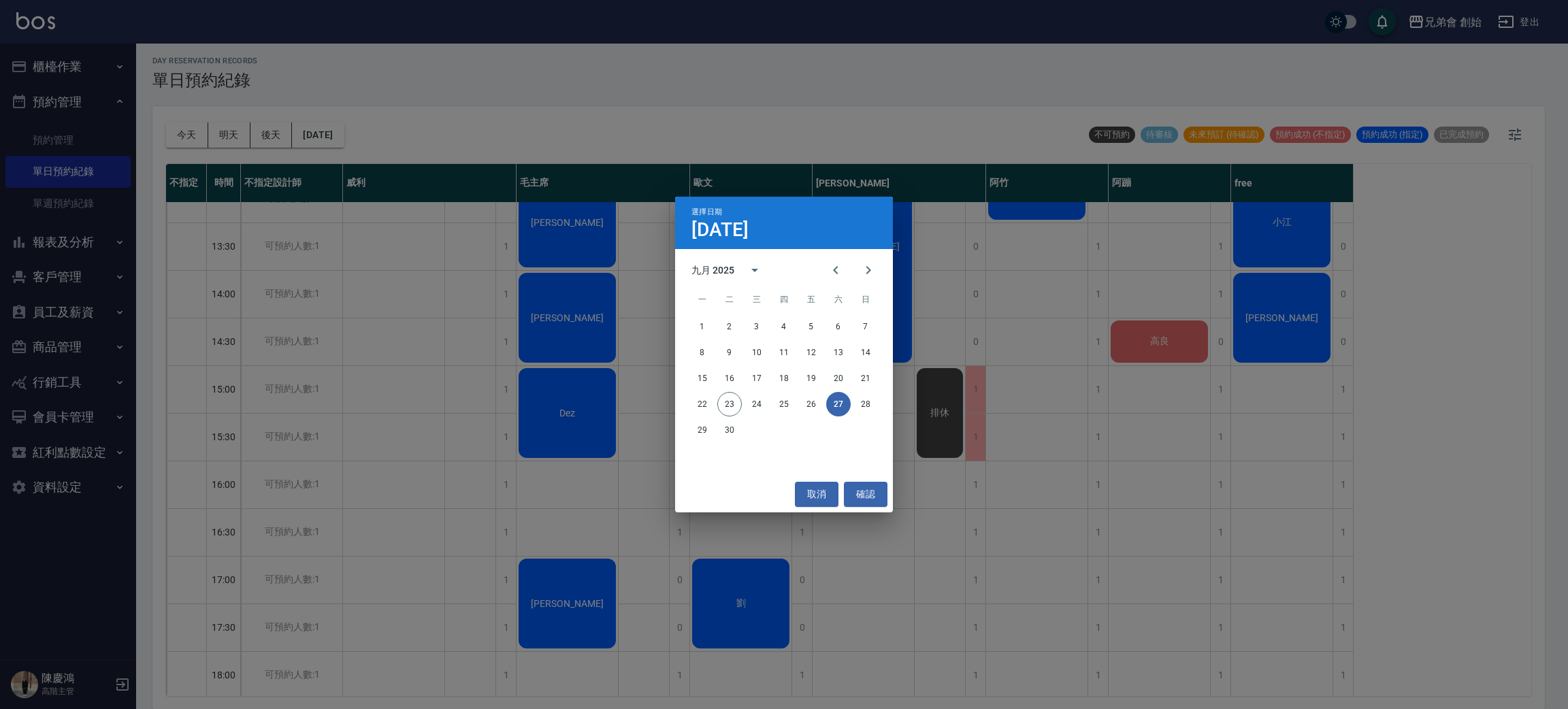
click at [880, 406] on div "22 23 24 25 26 27 28" at bounding box center [784, 404] width 217 height 25
drag, startPoint x: 866, startPoint y: 404, endPoint x: 848, endPoint y: 386, distance: 25.5
click at [865, 403] on button "28" at bounding box center [865, 404] width 25 height 25
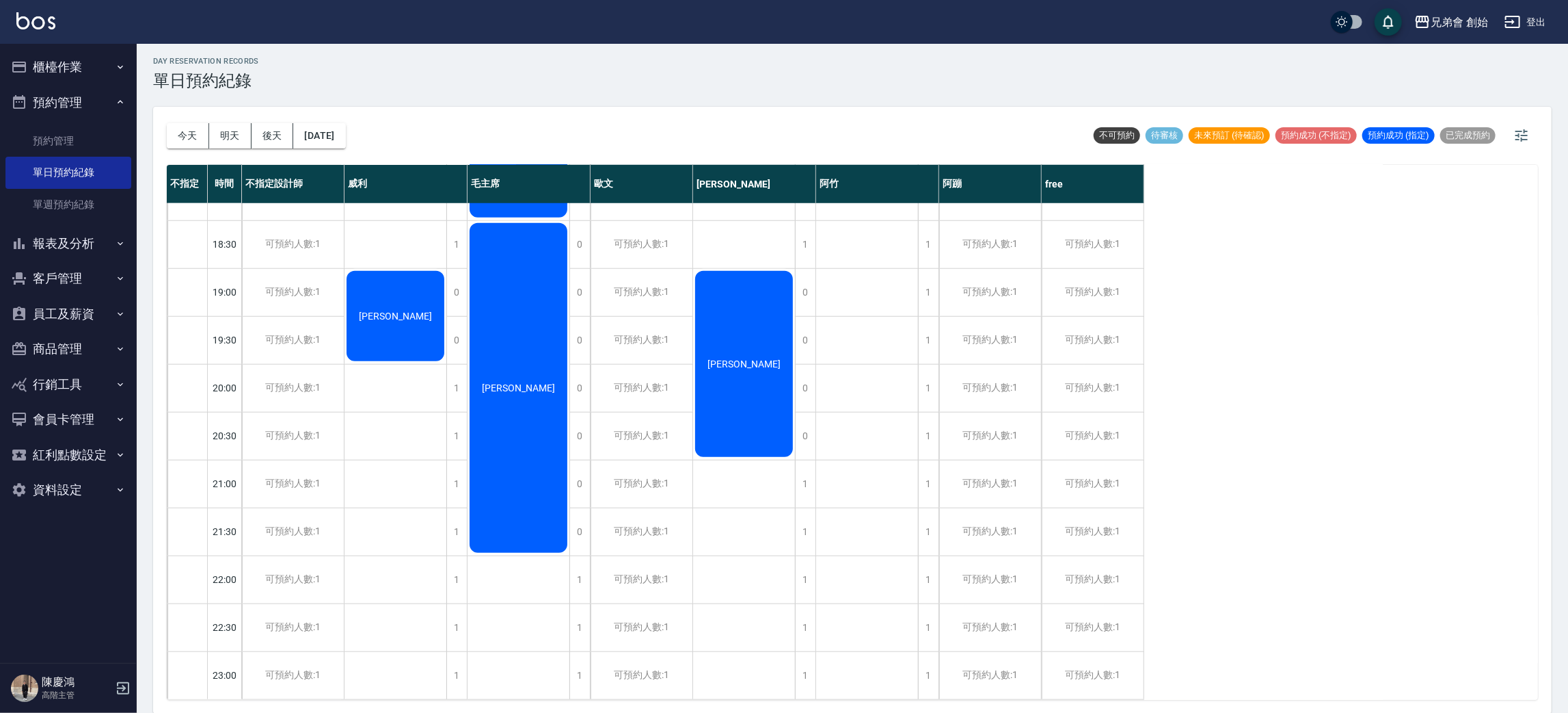
scroll to position [600, 0]
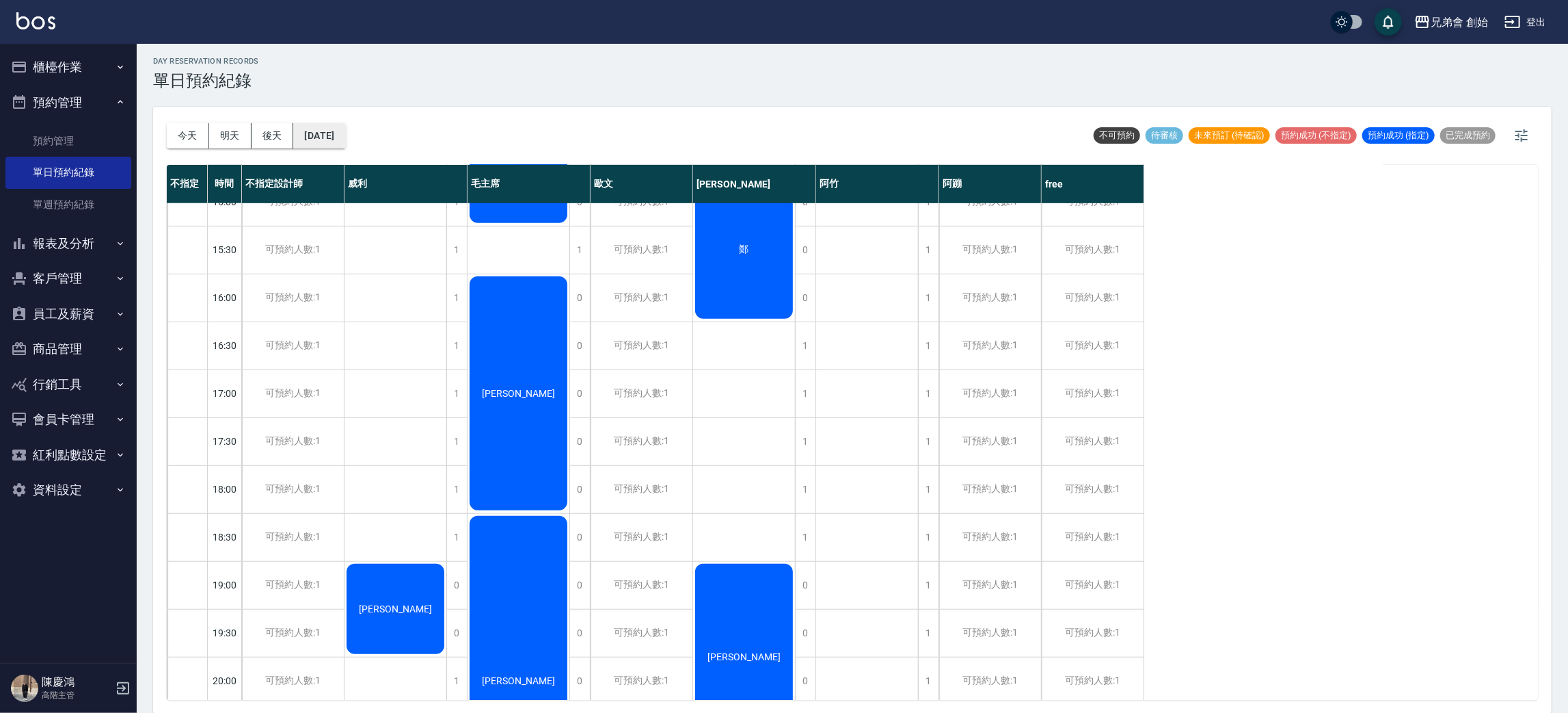
click at [317, 130] on button "[DATE]" at bounding box center [319, 135] width 52 height 25
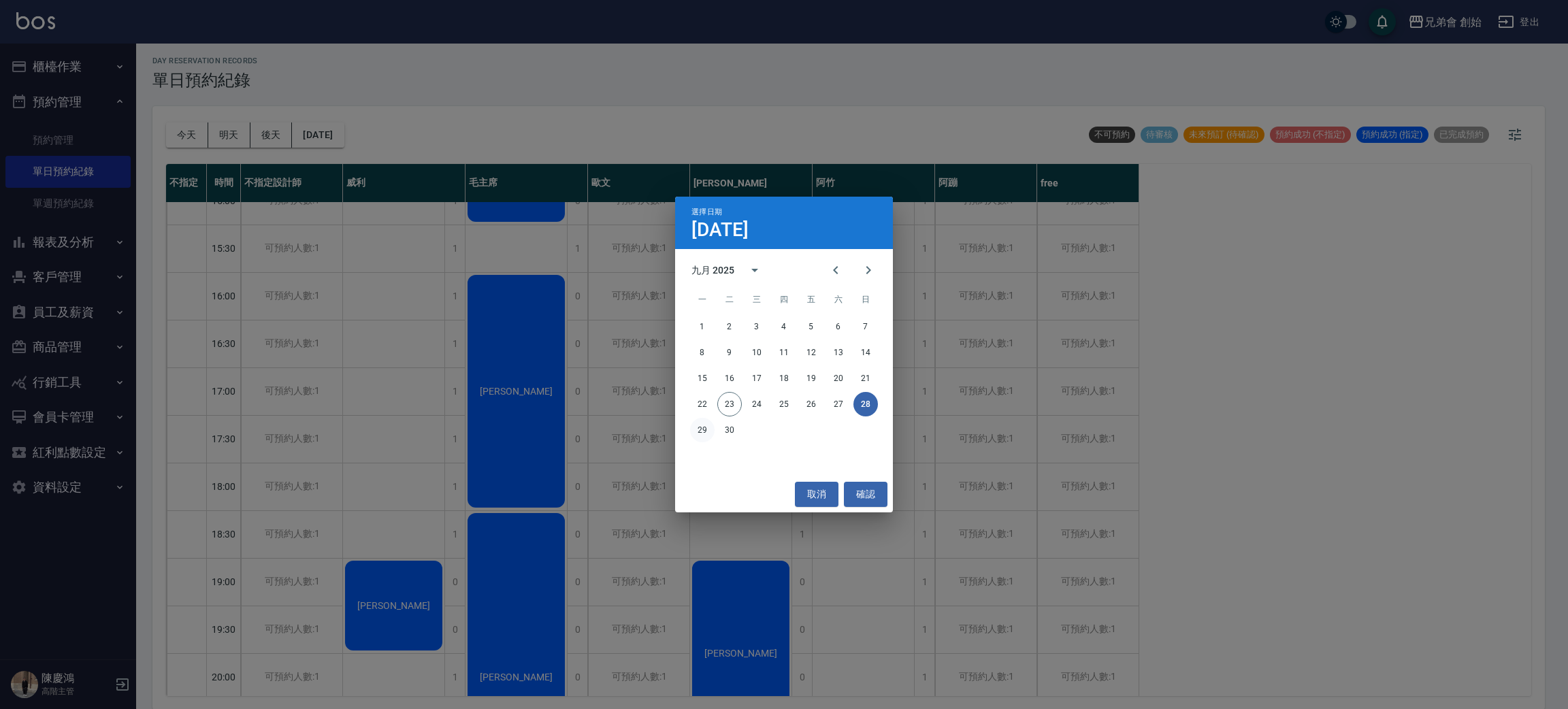
click at [692, 428] on button "29" at bounding box center [702, 430] width 25 height 25
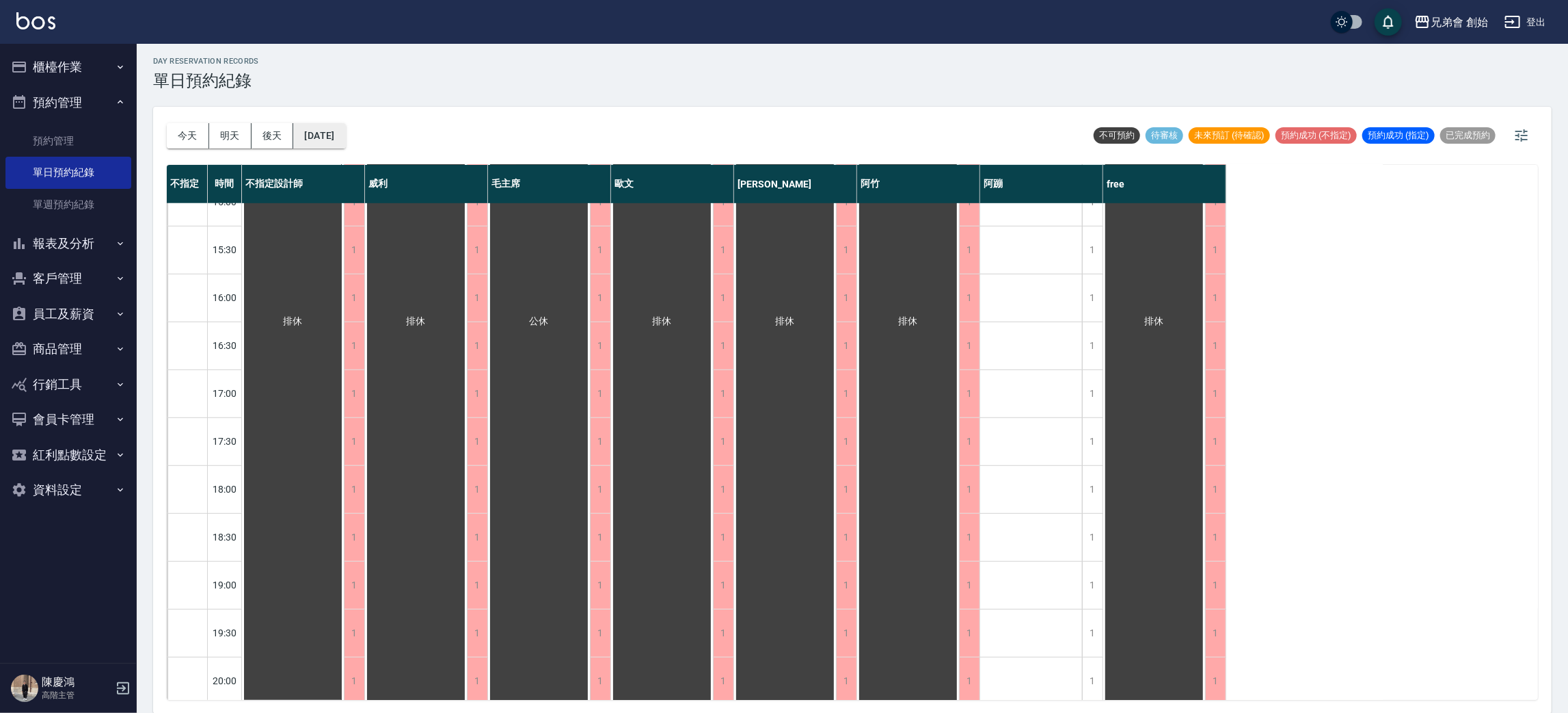
click at [327, 126] on button "[DATE]" at bounding box center [319, 135] width 52 height 25
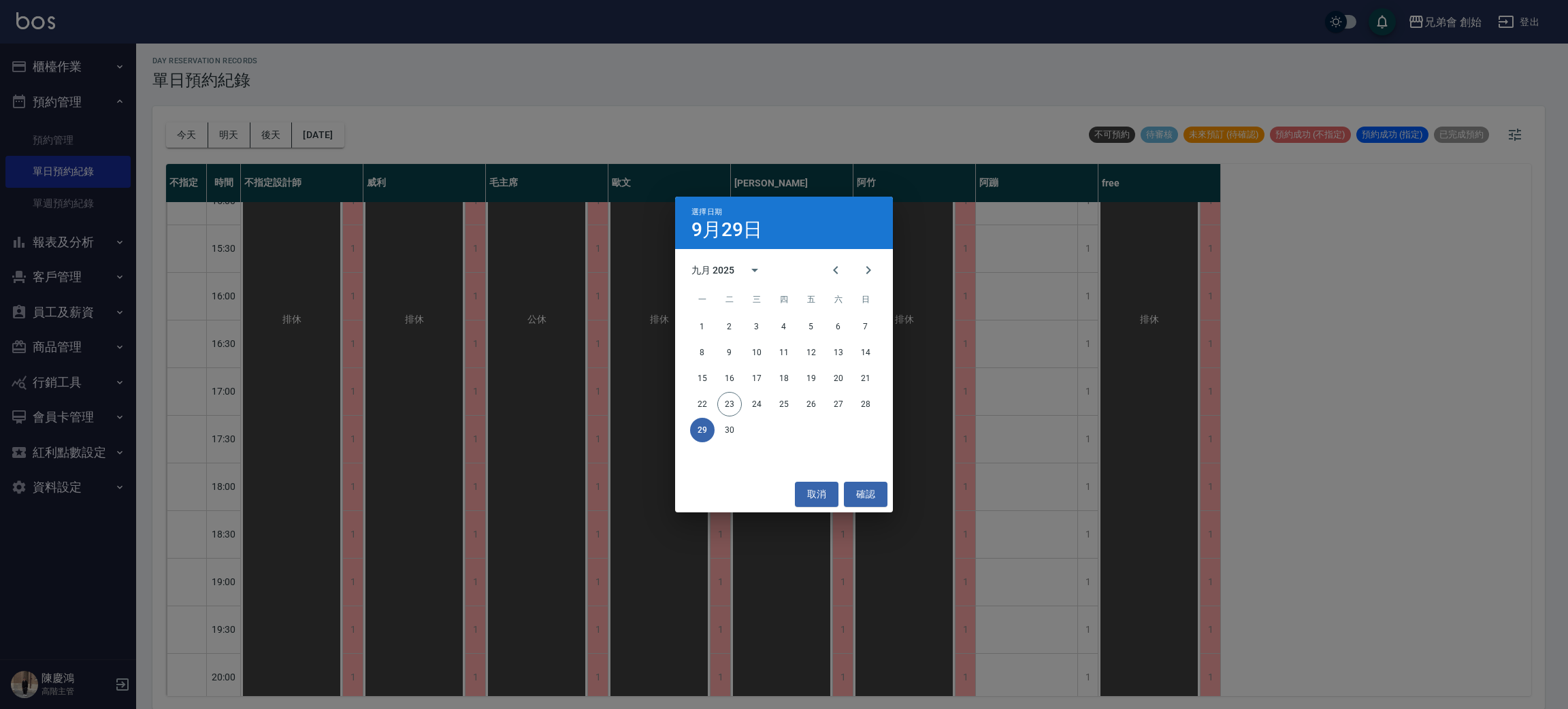
click at [742, 430] on div "29 30" at bounding box center [784, 430] width 217 height 25
click at [730, 424] on button "30" at bounding box center [729, 430] width 25 height 25
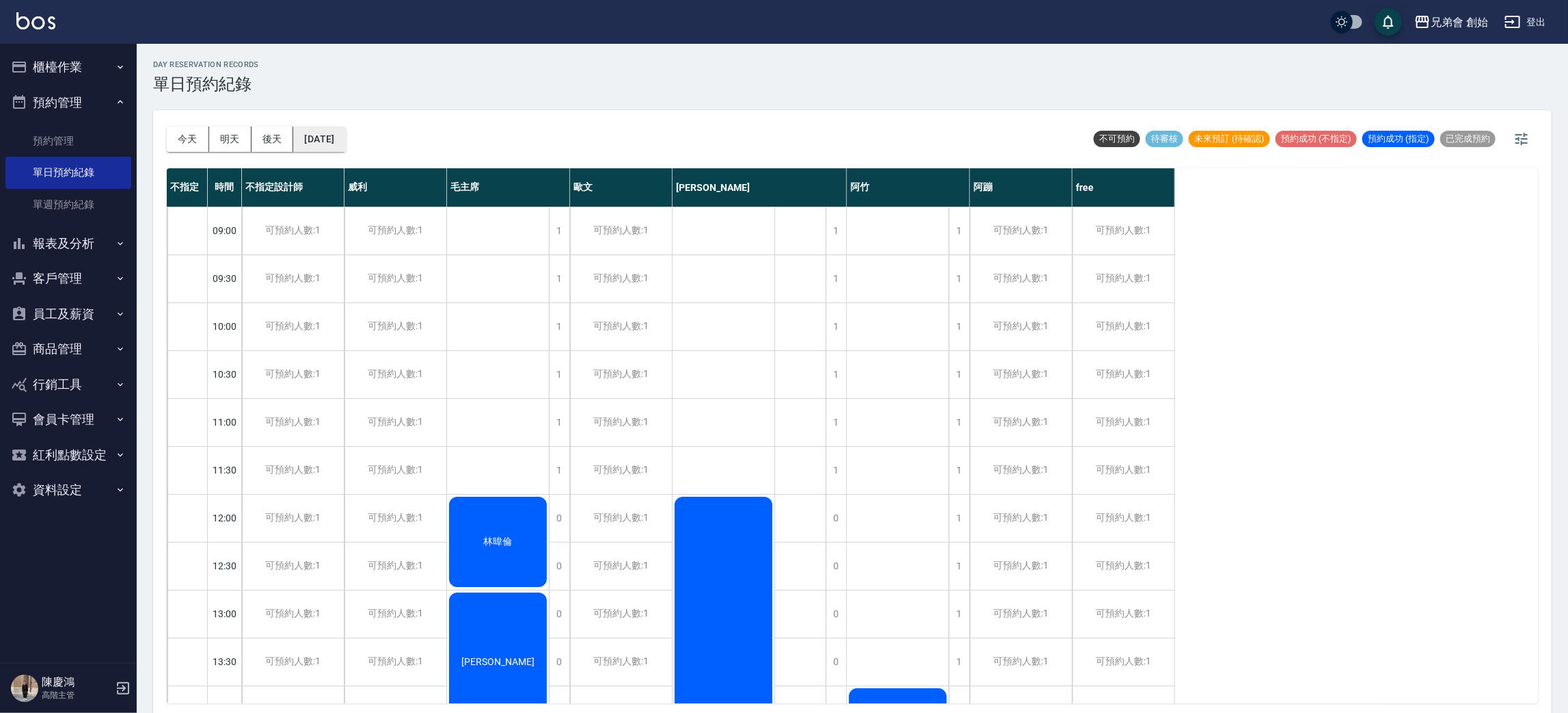
click at [339, 143] on button "[DATE]" at bounding box center [319, 138] width 52 height 25
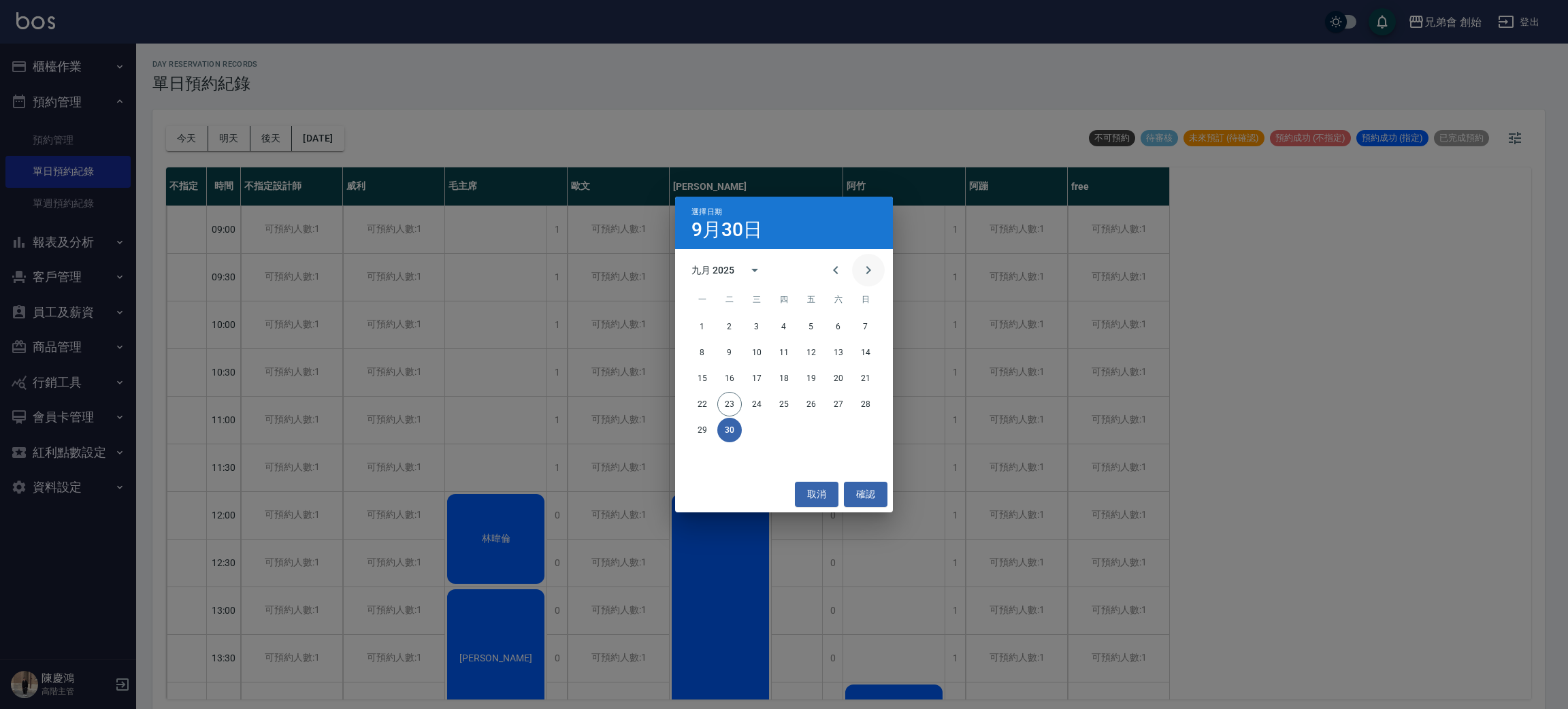
click at [872, 265] on icon "Next month" at bounding box center [868, 270] width 16 height 16
drag, startPoint x: 768, startPoint y: 330, endPoint x: 774, endPoint y: 305, distance: 25.7
click at [767, 329] on button "1" at bounding box center [756, 326] width 25 height 25
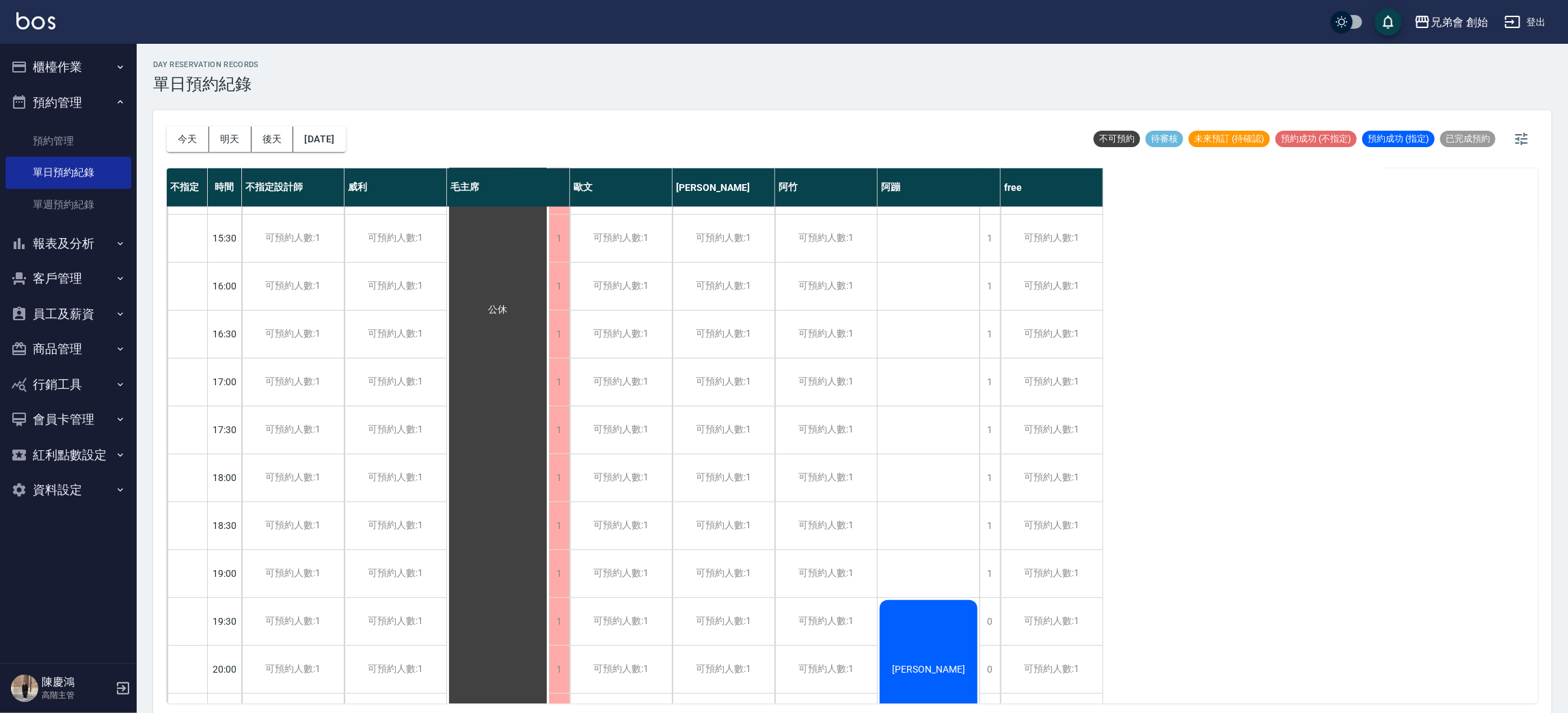
scroll to position [908, 0]
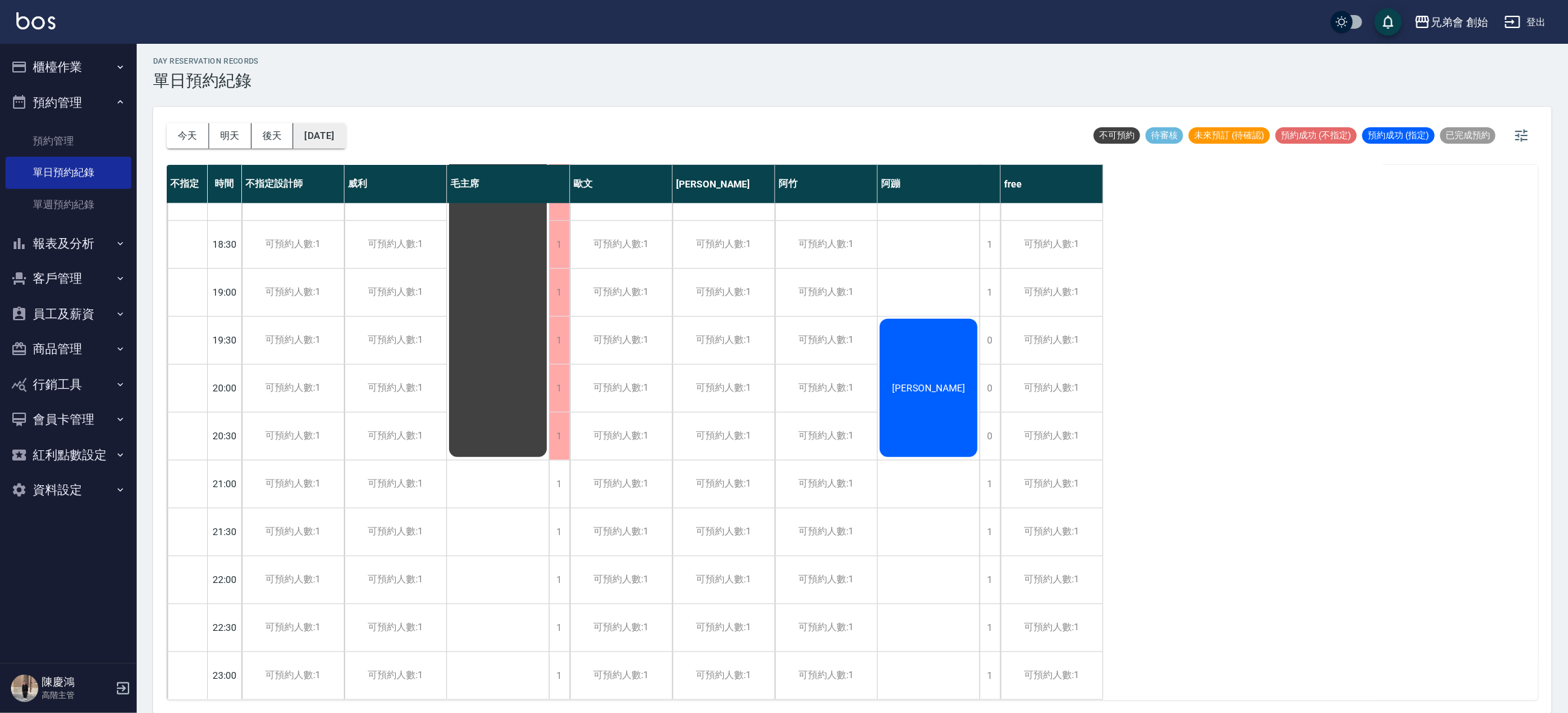
click at [335, 135] on button "[DATE]" at bounding box center [319, 135] width 52 height 25
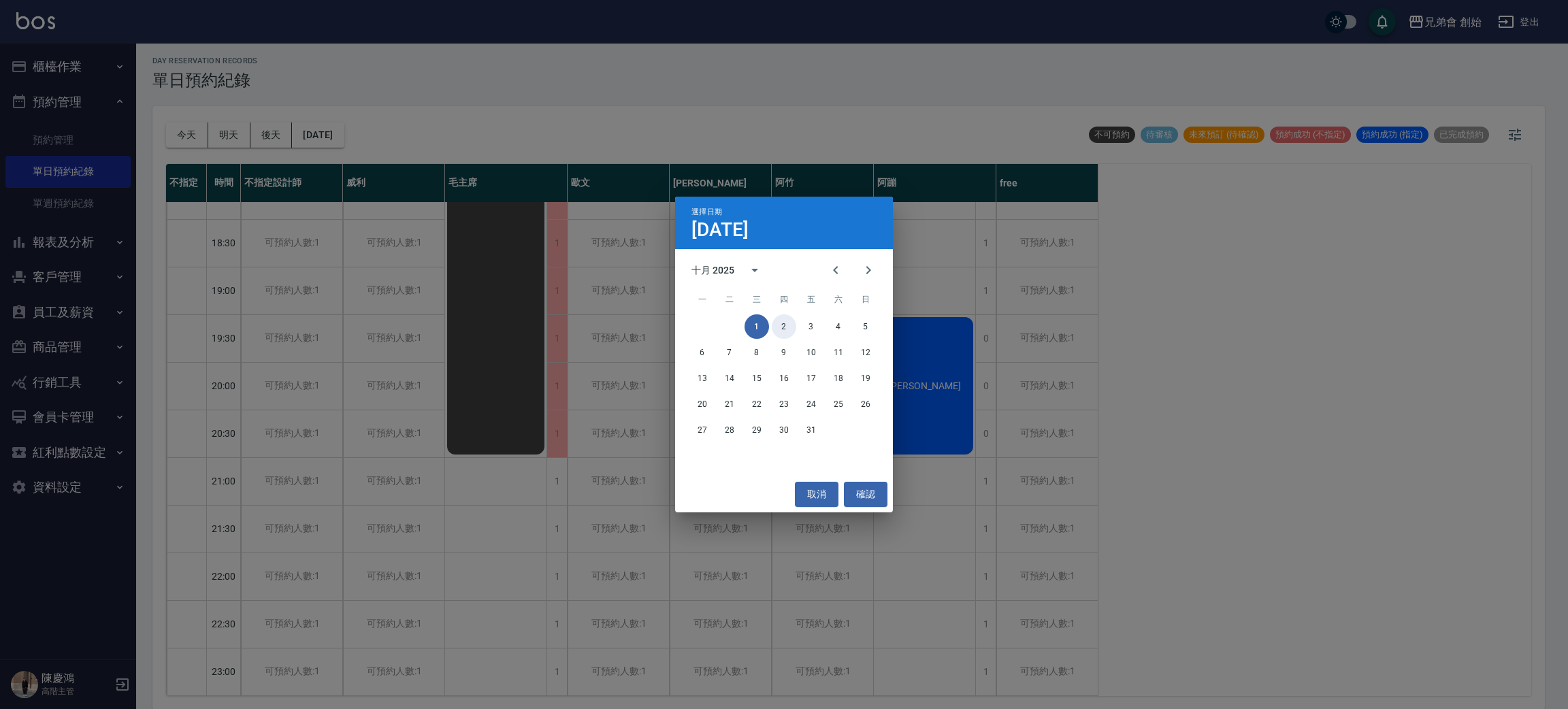
click at [783, 332] on button "2" at bounding box center [784, 326] width 25 height 25
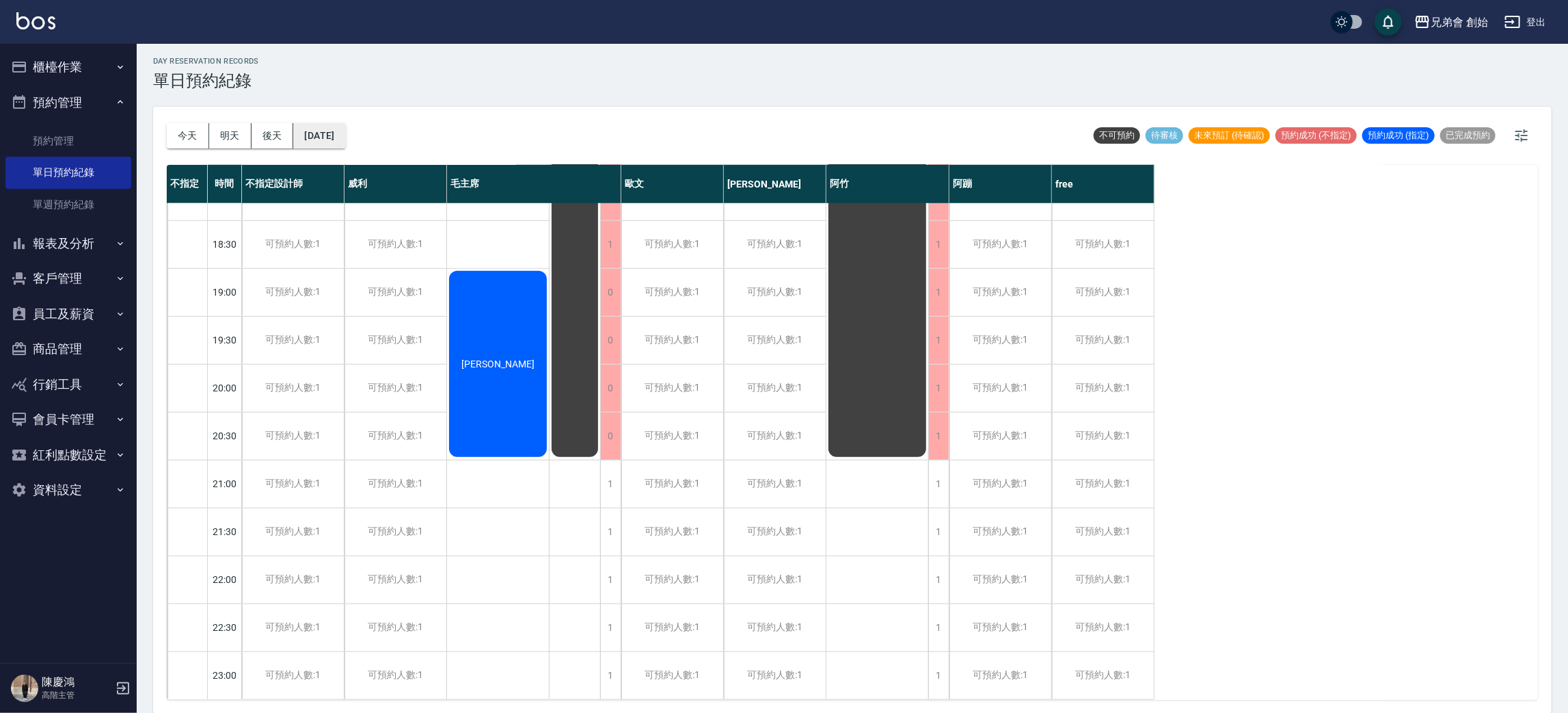
scroll to position [395, 0]
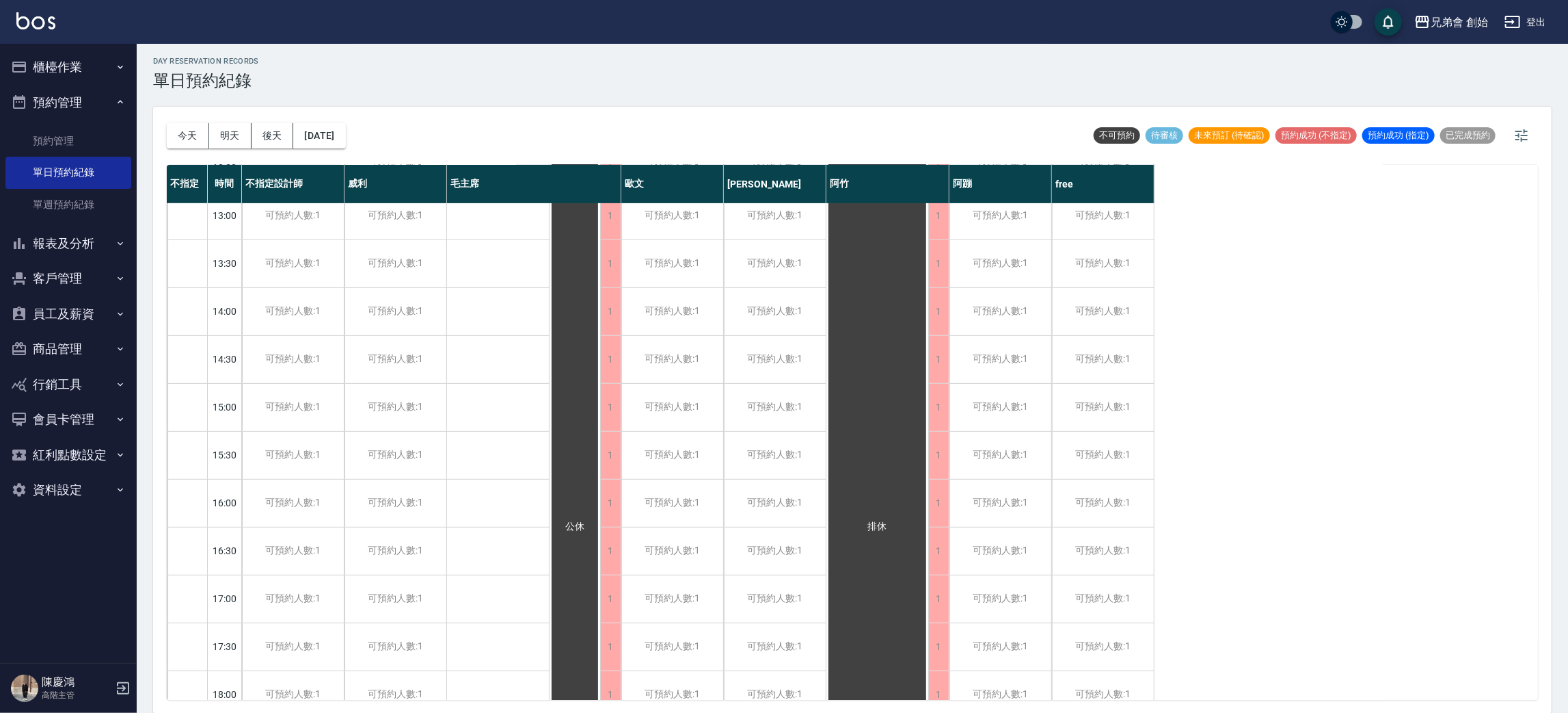
drag, startPoint x: 342, startPoint y: 152, endPoint x: 351, endPoint y: 145, distance: 11.4
click at [342, 151] on div "[DATE] [DATE] [DATE] [DATE]" at bounding box center [256, 136] width 179 height 58
click at [345, 135] on button "[DATE]" at bounding box center [319, 135] width 52 height 25
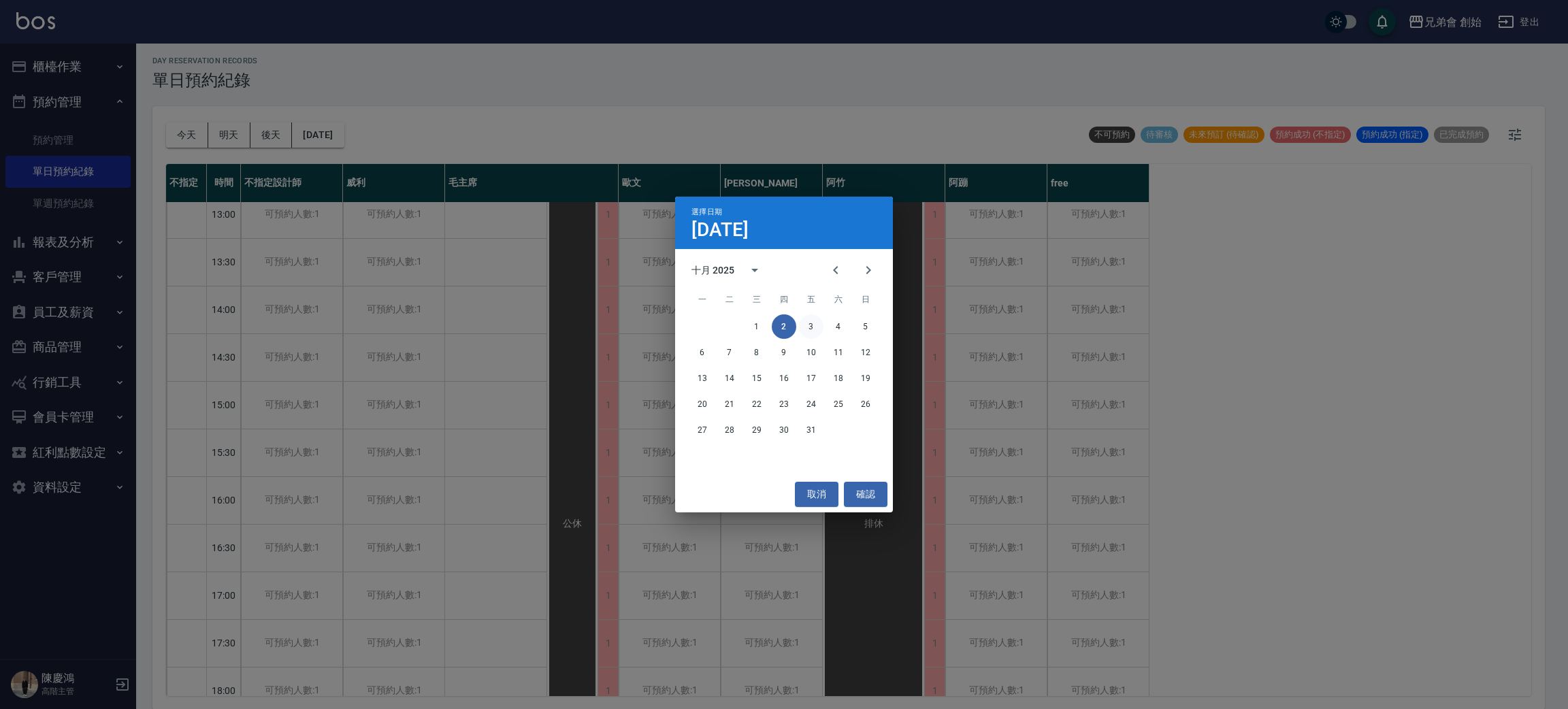
click at [814, 327] on button "3" at bounding box center [811, 326] width 25 height 25
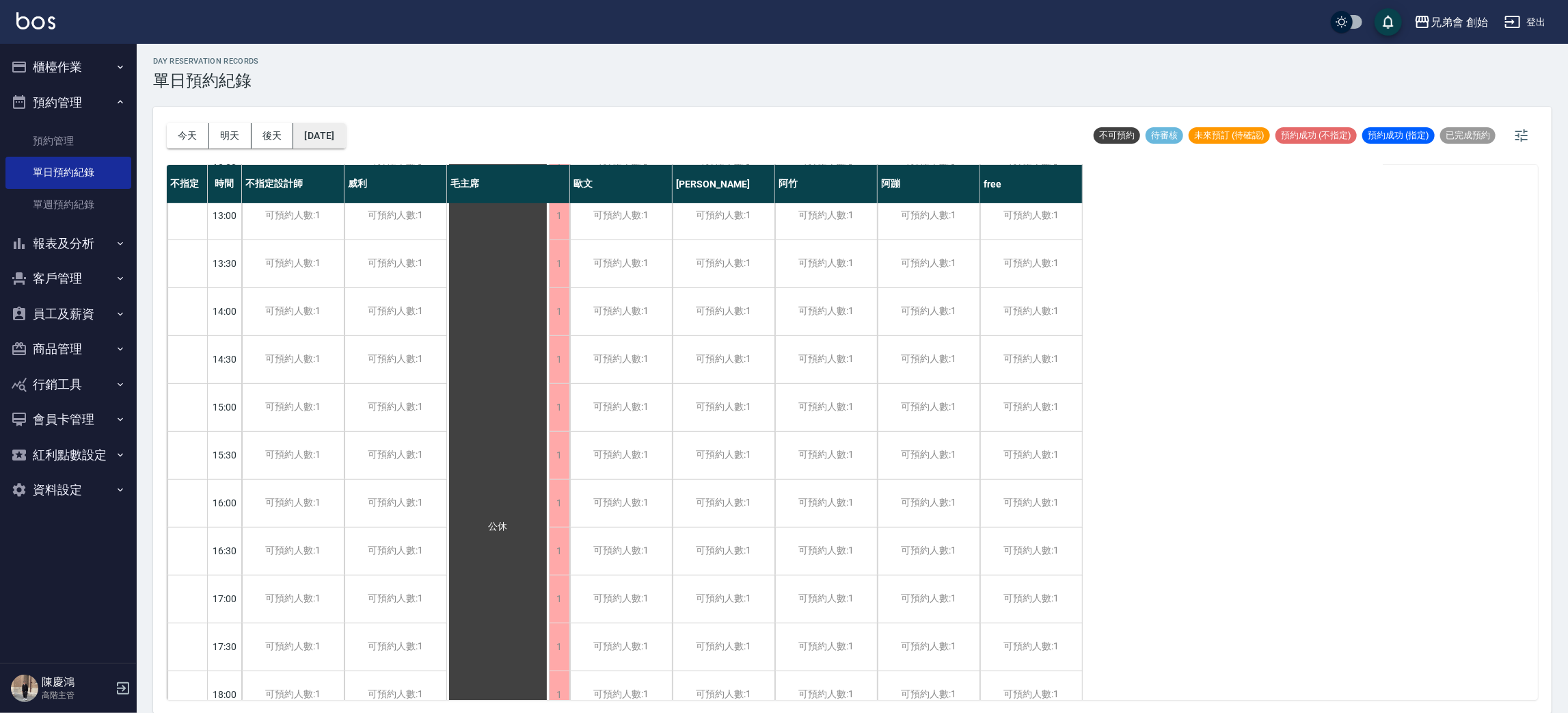
click at [341, 146] on div "[DATE] [DATE] [DATE] [DATE]" at bounding box center [256, 136] width 179 height 58
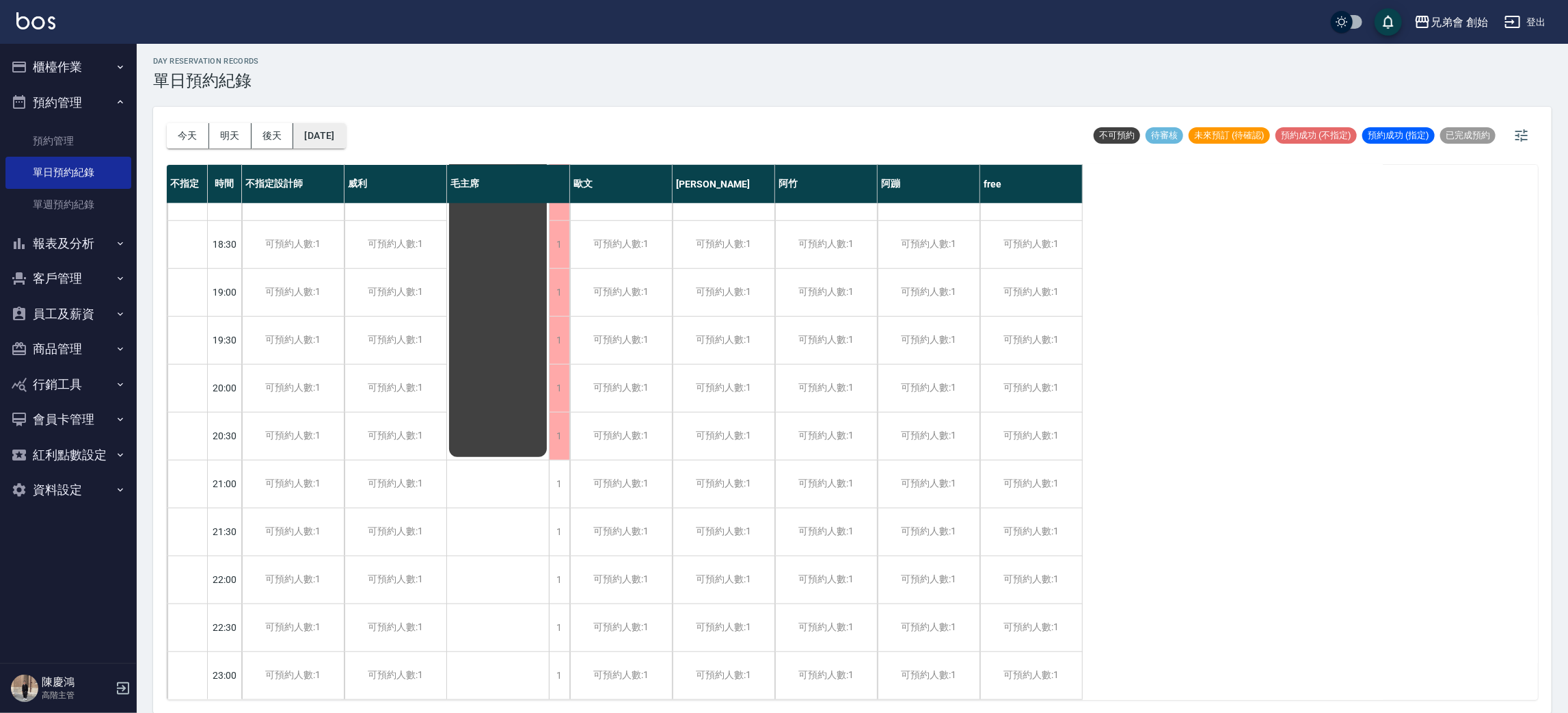
click at [345, 137] on button "[DATE]" at bounding box center [319, 135] width 52 height 25
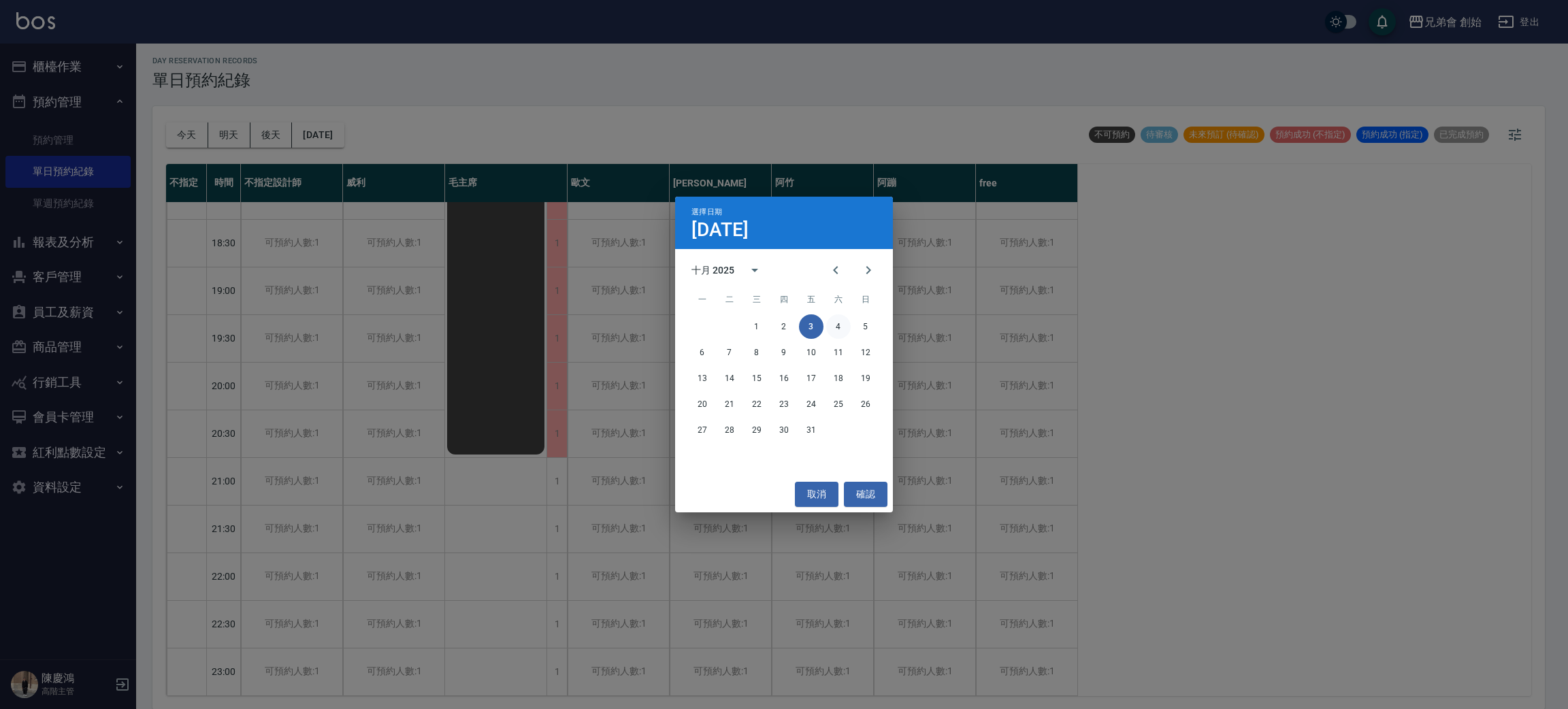
click at [840, 333] on button "4" at bounding box center [838, 326] width 25 height 25
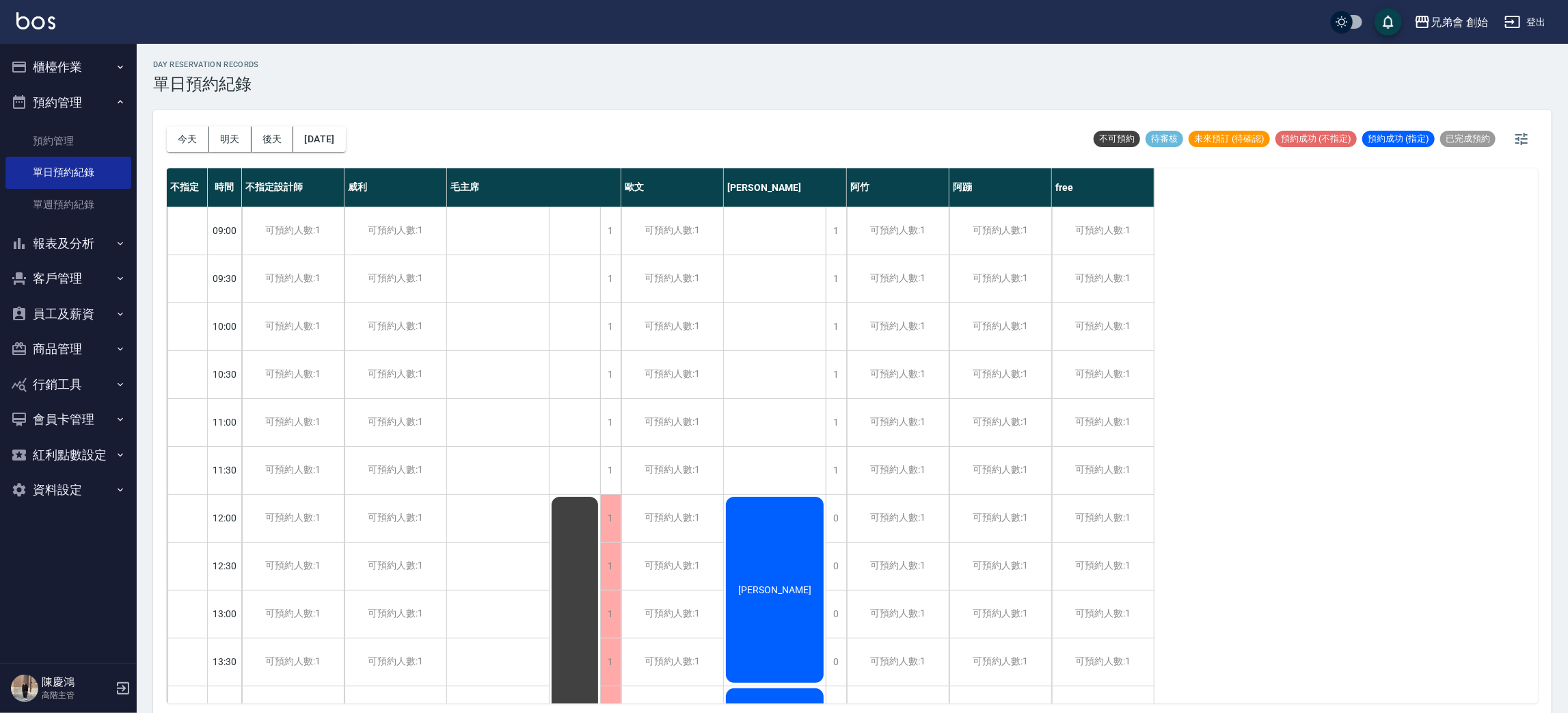
scroll to position [411, 0]
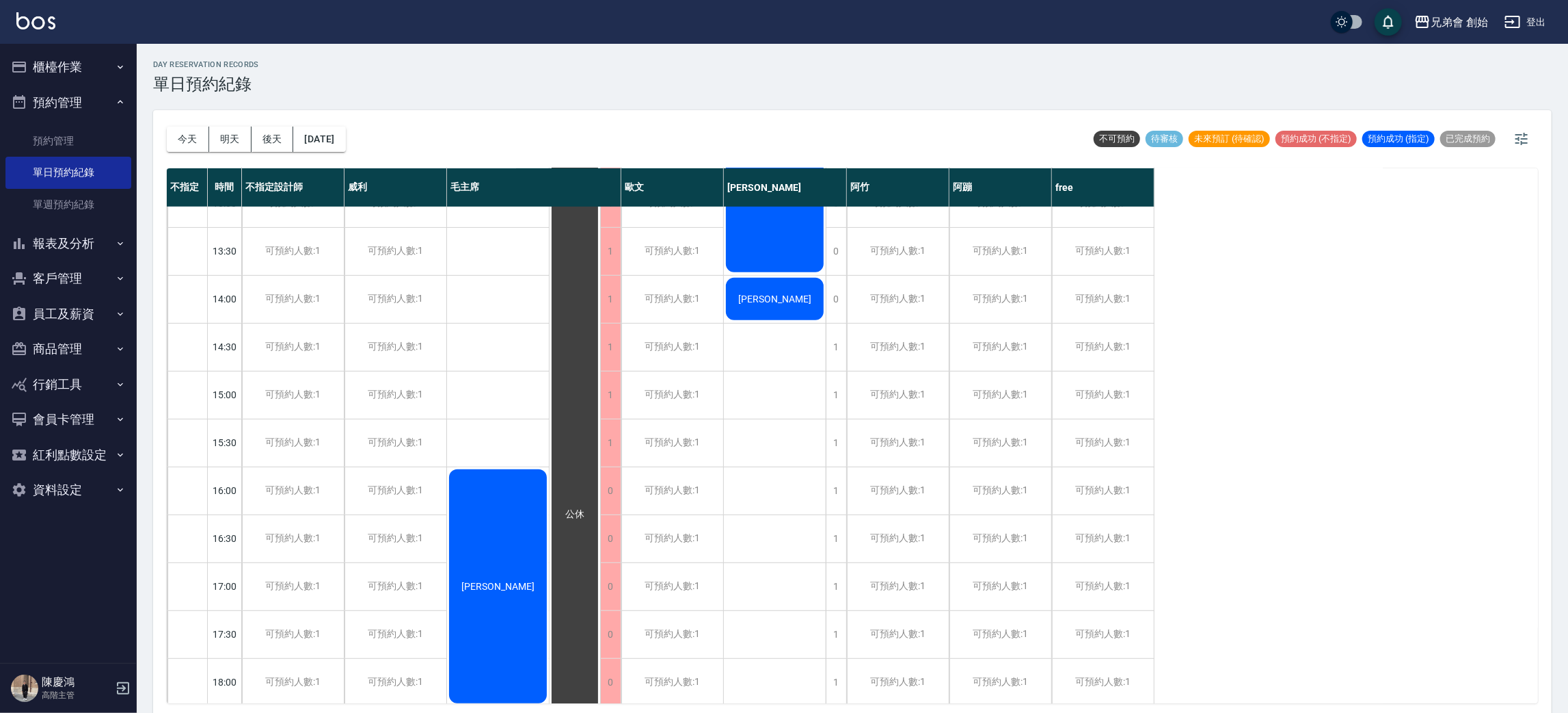
click at [321, 109] on div "day Reservation records 單日預約紀錄 [DATE] [DATE] [DATE] [DATE] 不可預約 待審核 未來預訂 (待確認) …" at bounding box center [852, 380] width 1431 height 674
click at [345, 150] on button "[DATE]" at bounding box center [319, 138] width 52 height 25
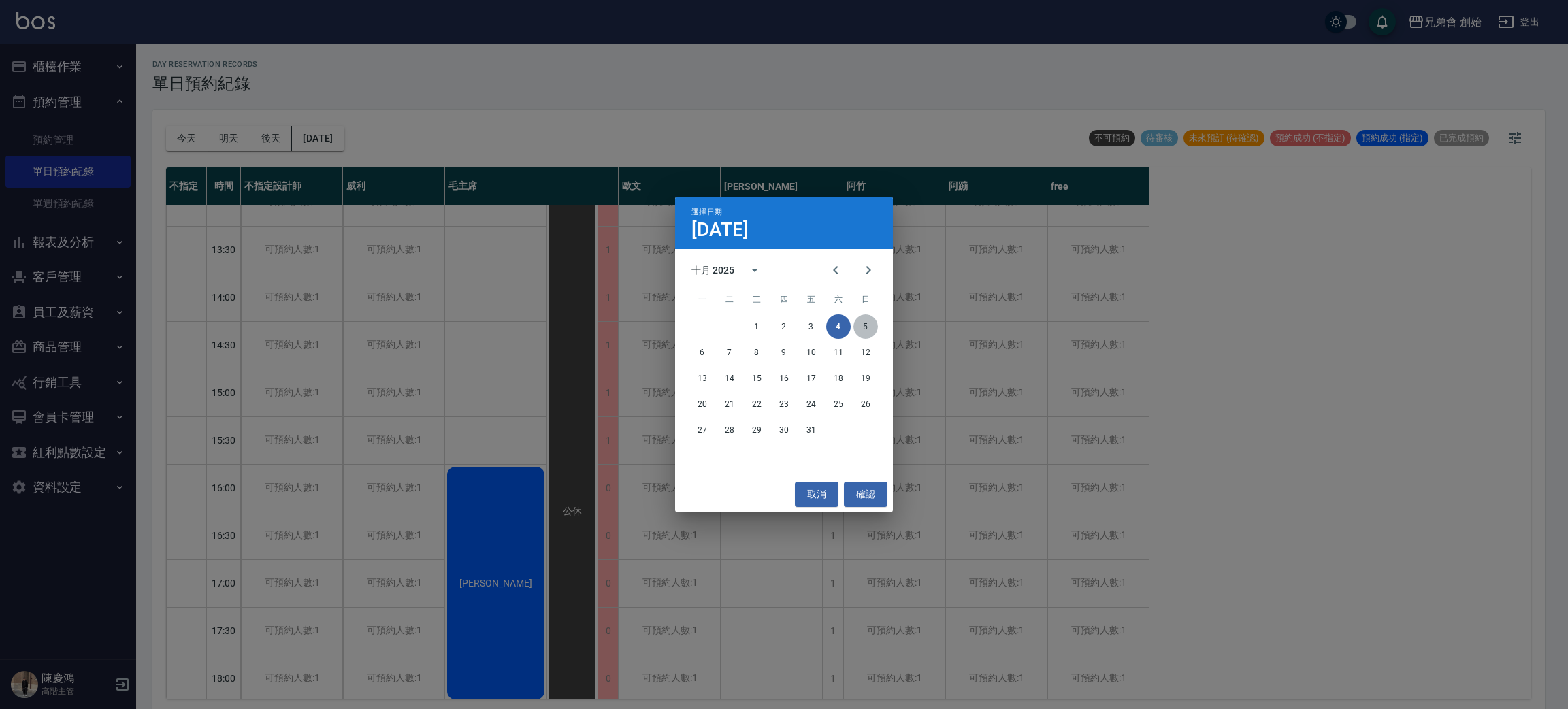
click at [860, 326] on button "5" at bounding box center [865, 326] width 25 height 25
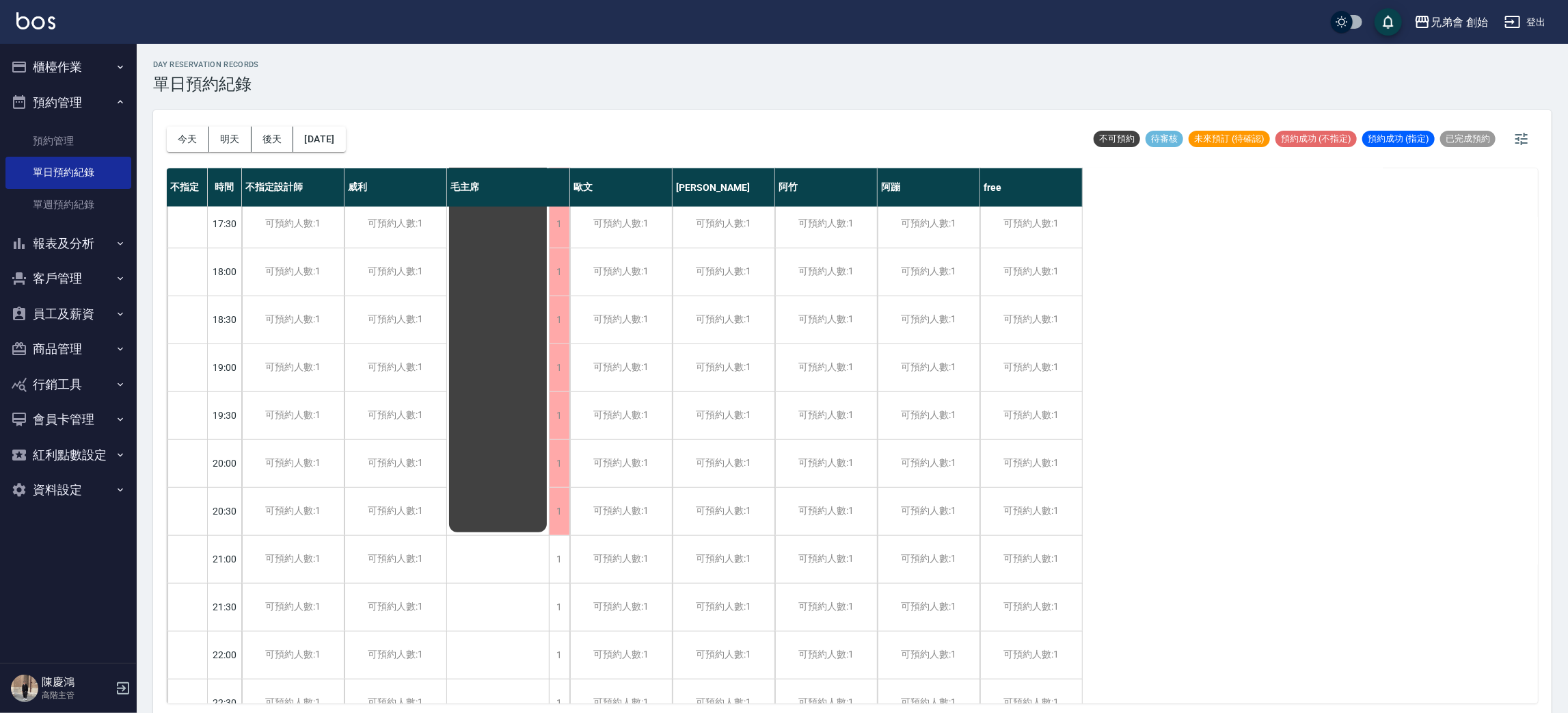
scroll to position [908, 0]
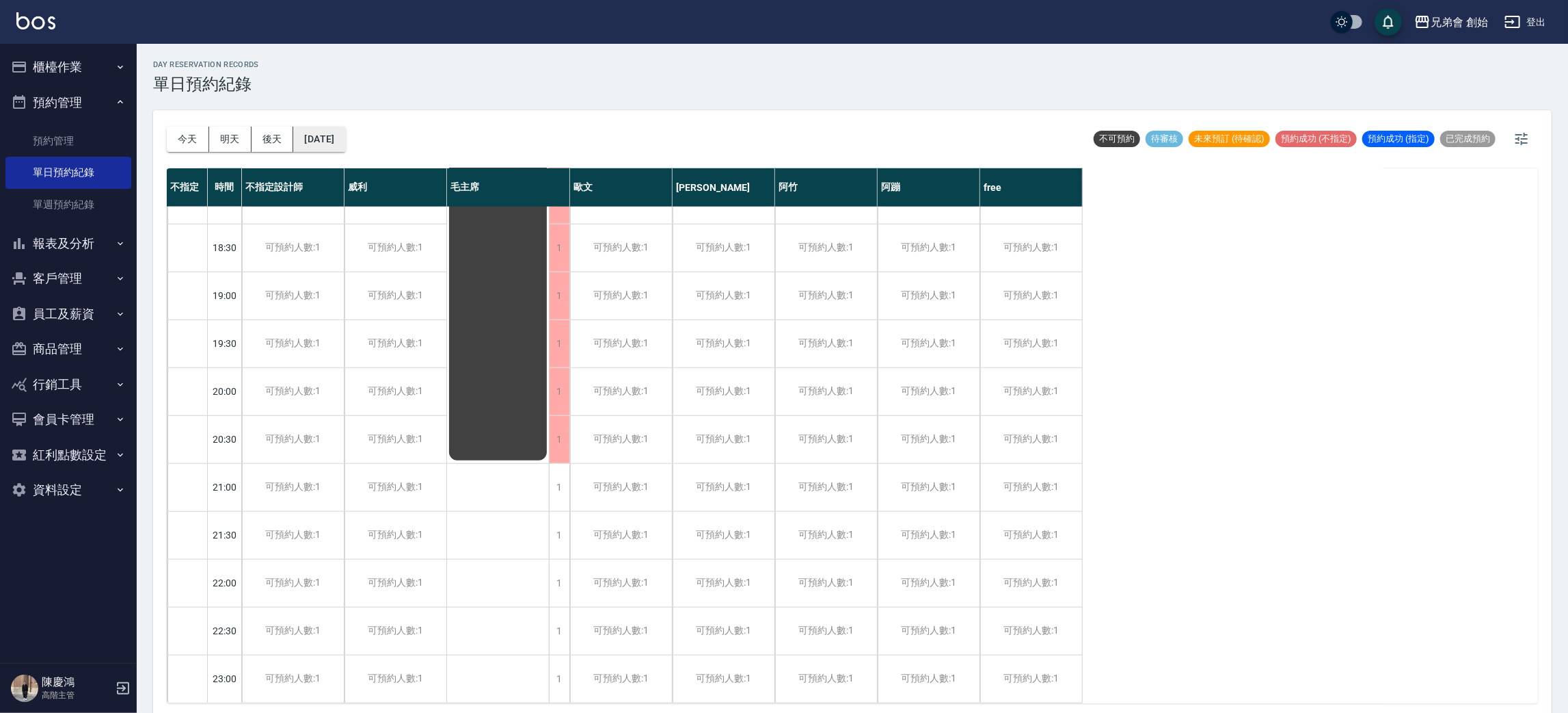
click at [345, 150] on button "[DATE]" at bounding box center [319, 138] width 52 height 25
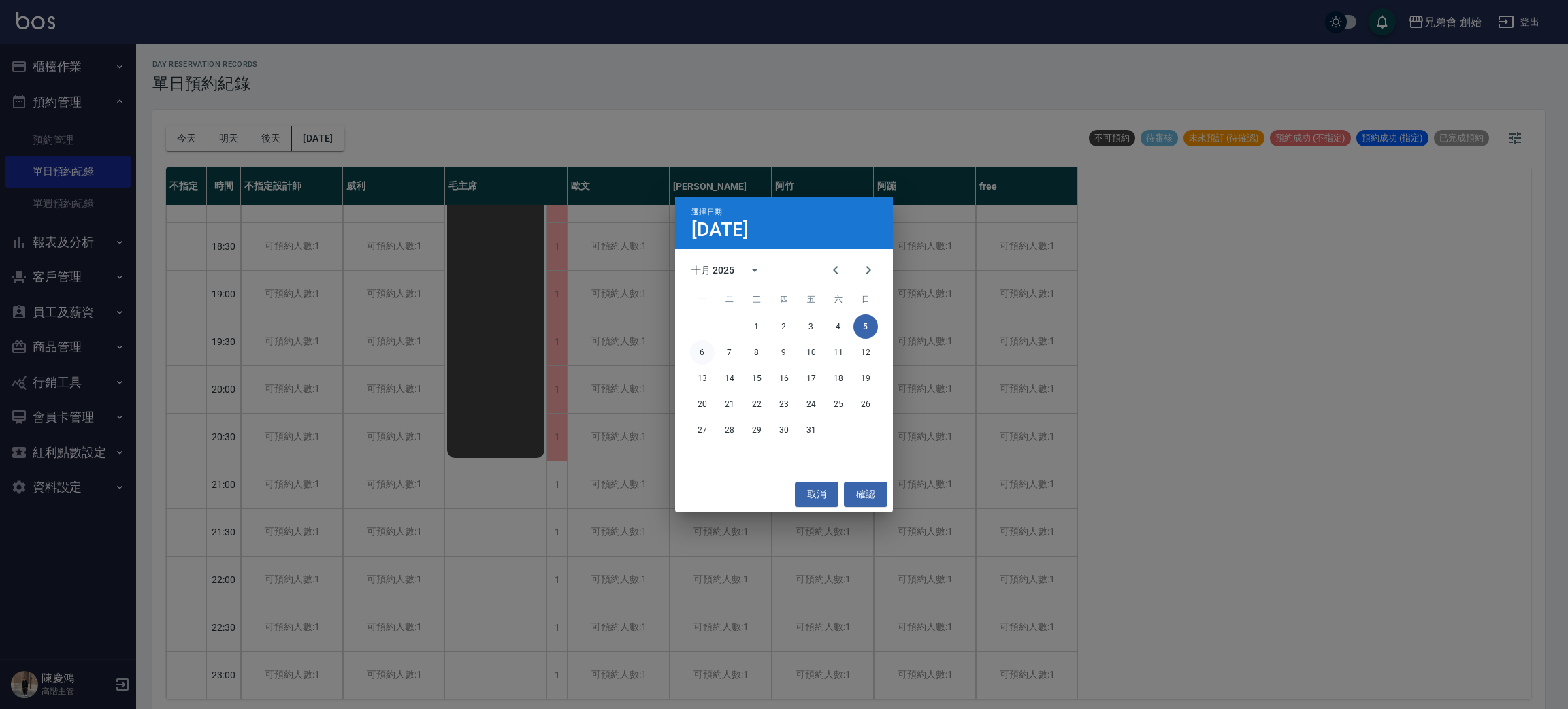
click at [689, 354] on div "6 7 8 9 10 11 12" at bounding box center [784, 353] width 217 height 25
drag, startPoint x: 692, startPoint y: 355, endPoint x: 688, endPoint y: 345, distance: 10.8
click at [692, 355] on button "6" at bounding box center [702, 353] width 25 height 25
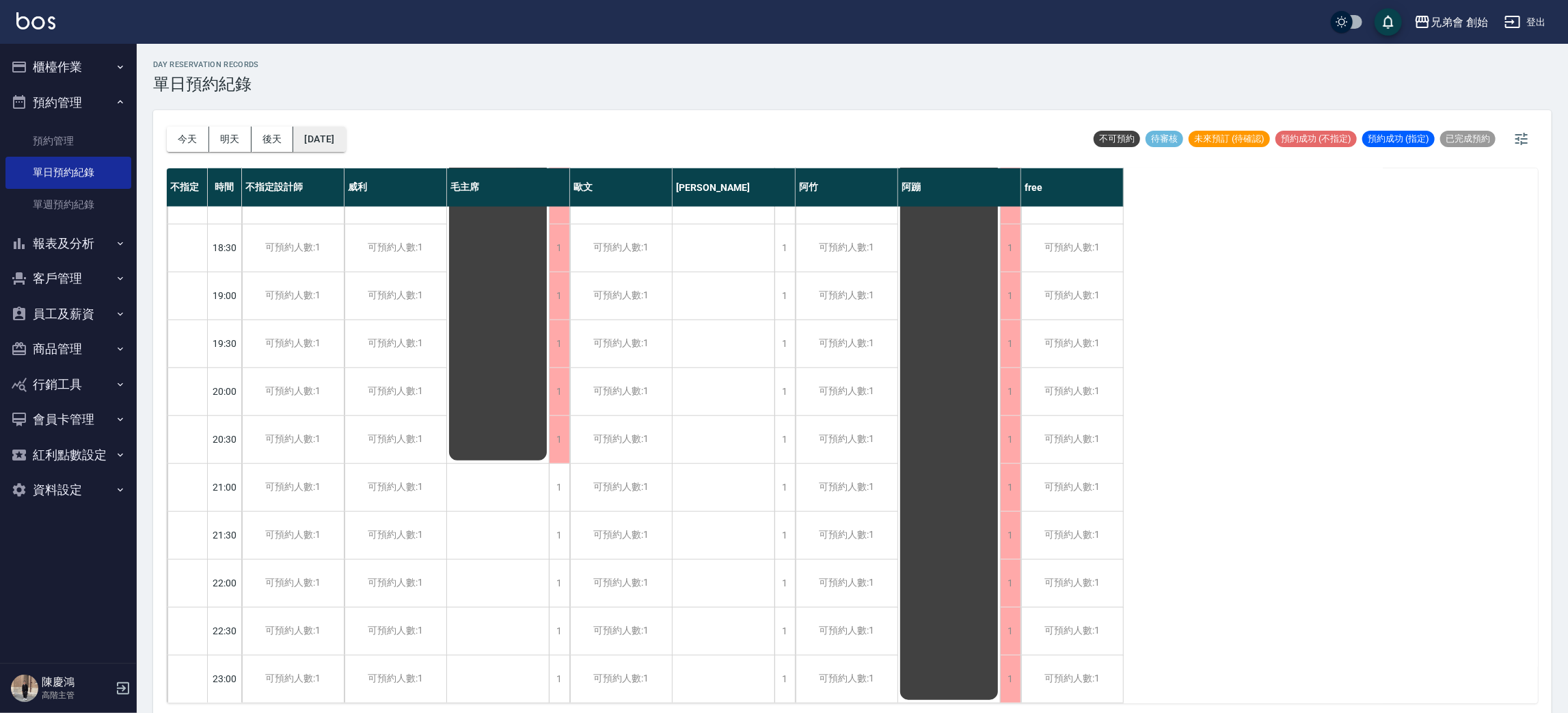
click at [345, 141] on button "[DATE]" at bounding box center [319, 138] width 52 height 25
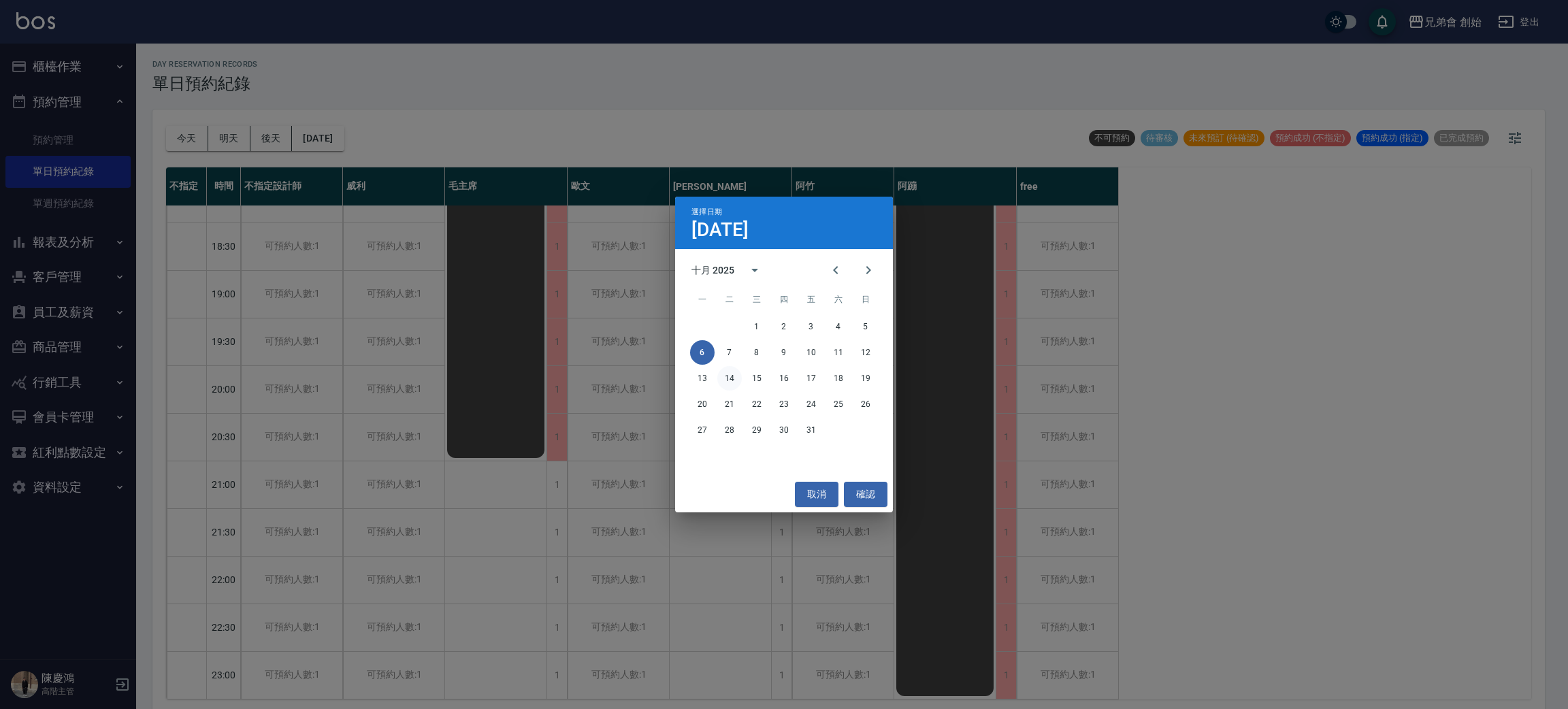
click at [737, 375] on button "14" at bounding box center [729, 378] width 25 height 25
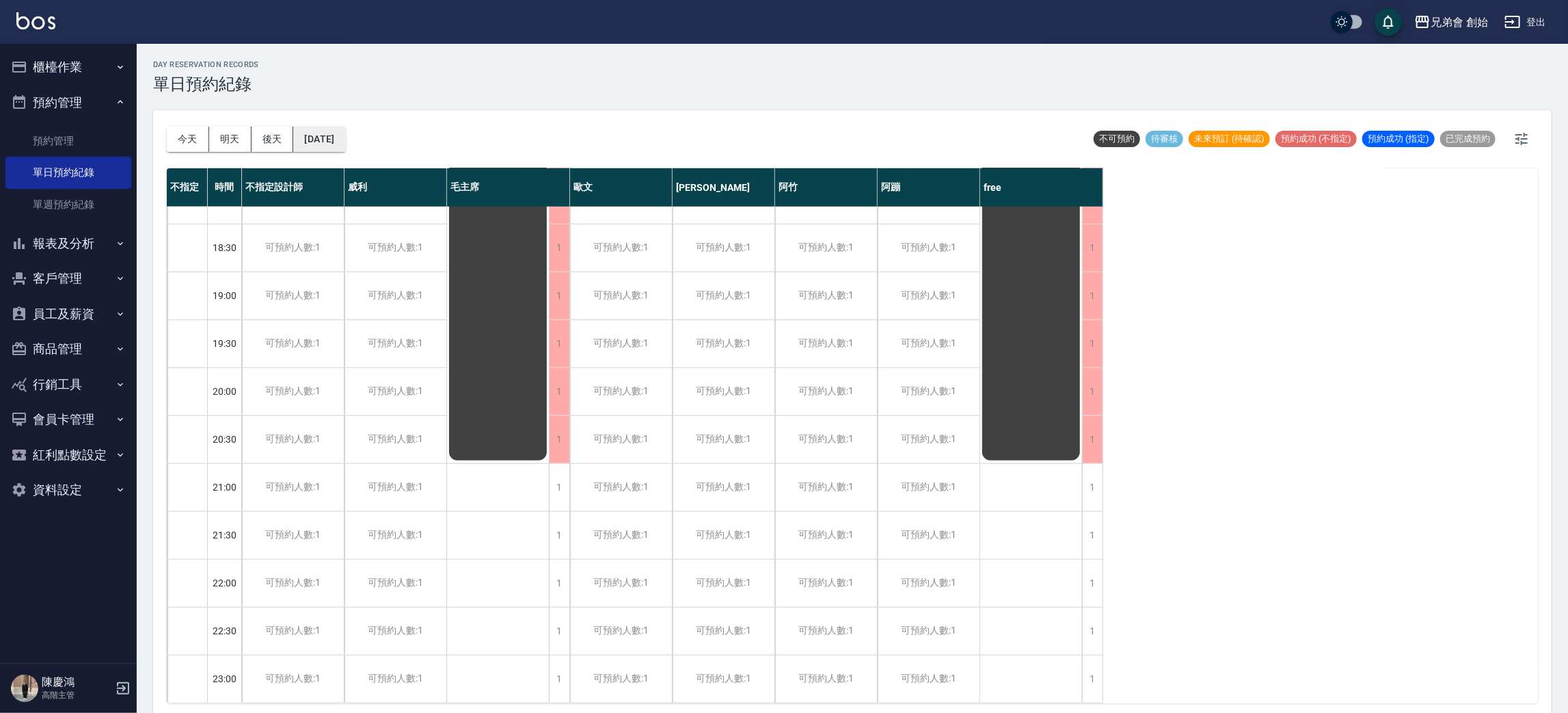
click at [345, 130] on button "[DATE]" at bounding box center [319, 138] width 52 height 25
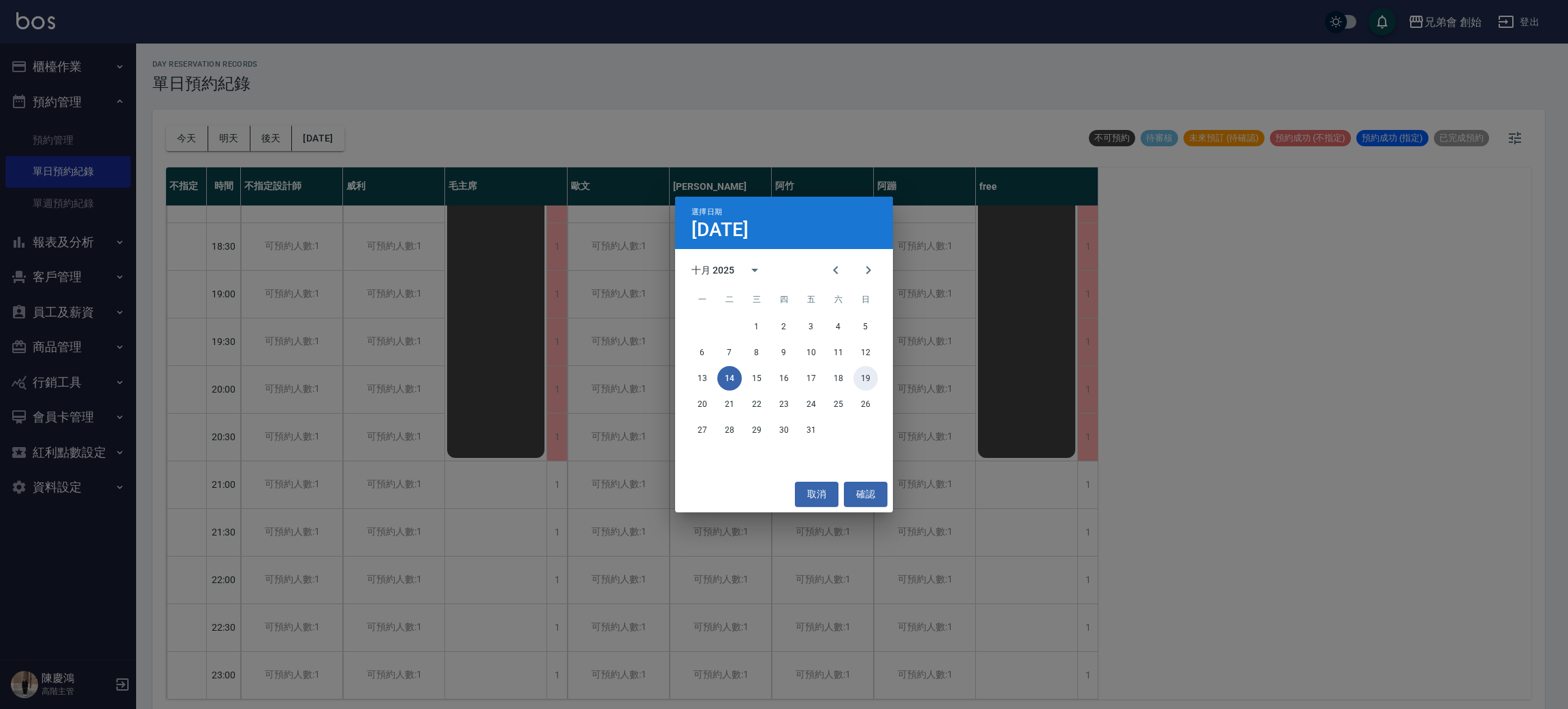
click at [864, 383] on button "19" at bounding box center [865, 378] width 25 height 25
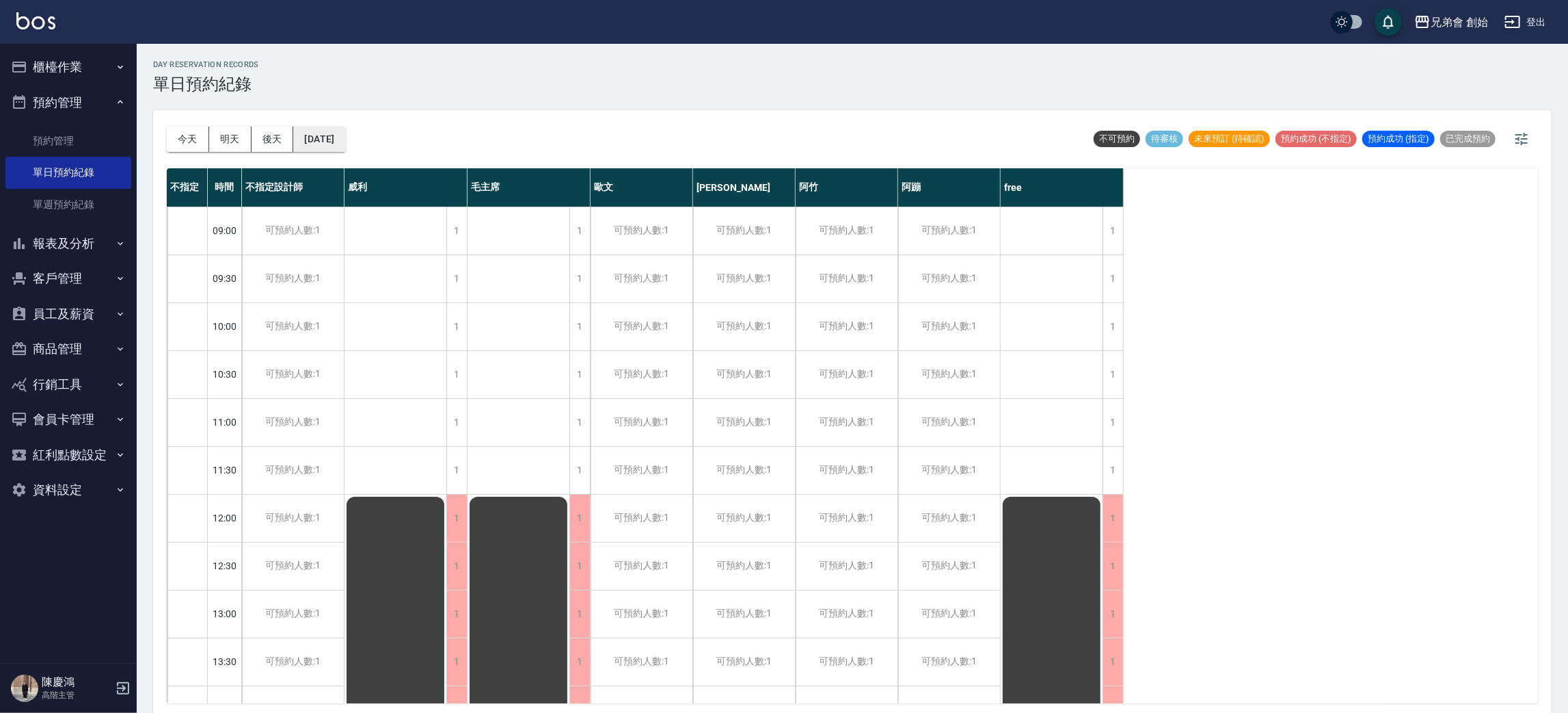
click at [345, 141] on button "[DATE]" at bounding box center [319, 138] width 52 height 25
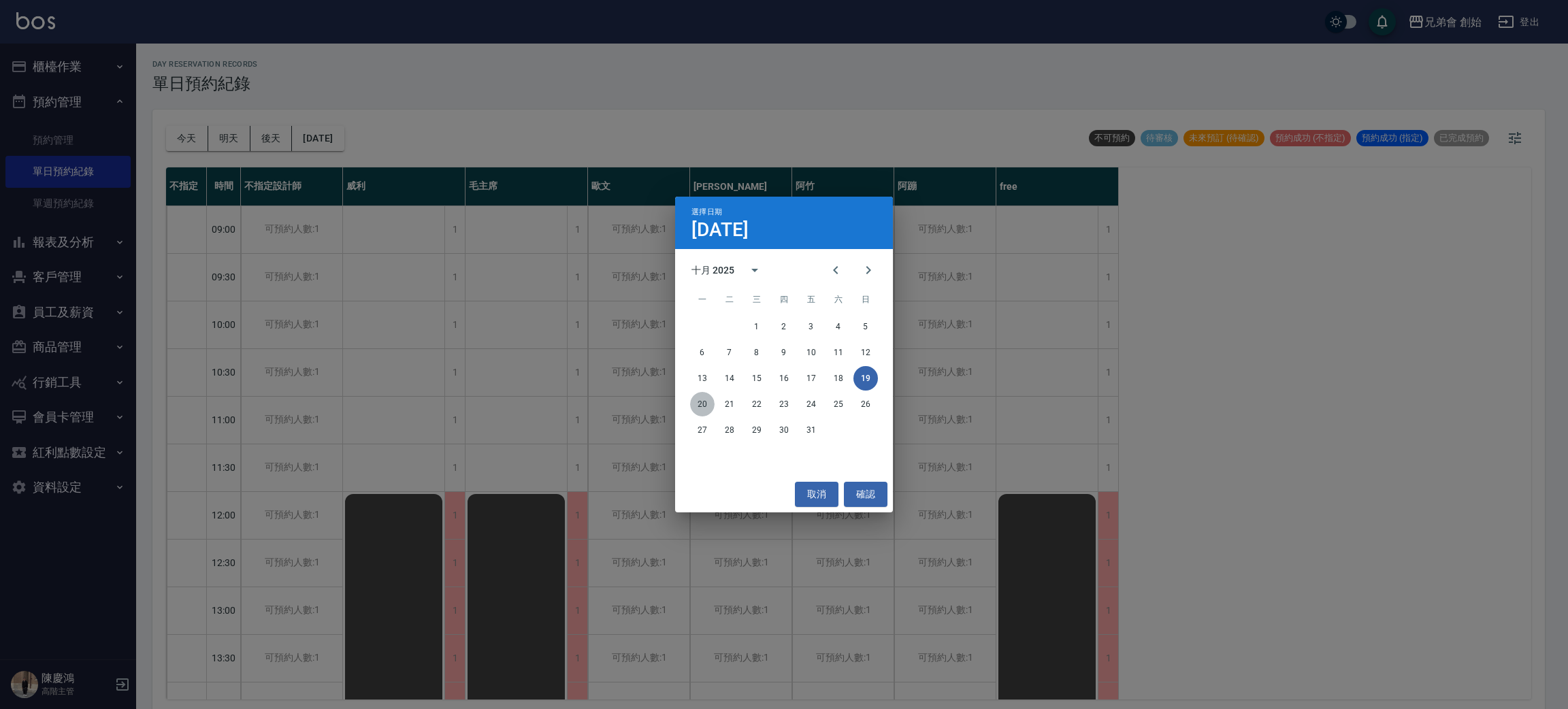
click at [697, 403] on button "20" at bounding box center [702, 404] width 25 height 25
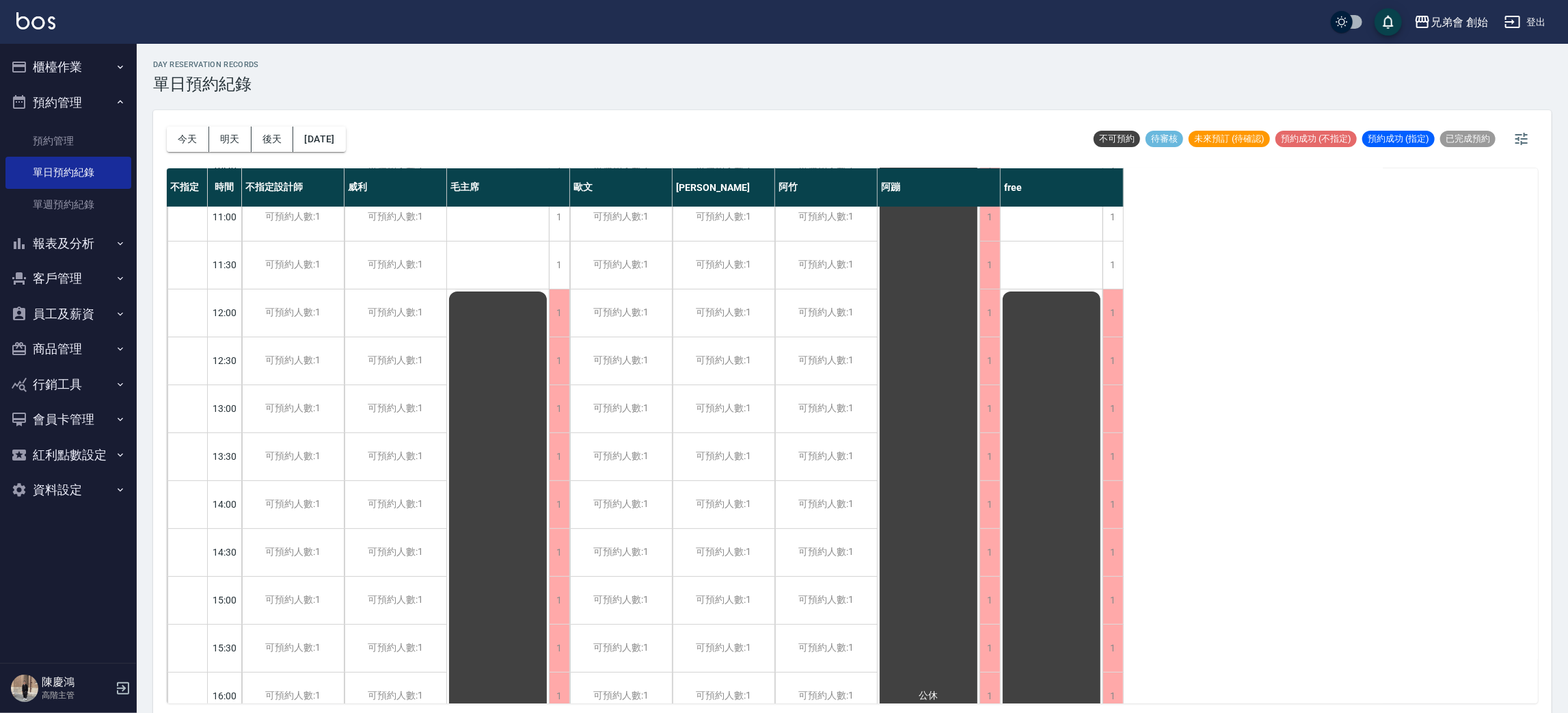
scroll to position [103, 0]
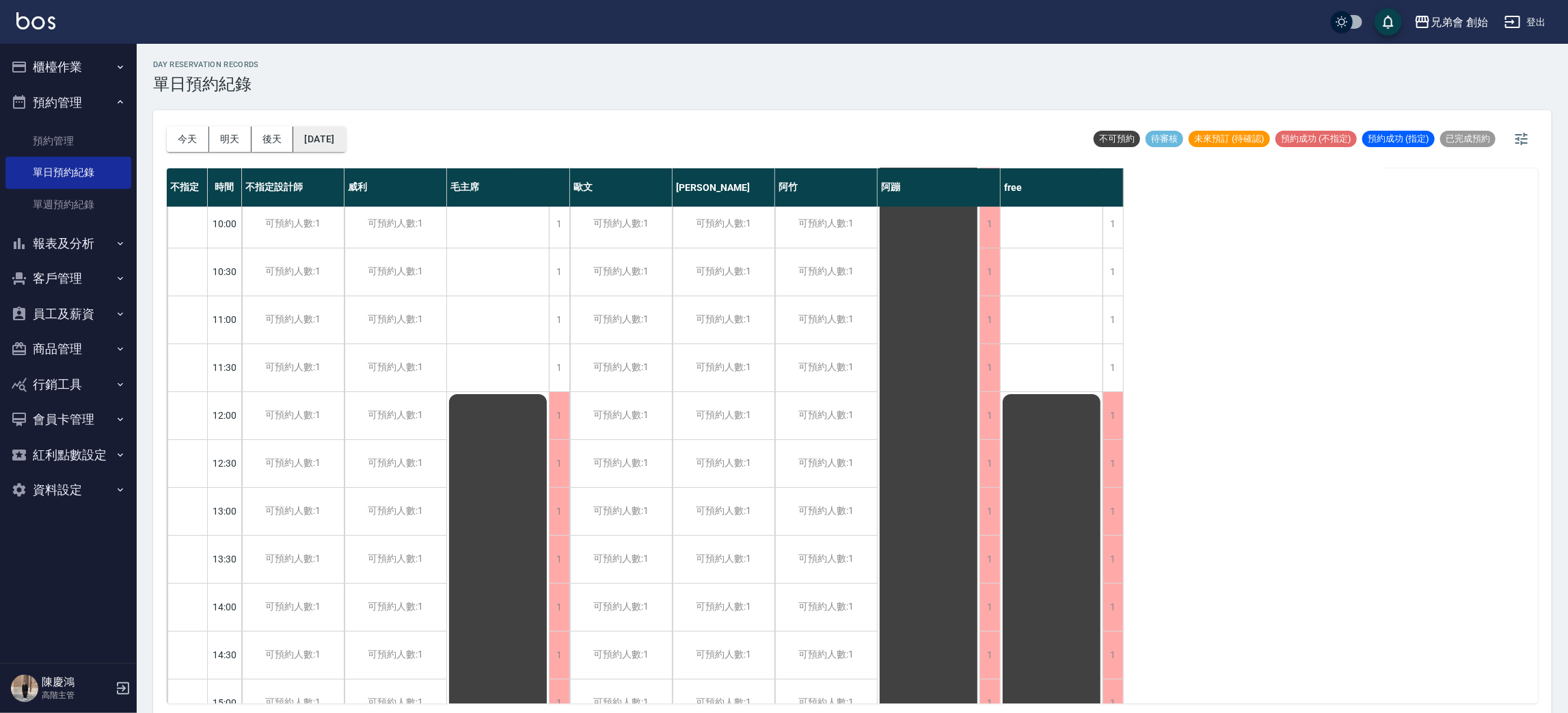
click at [345, 137] on button "[DATE]" at bounding box center [319, 138] width 52 height 25
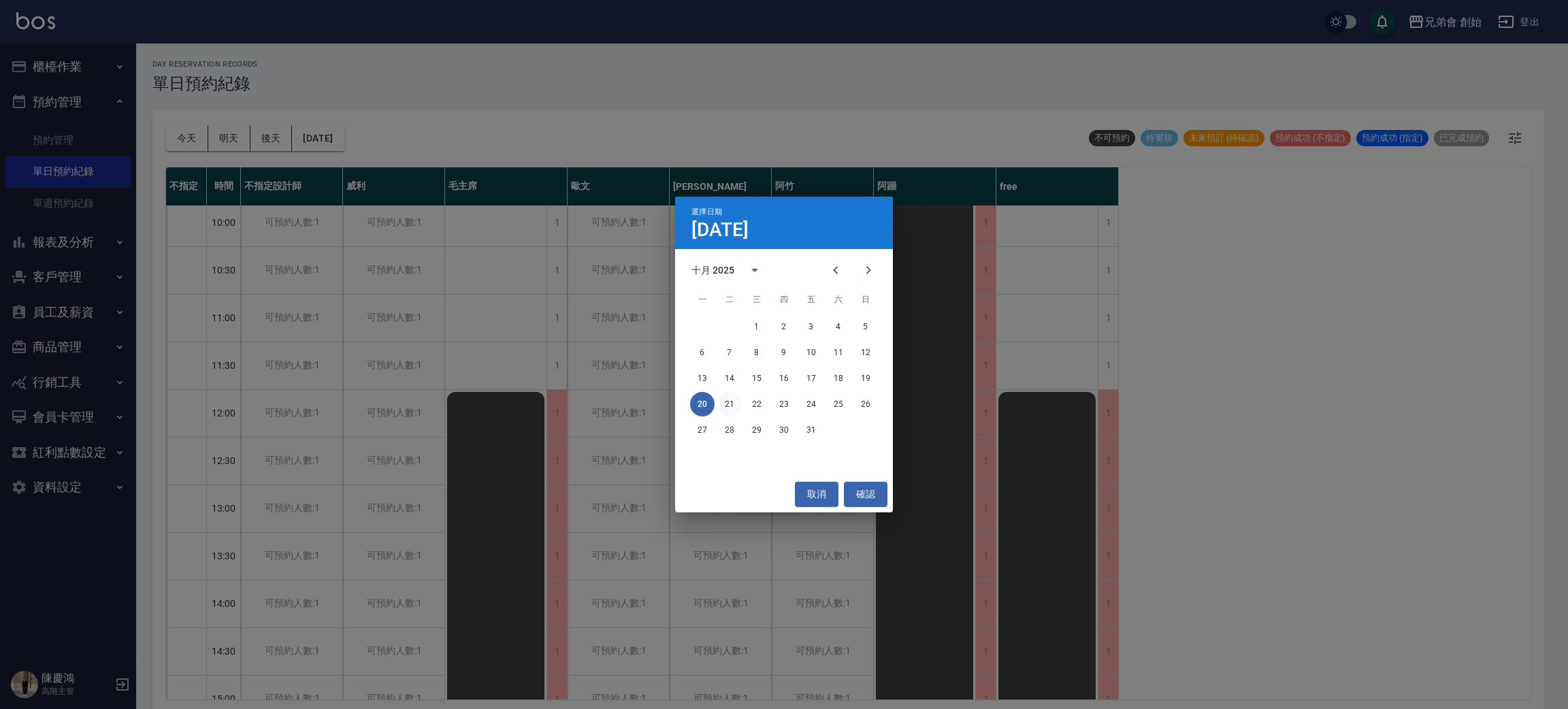
click at [732, 397] on button "21" at bounding box center [729, 404] width 25 height 25
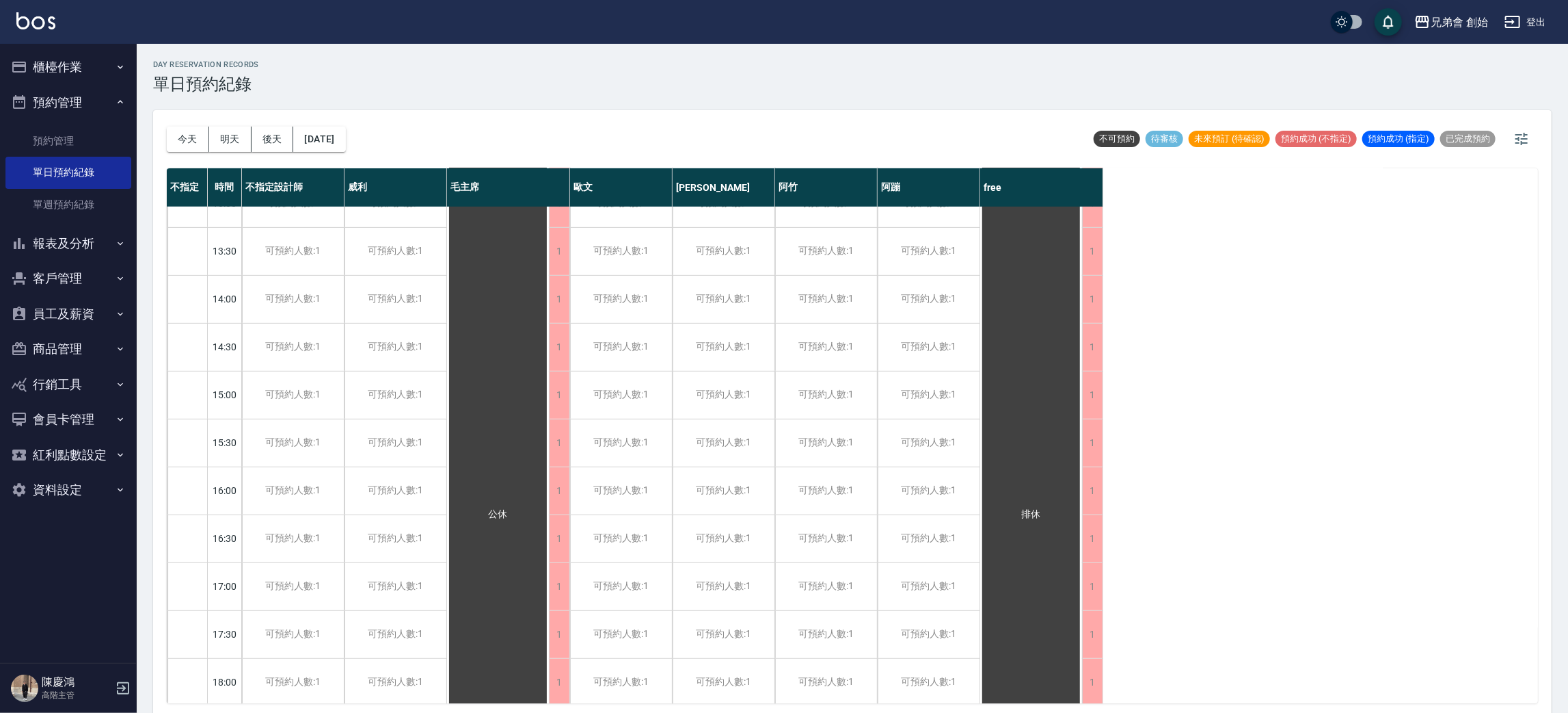
scroll to position [103, 0]
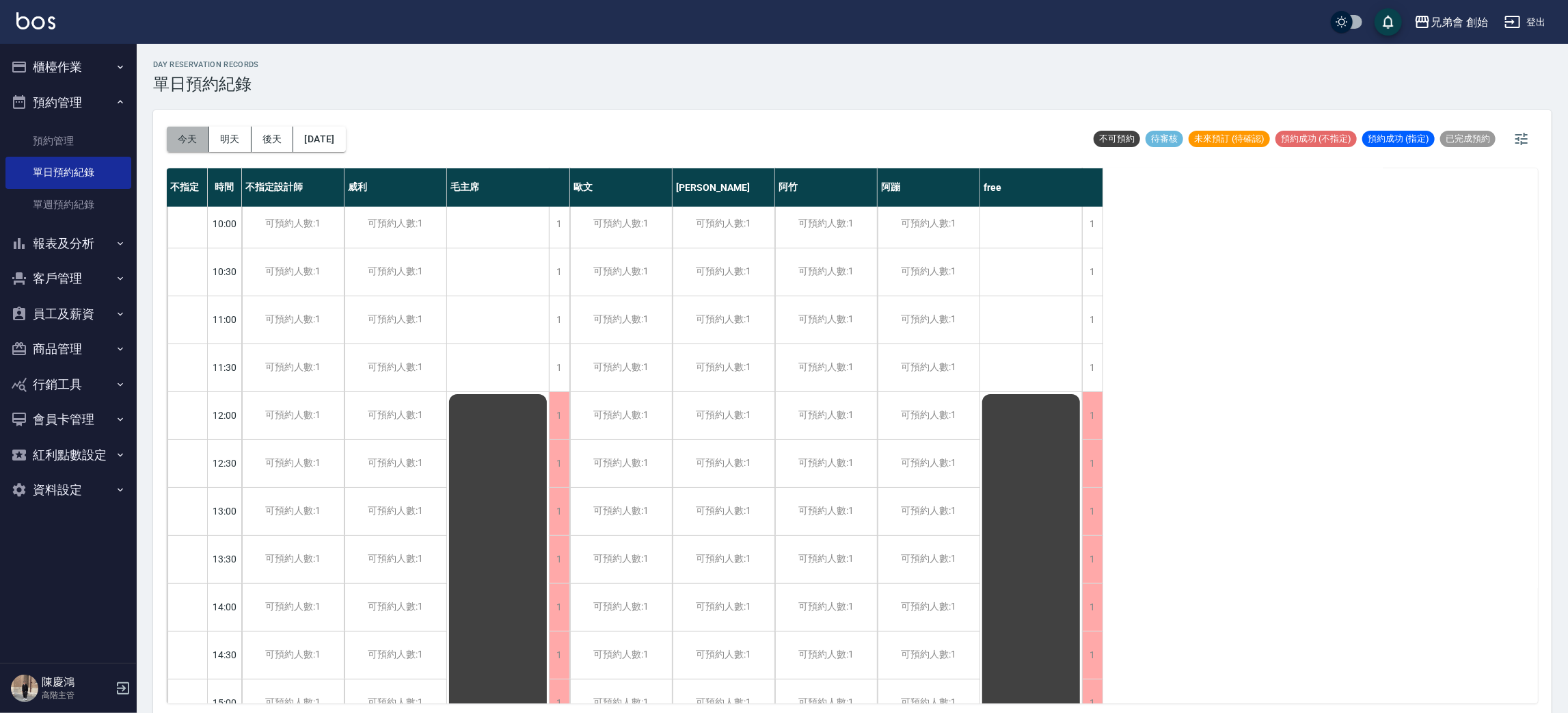
click at [204, 135] on button "今天" at bounding box center [188, 138] width 43 height 25
